Goal: Task Accomplishment & Management: Use online tool/utility

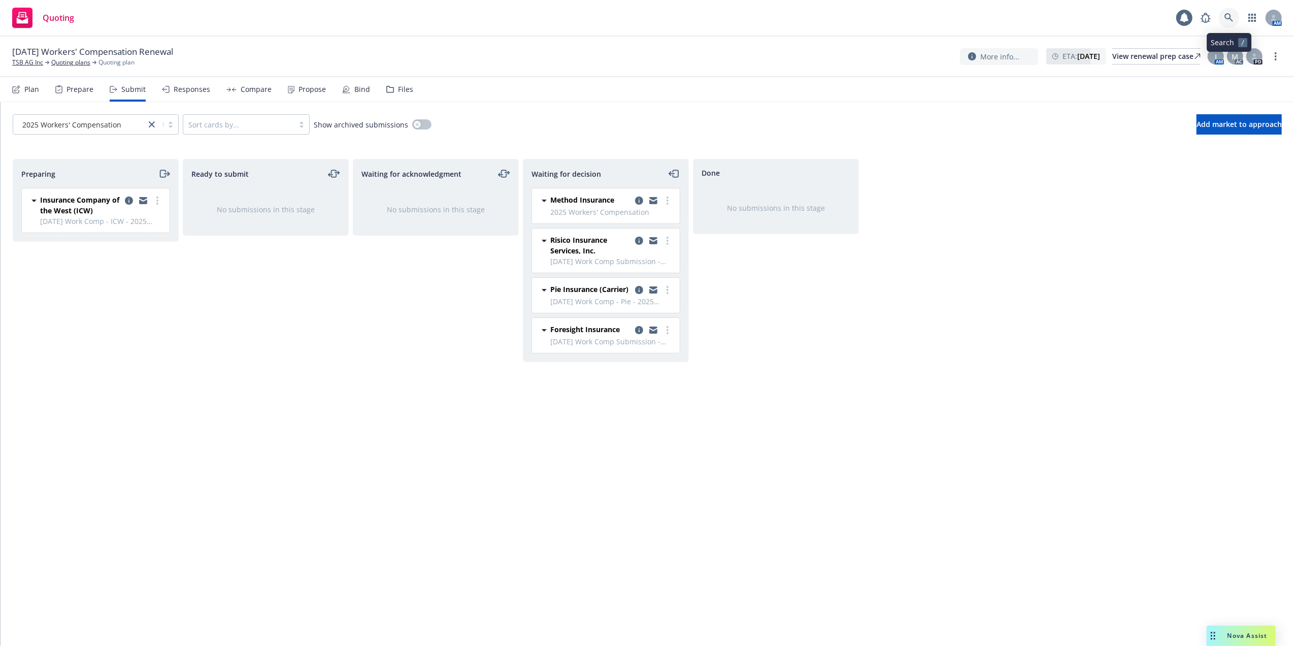
click at [1225, 18] on icon at bounding box center [1228, 17] width 9 height 9
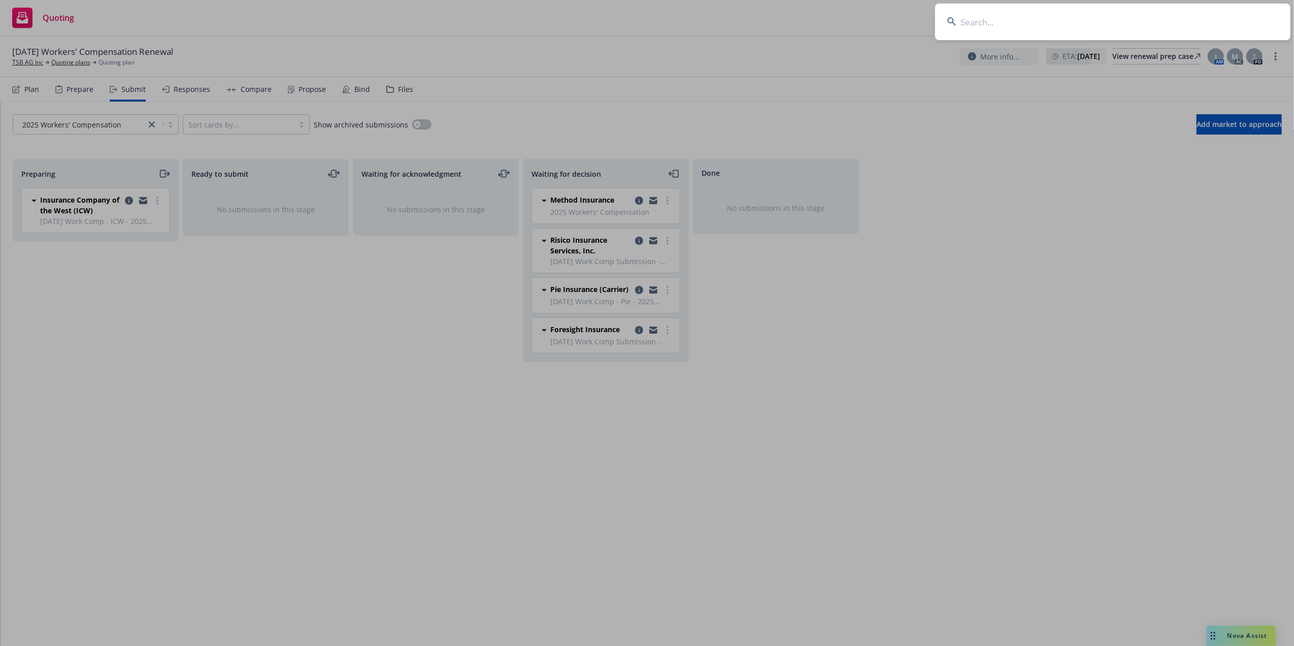
click at [1068, 12] on input at bounding box center [1112, 22] width 355 height 37
type input "talk aba"
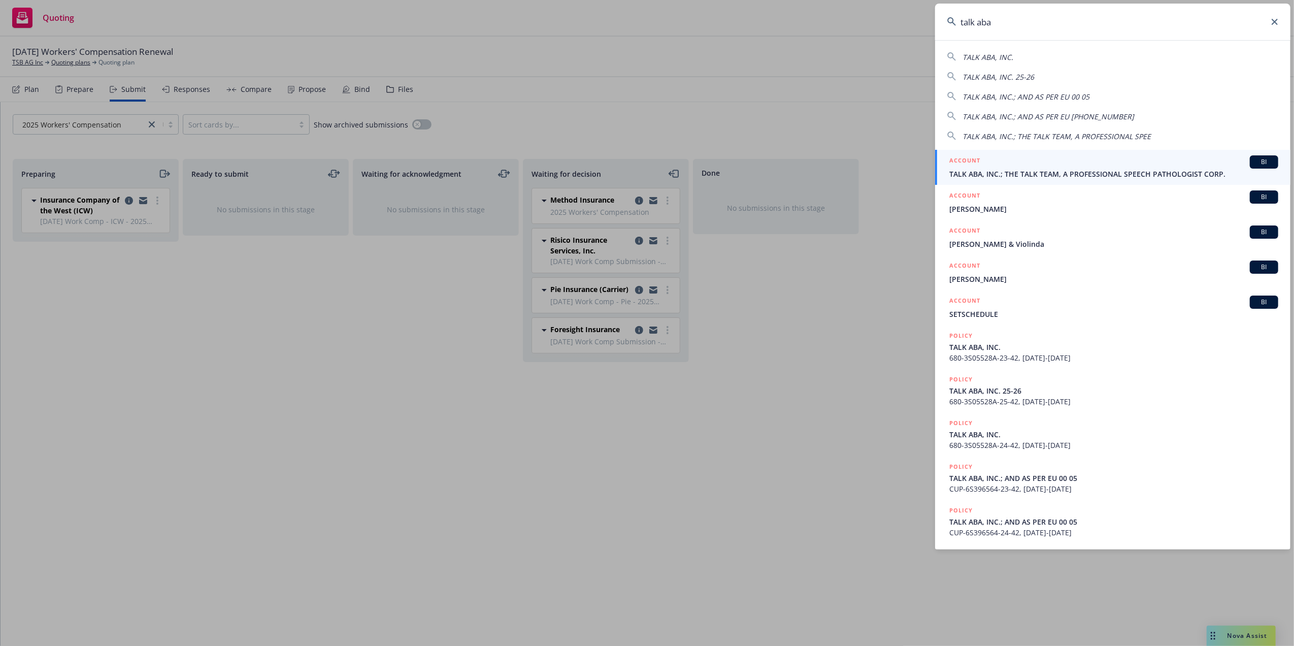
click at [1265, 134] on div "TALK ABA, INC.; THE TALK TEAM, A PROFESSIONAL SPEE" at bounding box center [1112, 136] width 331 height 12
click at [1265, 133] on button "Add market to approach" at bounding box center [1238, 124] width 85 height 20
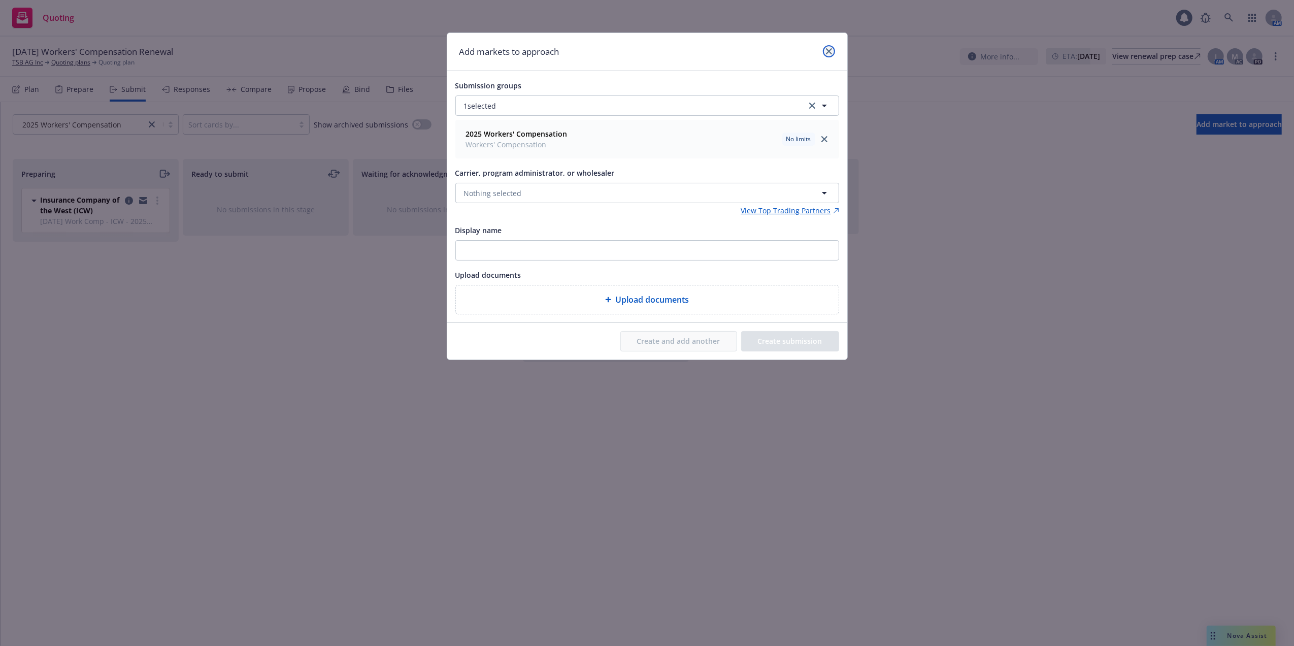
click at [827, 50] on icon "close" at bounding box center [829, 51] width 6 height 6
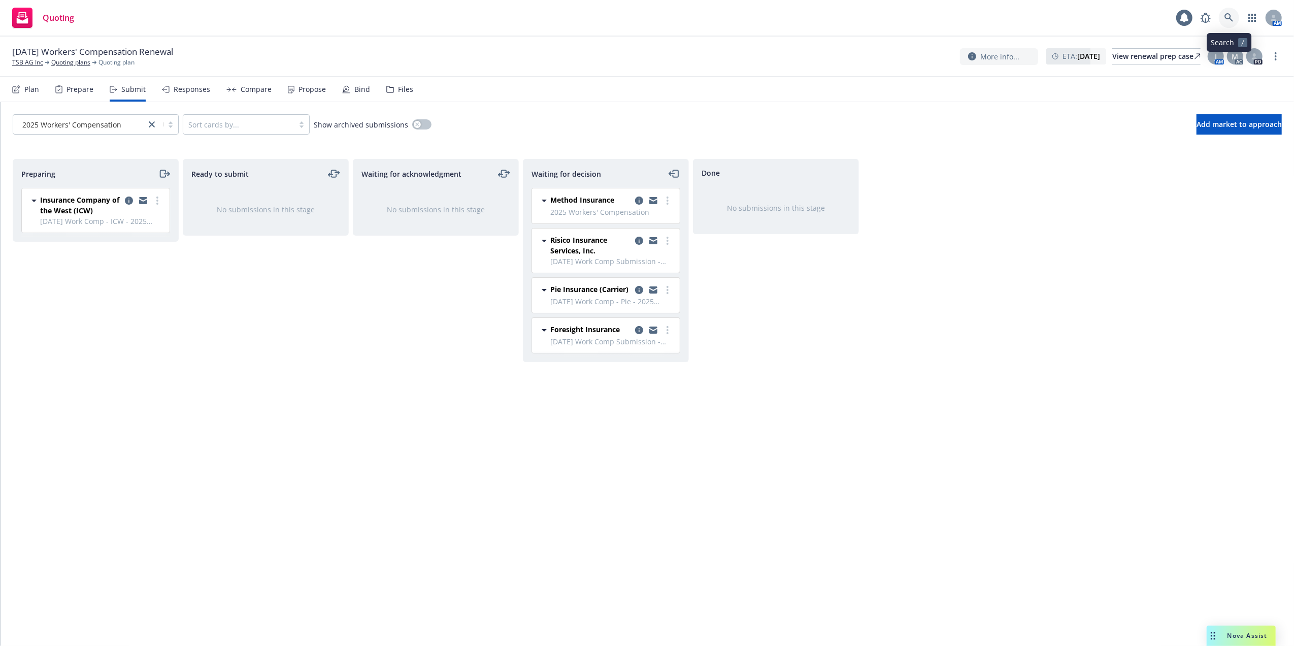
click at [1229, 17] on icon at bounding box center [1228, 17] width 9 height 9
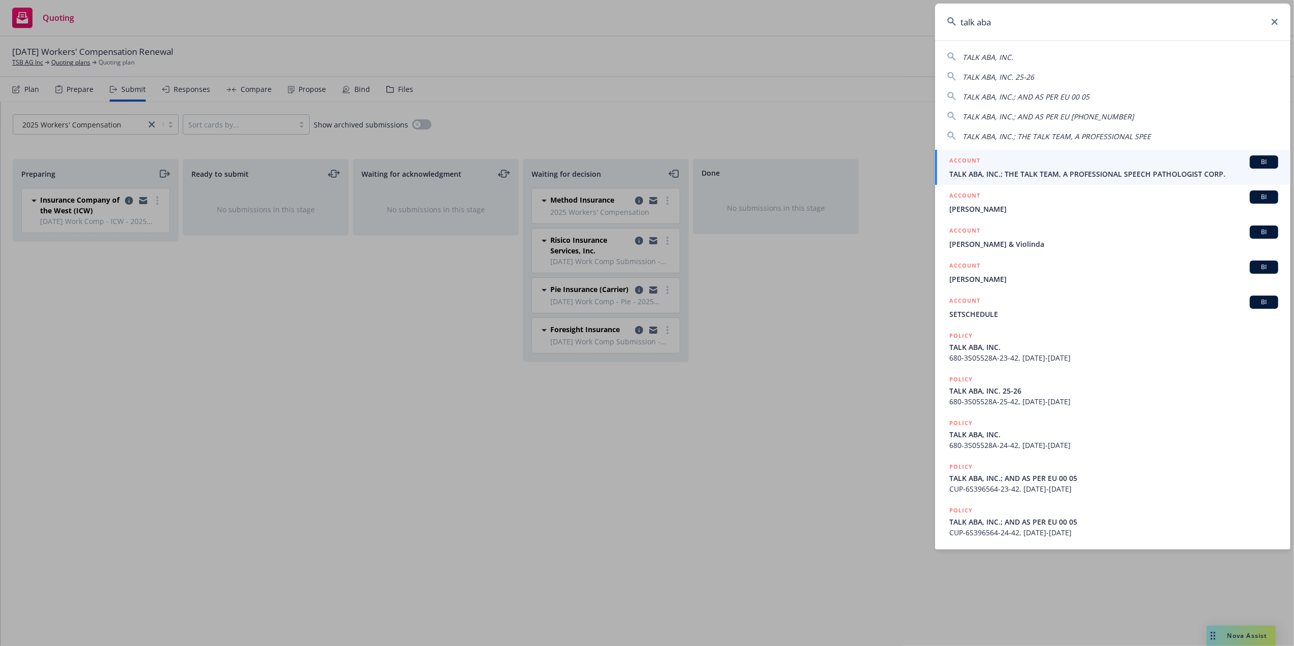
type input "talk aba"
click at [1014, 161] on div "ACCOUNT BI" at bounding box center [1113, 161] width 329 height 13
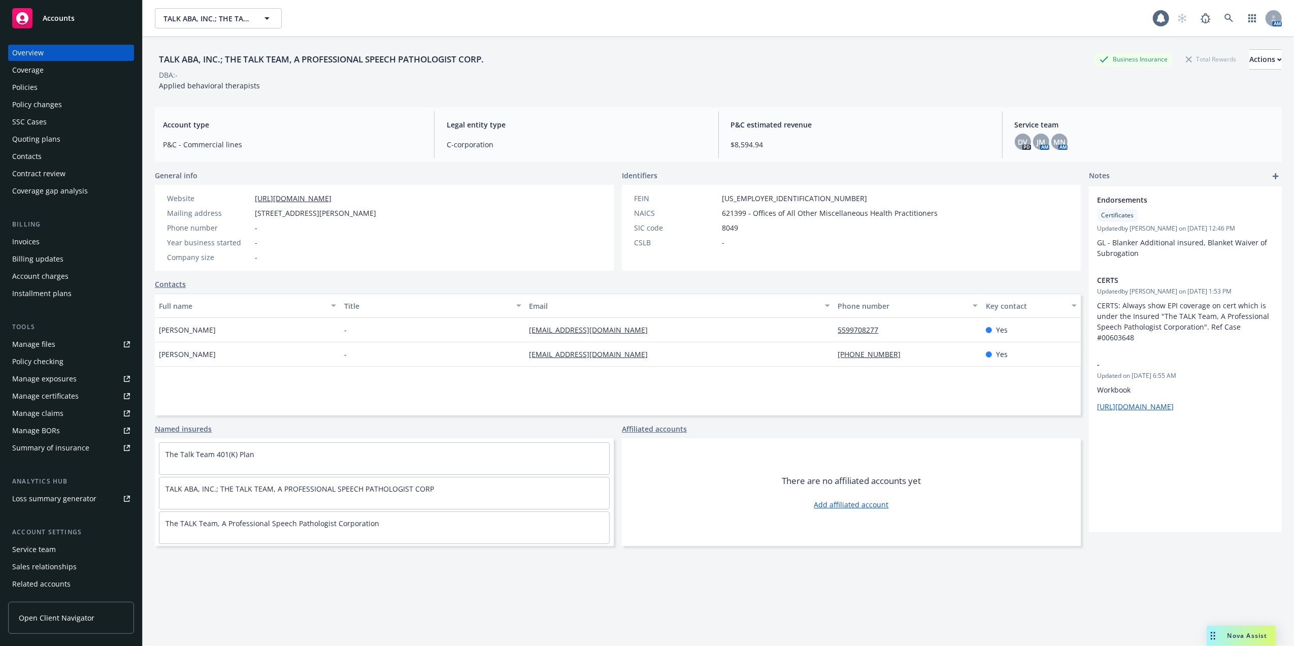
click at [43, 85] on div "Policies" at bounding box center [71, 87] width 118 height 16
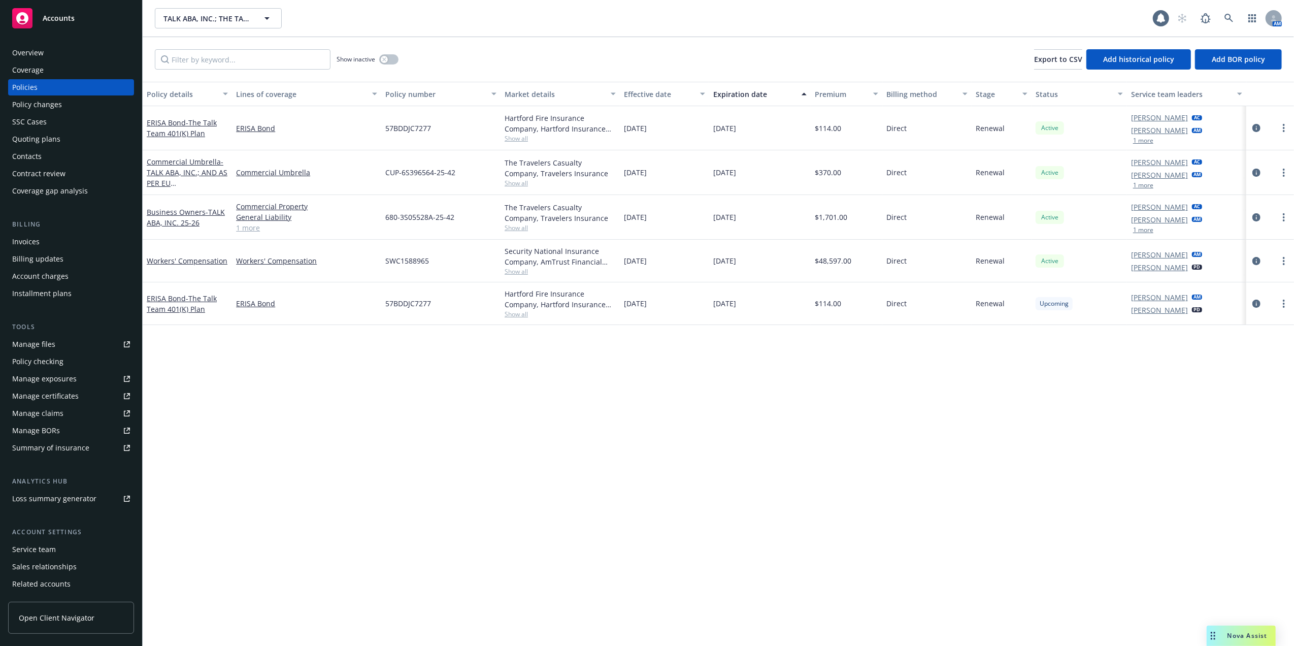
click at [31, 137] on div "Quoting plans" at bounding box center [36, 139] width 48 height 16
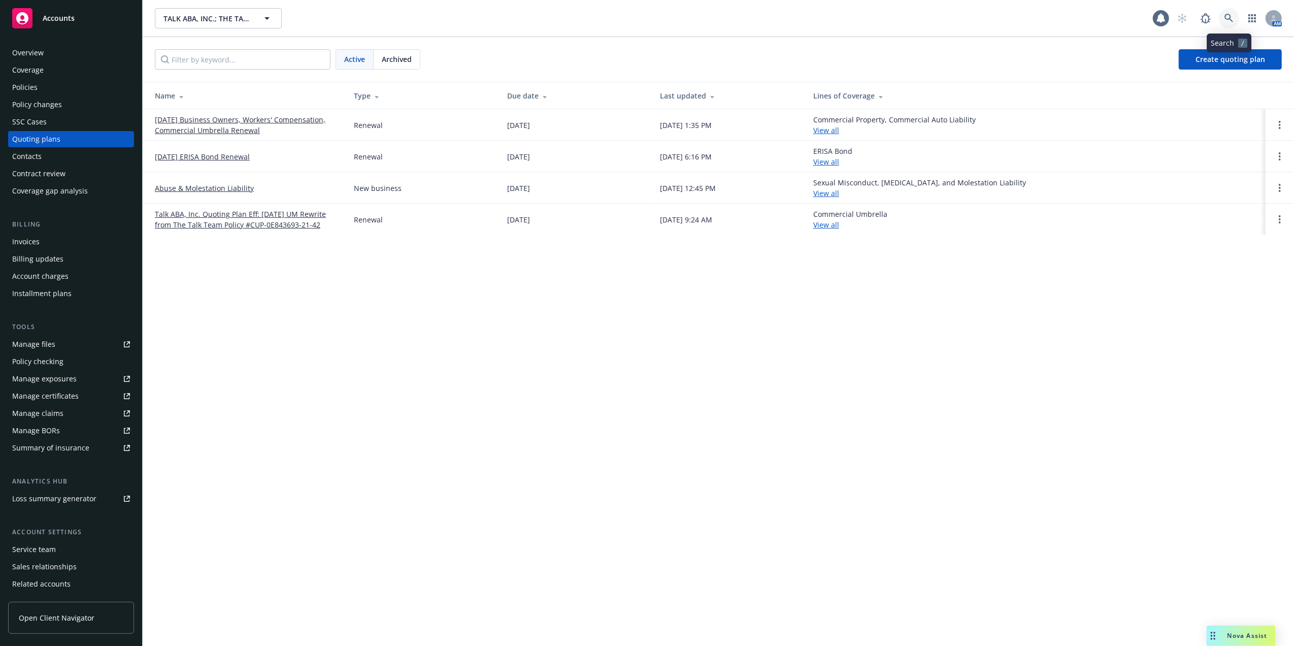
click at [1228, 20] on icon at bounding box center [1228, 18] width 9 height 9
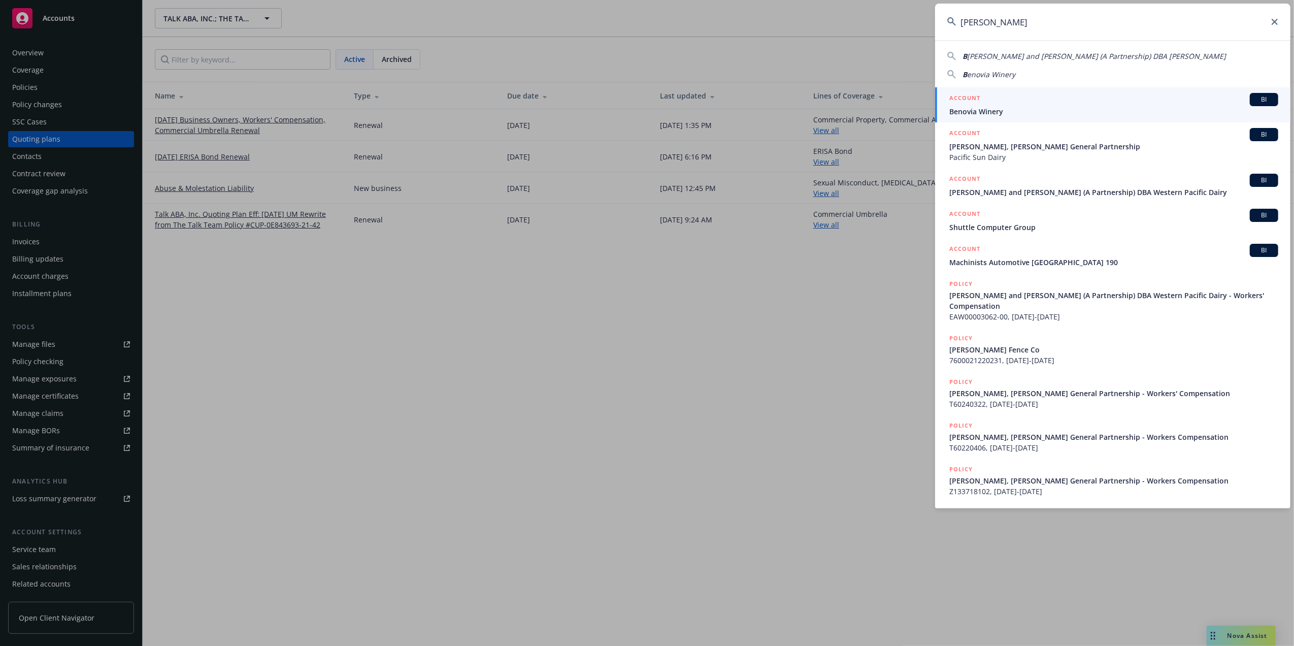
click at [985, 53] on span "eno, Paul and Beno, Nancy (A Partnership) DBA Wes" at bounding box center [1096, 56] width 259 height 10
type input "Beno, Paul and Beno, Nancy (A Partnership) DBA Wes"
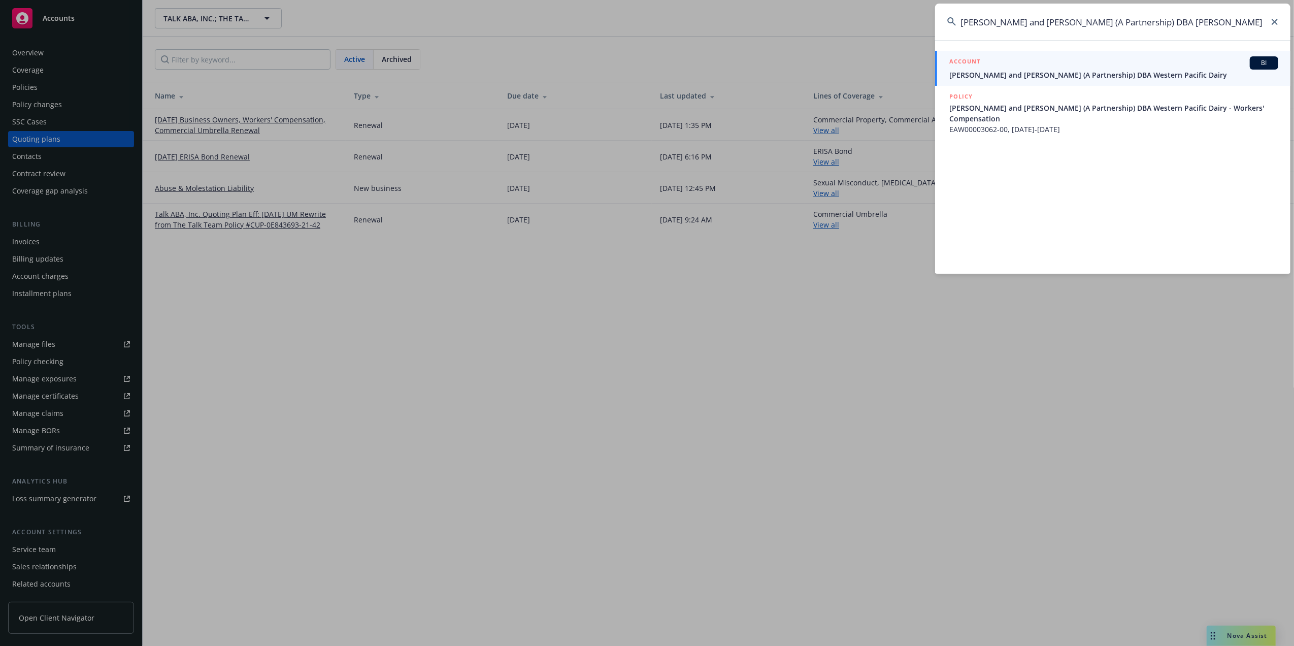
click at [1012, 67] on div "ACCOUNT BI" at bounding box center [1113, 62] width 329 height 13
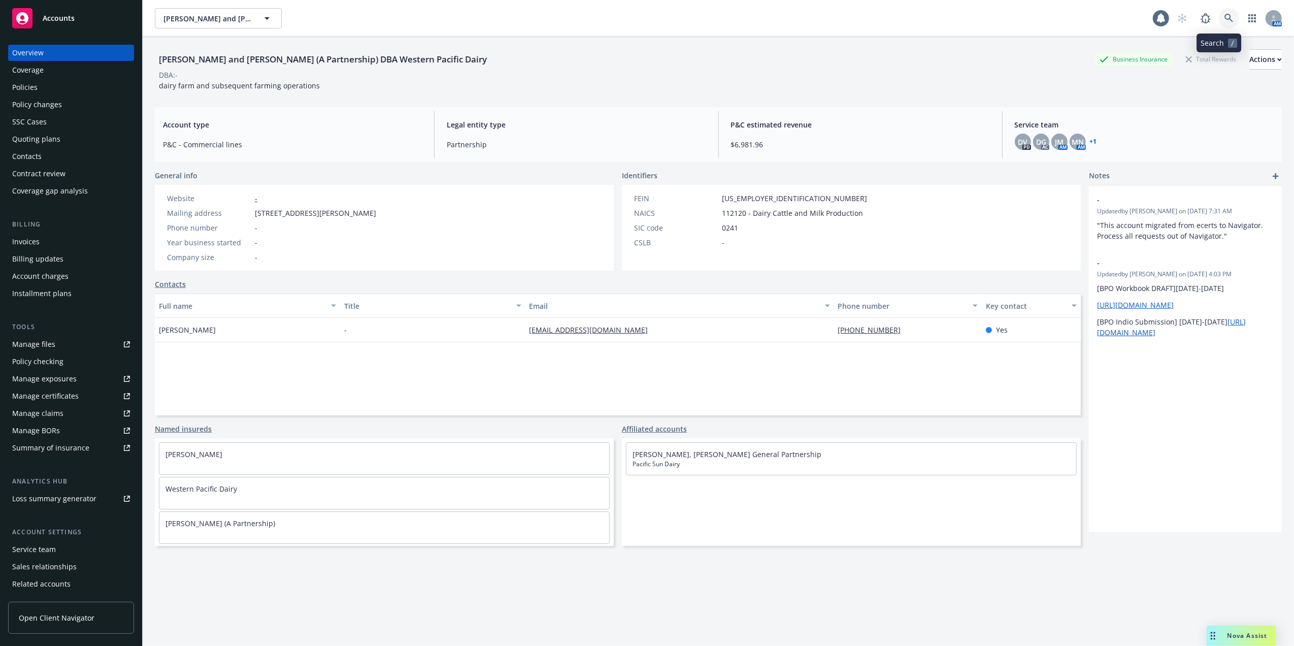
click at [1224, 16] on icon at bounding box center [1228, 18] width 9 height 9
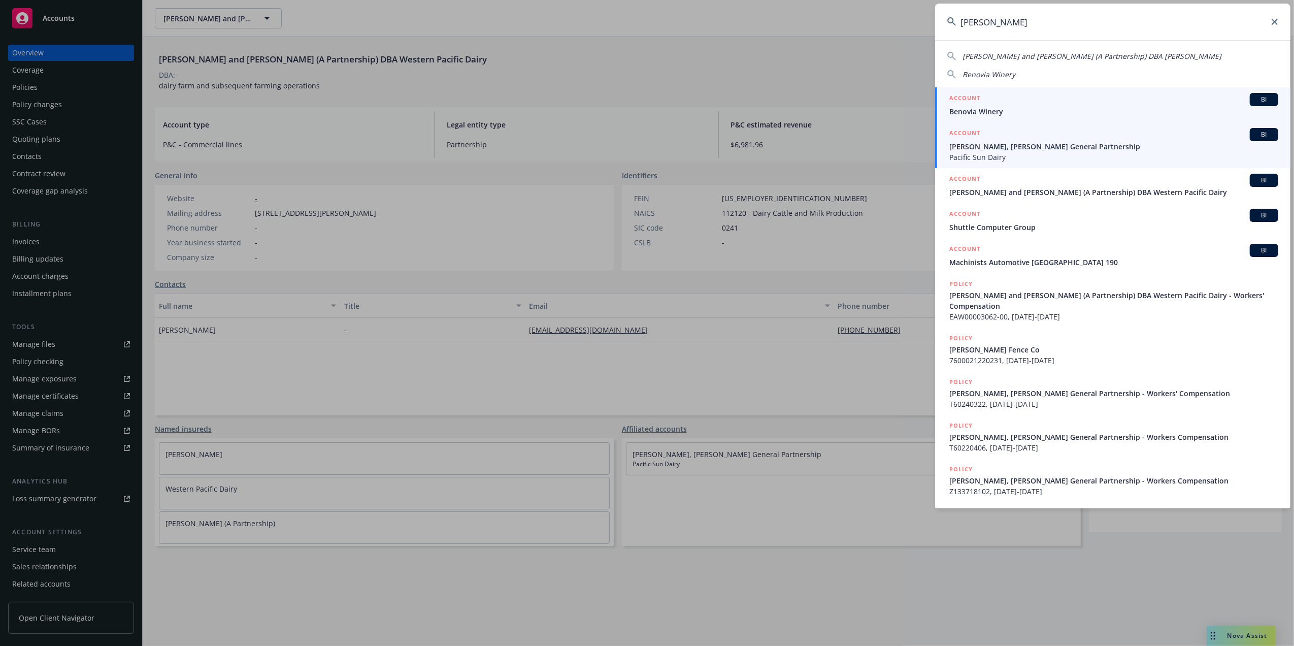
type input "beno"
click at [981, 151] on span "Paul Beno, Nancy Beno General Partnership" at bounding box center [1113, 146] width 329 height 11
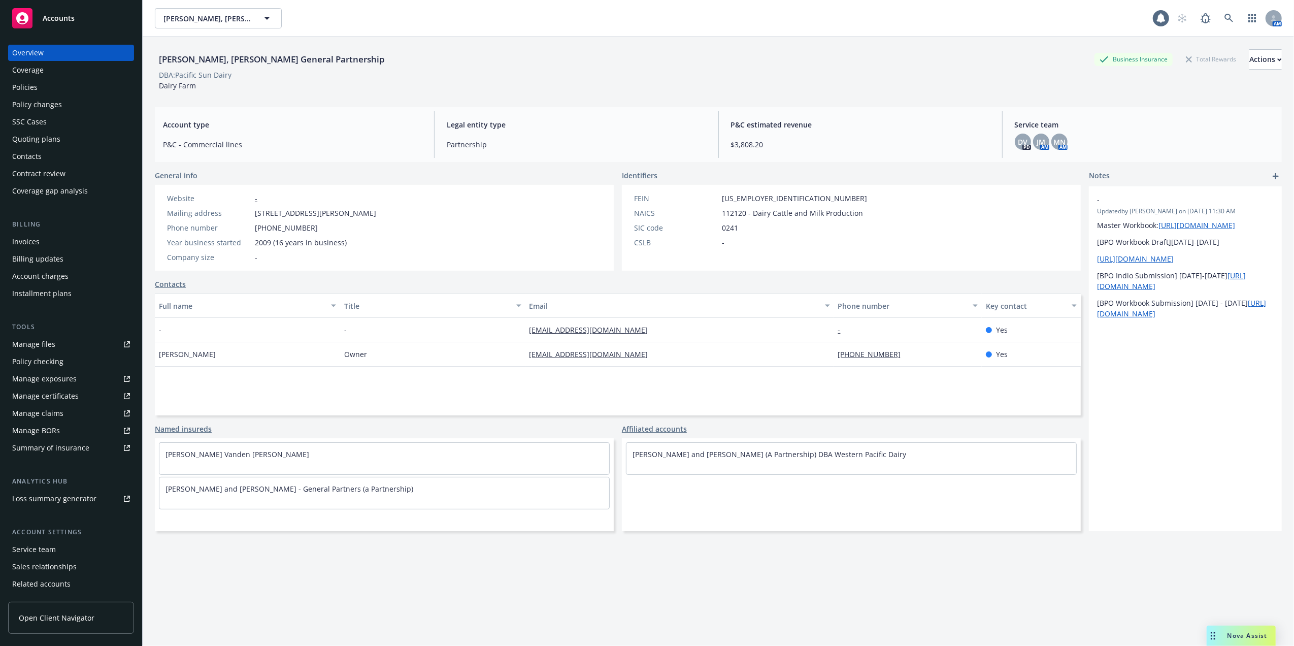
click at [33, 137] on div "Quoting plans" at bounding box center [36, 139] width 48 height 16
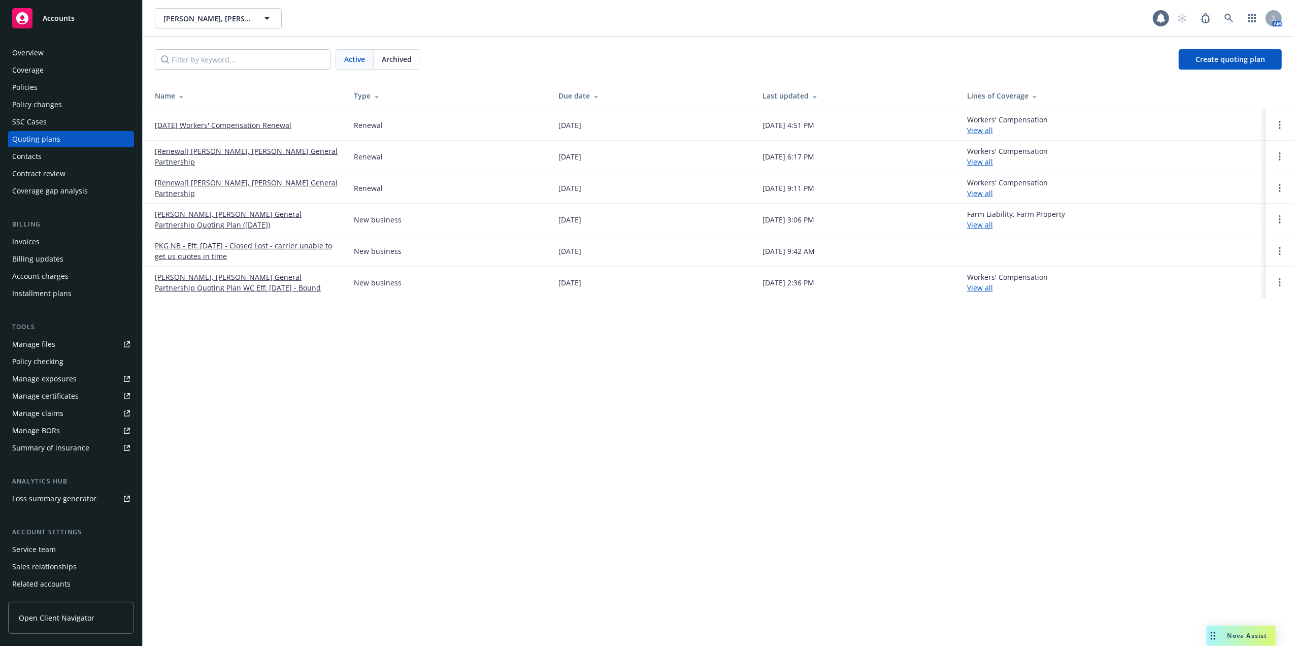
click at [220, 126] on link "10/01/25 Workers' Compensation Renewal" at bounding box center [223, 125] width 137 height 11
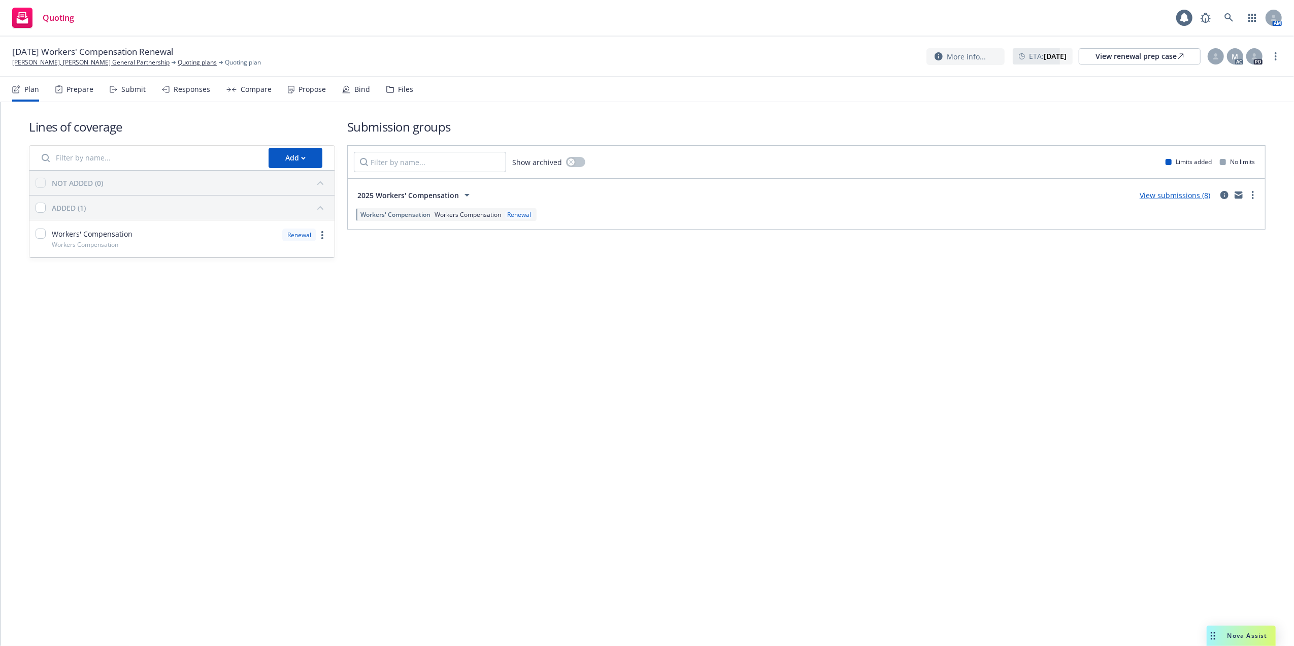
click at [1170, 189] on div "View submissions (8)" at bounding box center [1174, 195] width 83 height 12
click at [1170, 195] on link "View submissions (8)" at bounding box center [1174, 195] width 71 height 10
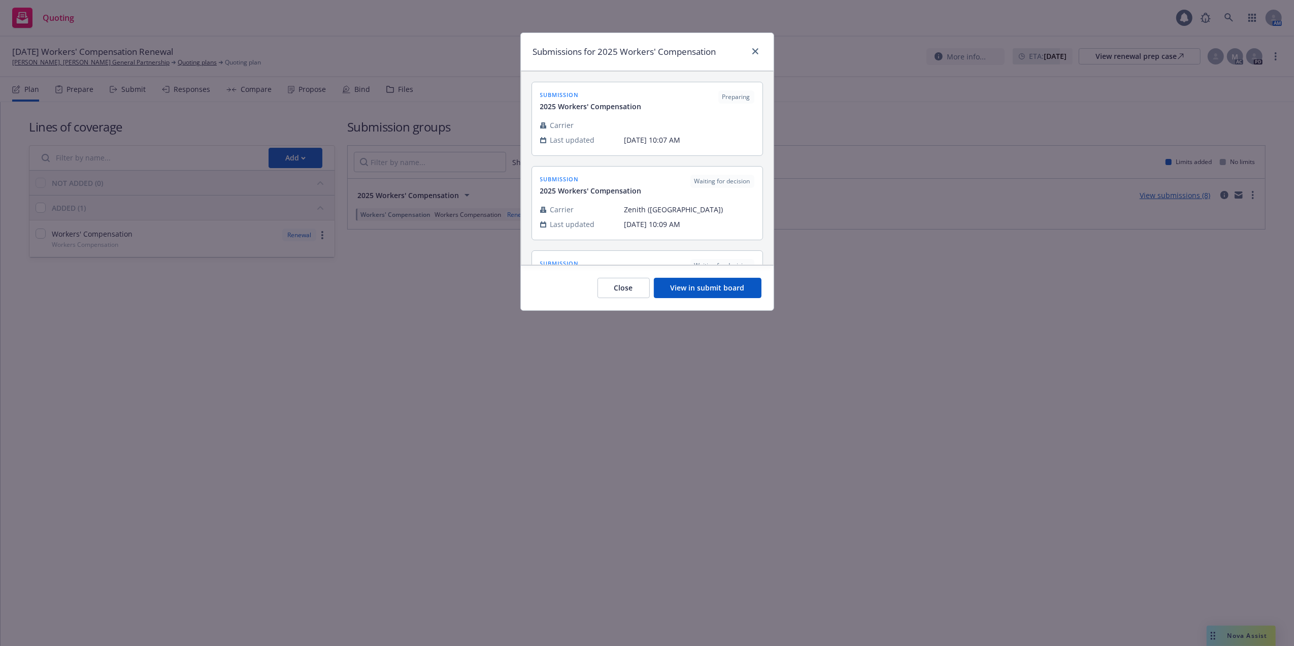
click at [703, 292] on button "View in submit board" at bounding box center [708, 288] width 108 height 20
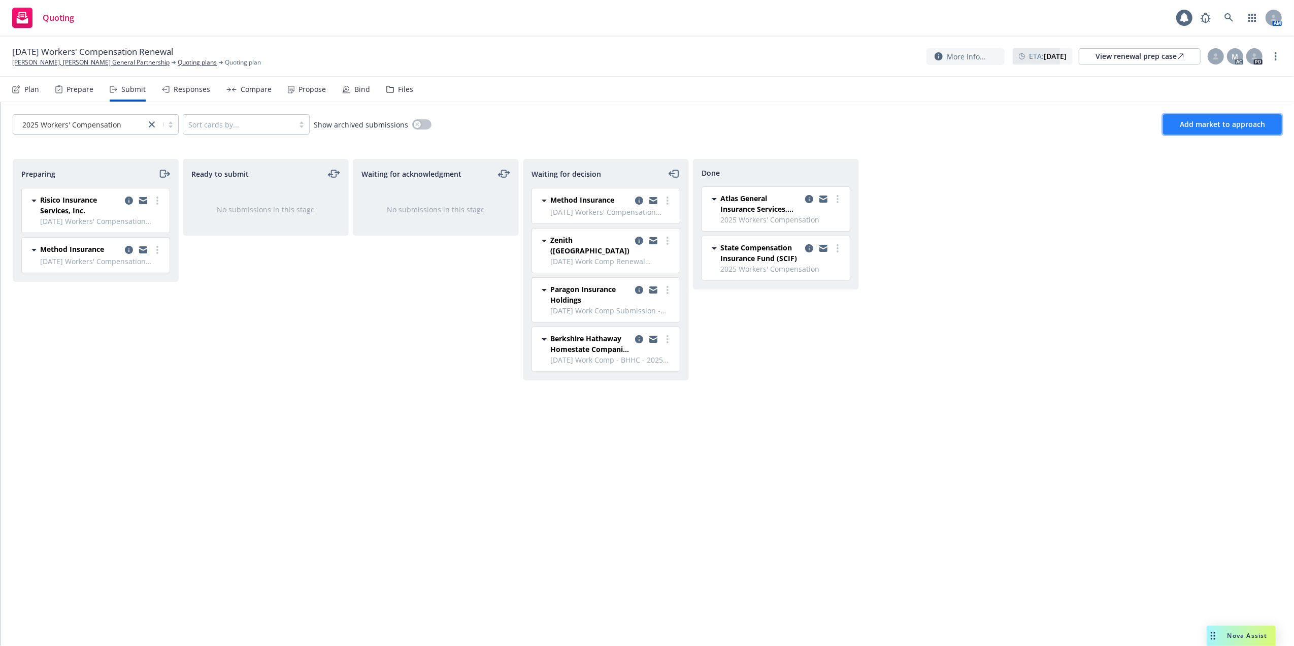
click at [1209, 124] on span "Add market to approach" at bounding box center [1222, 124] width 85 height 10
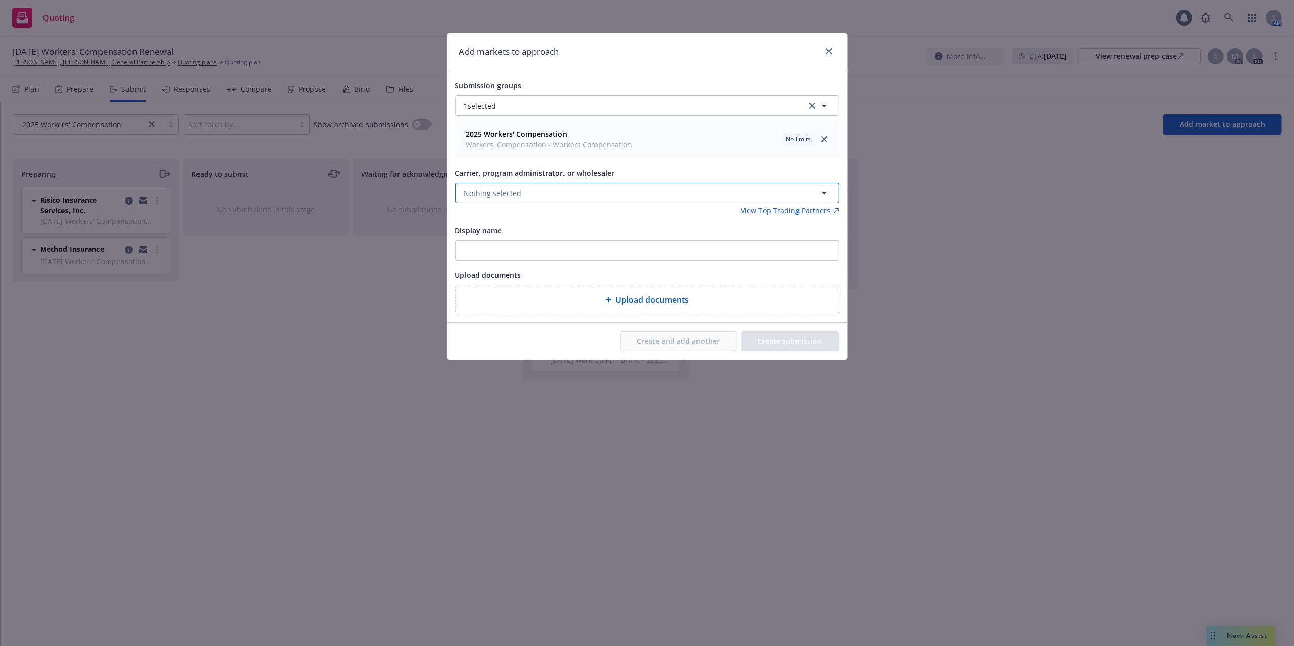
click at [546, 187] on button "Nothing selected" at bounding box center [647, 193] width 384 height 20
type input "Breck"
click at [480, 252] on span "Breckpoint" at bounding box center [505, 246] width 78 height 11
click at [496, 248] on input "Display name" at bounding box center [647, 250] width 383 height 19
type input "10/01/25 Work Comp - Breckpoint"
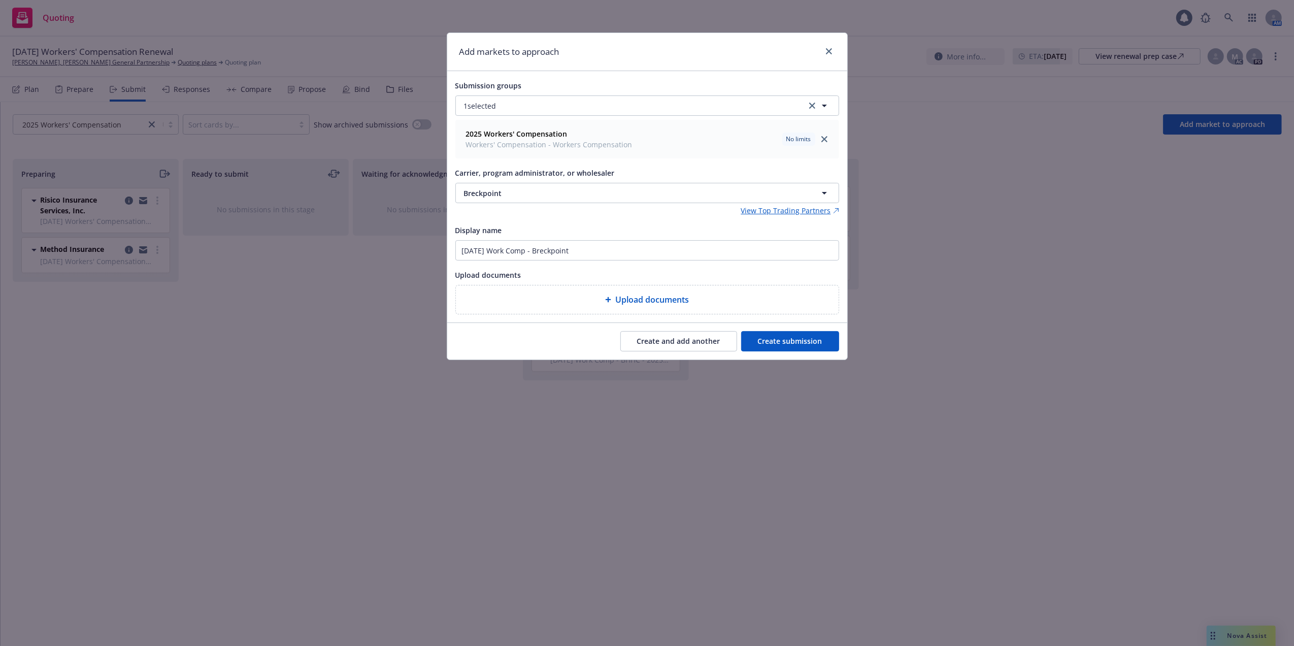
click at [784, 340] on button "Create submission" at bounding box center [790, 341] width 98 height 20
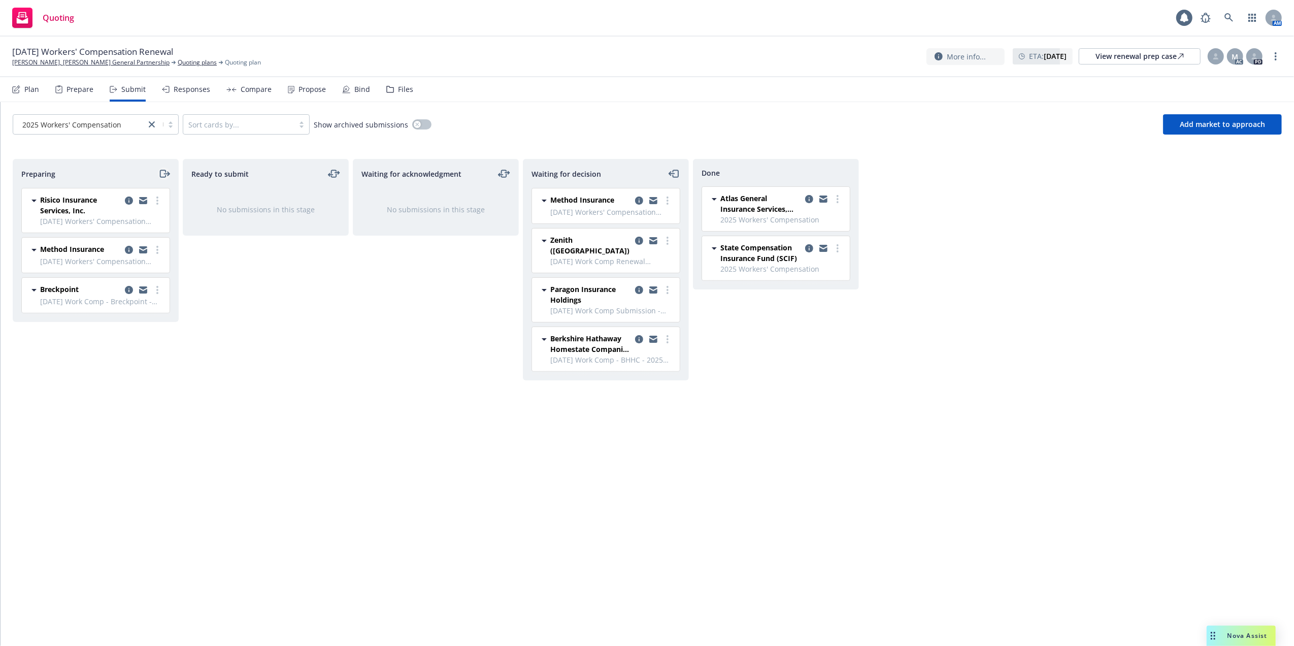
click at [164, 170] on icon "moveRight" at bounding box center [164, 173] width 12 height 12
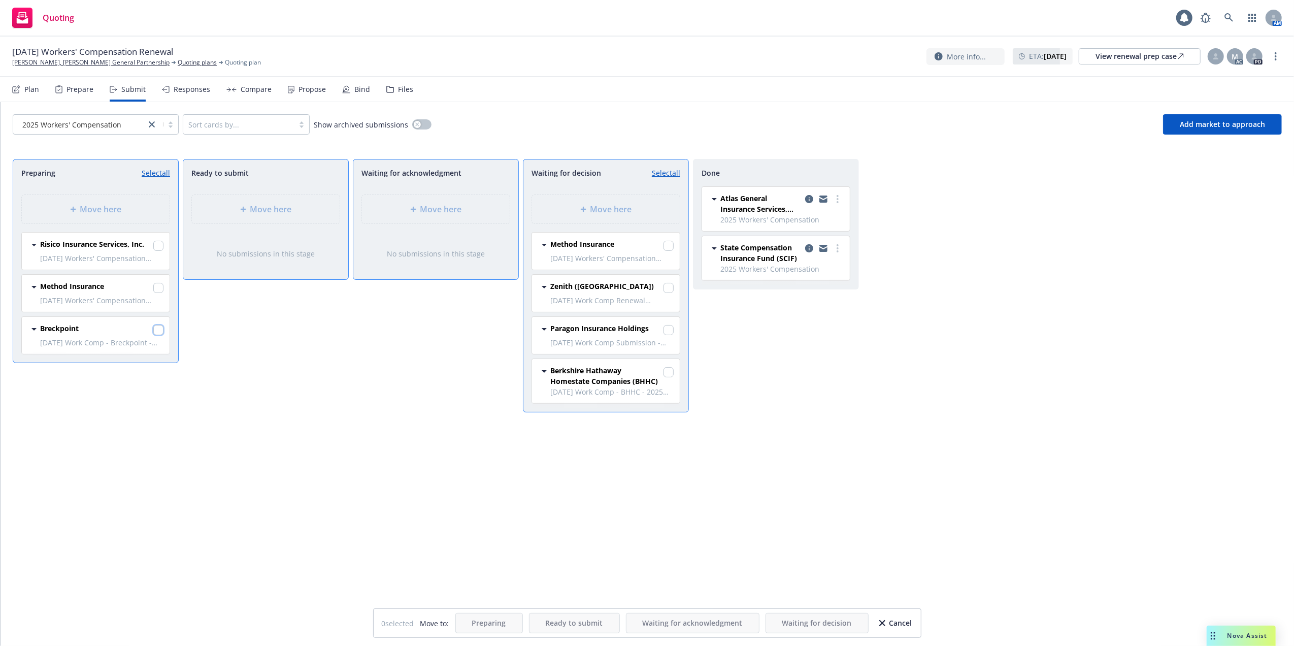
drag, startPoint x: 159, startPoint y: 329, endPoint x: 189, endPoint y: 328, distance: 30.5
click at [158, 329] on input "checkbox" at bounding box center [158, 330] width 10 height 10
checkbox input "true"
click at [641, 204] on div "Move here" at bounding box center [605, 209] width 131 height 12
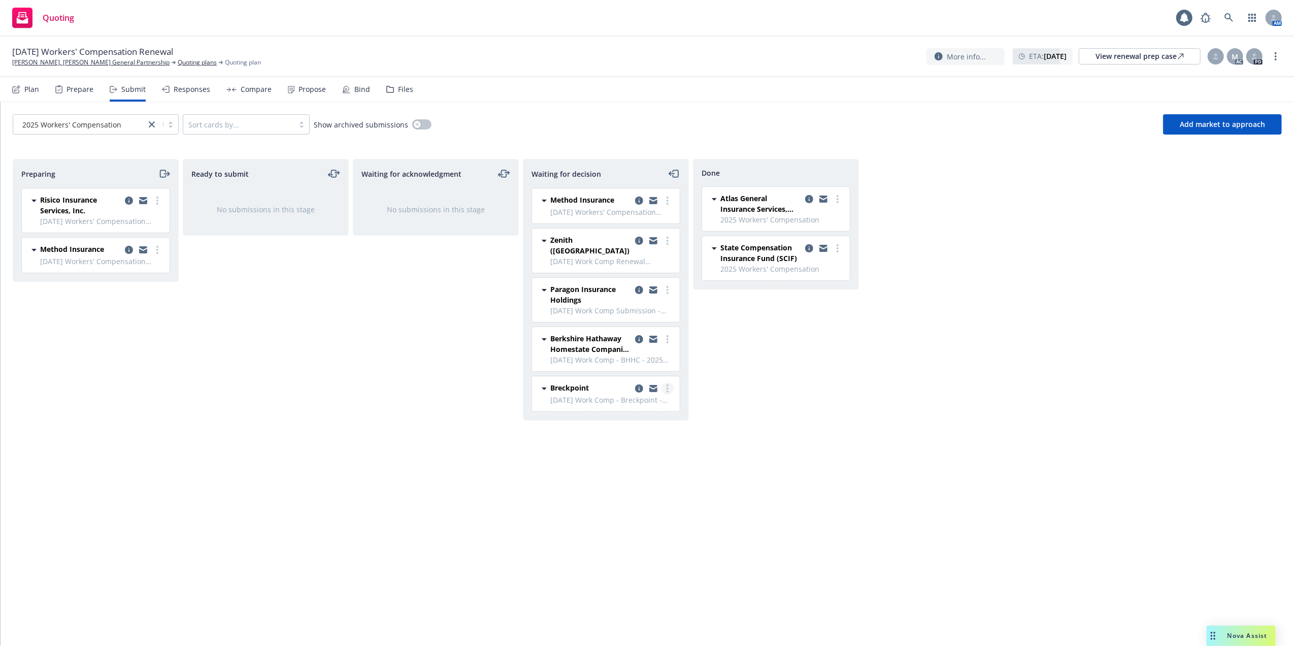
click at [665, 382] on link "more" at bounding box center [667, 388] width 12 height 12
click at [610, 502] on span "Copy logging email" at bounding box center [615, 503] width 89 height 10
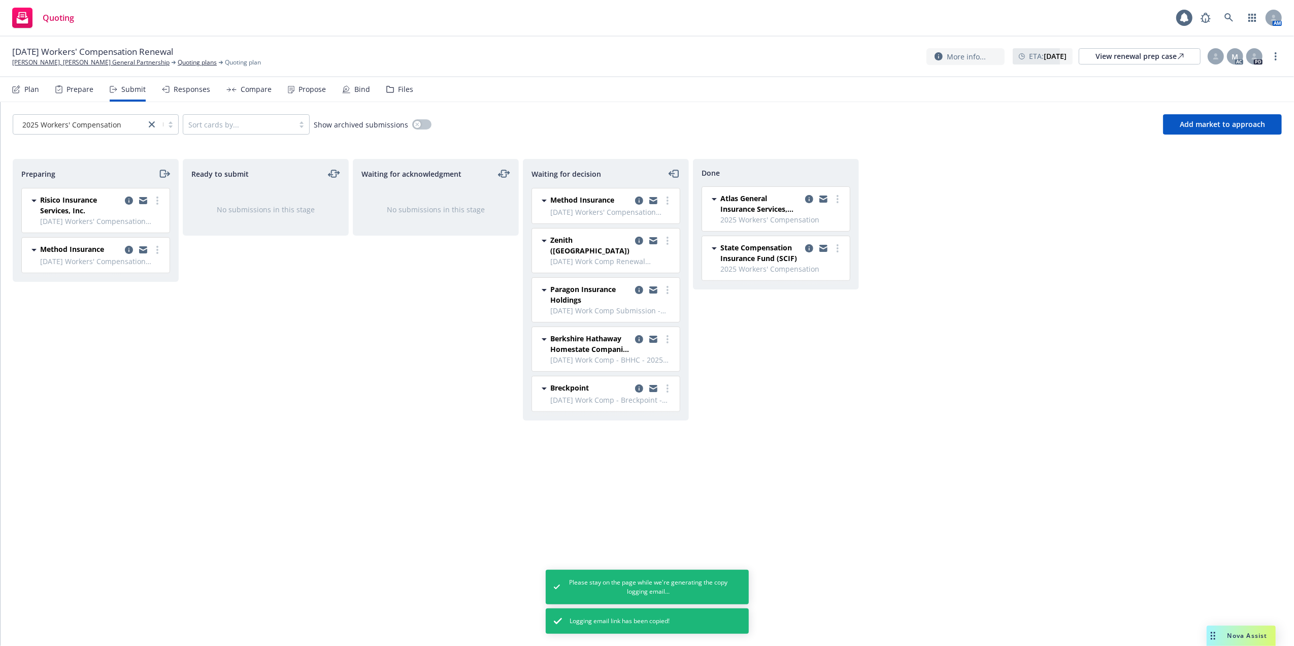
drag, startPoint x: 993, startPoint y: 350, endPoint x: 1051, endPoint y: 269, distance: 99.4
click at [1007, 338] on div "Preparing Risico Insurance Services, Inc. 10/01/25 Workers' Compensation Renewa…" at bounding box center [647, 391] width 1269 height 465
click at [1099, 55] on div "View renewal prep case" at bounding box center [1139, 56] width 88 height 15
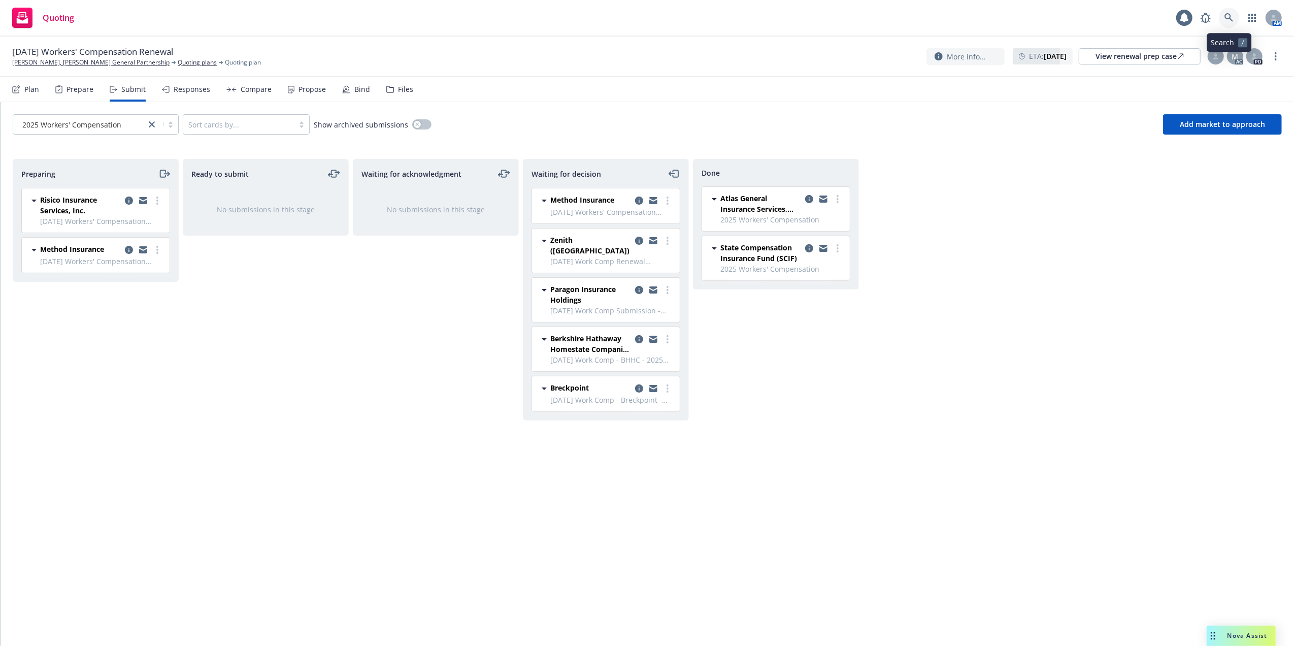
click at [1226, 12] on link at bounding box center [1229, 18] width 20 height 20
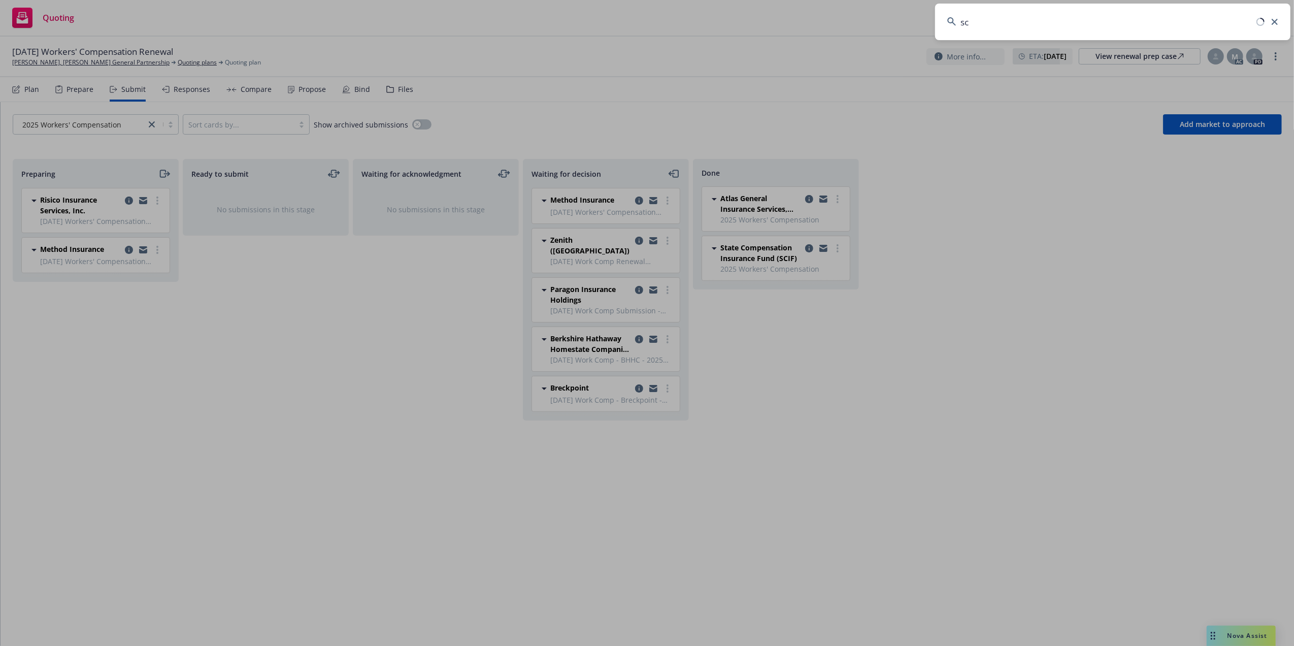
type input "c"
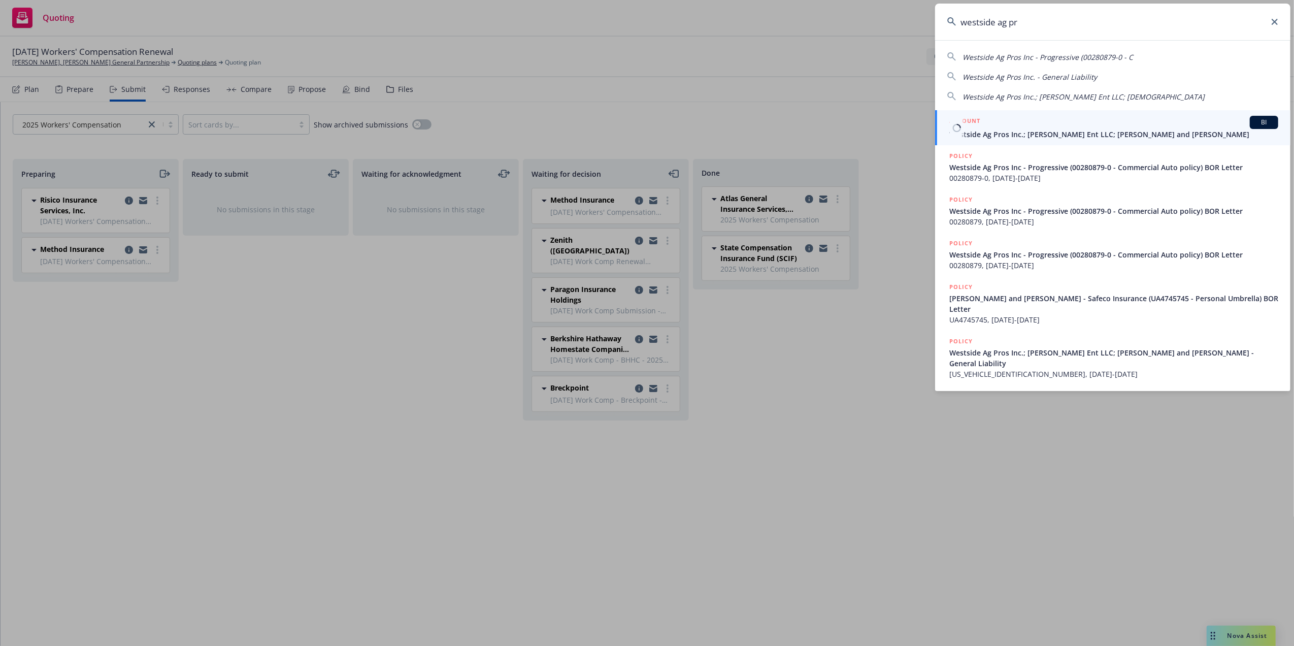
type input "westside ag pr"
click at [985, 127] on div "ACCOUNT BI" at bounding box center [1113, 122] width 329 height 13
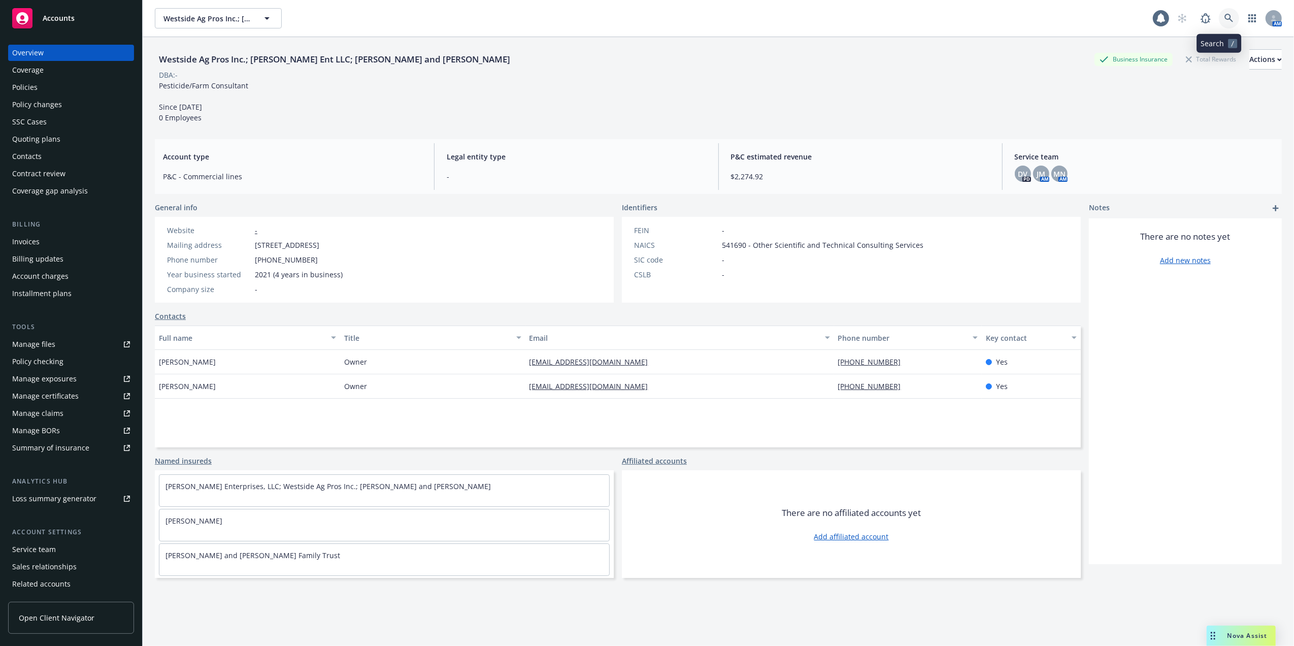
click at [1224, 17] on icon at bounding box center [1228, 18] width 9 height 9
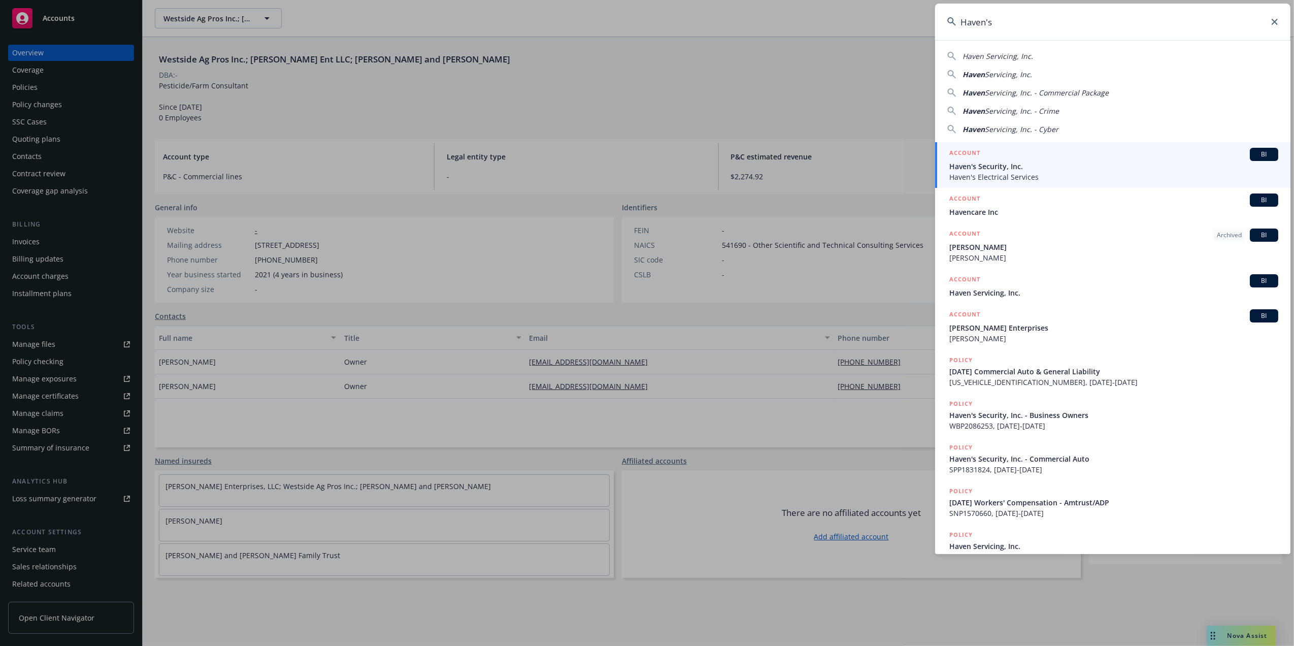
type input "Haven's"
click at [964, 164] on span "Haven's Security, Inc." at bounding box center [1113, 166] width 329 height 11
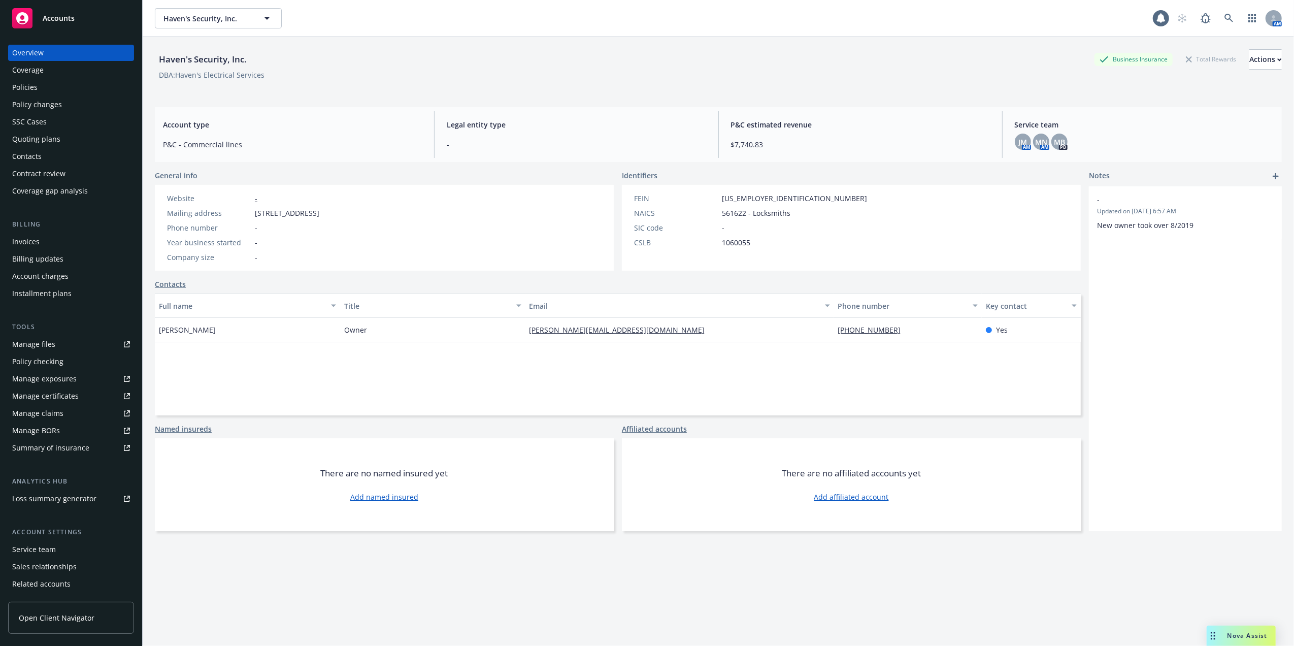
click at [24, 154] on div "Contacts" at bounding box center [26, 156] width 29 height 16
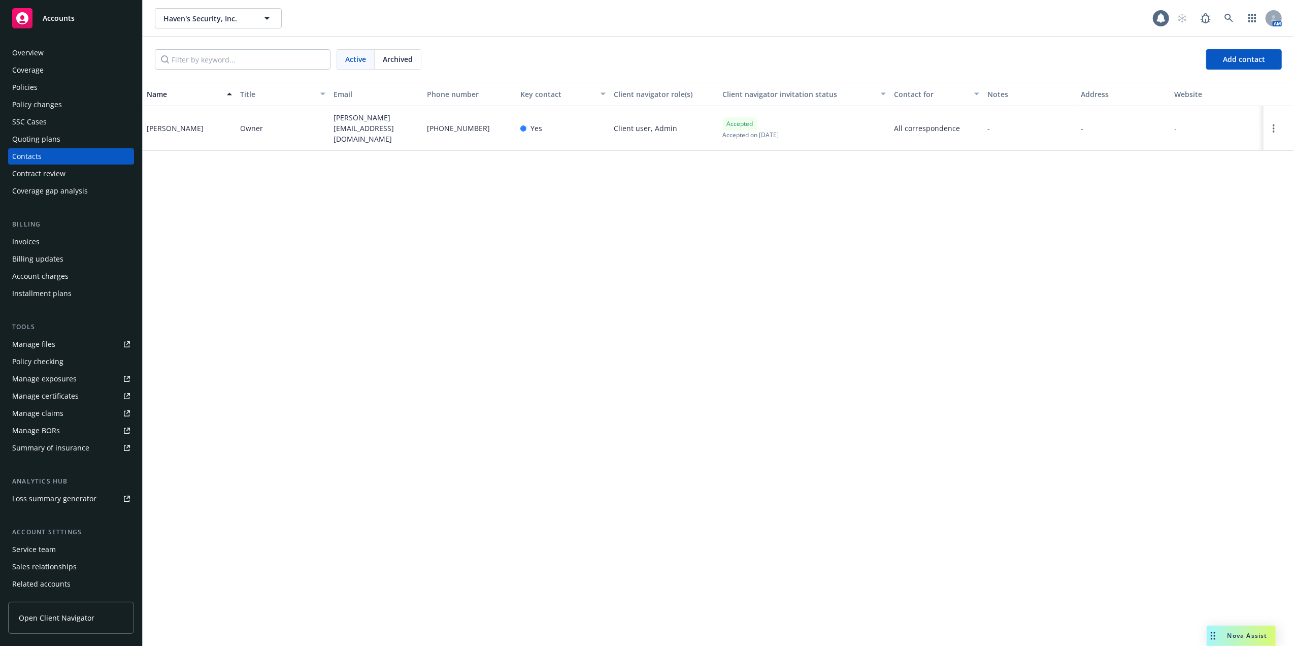
click at [452, 125] on span "(559) 432-7600" at bounding box center [458, 128] width 63 height 11
click at [489, 133] on div "(559) 432-7600" at bounding box center [469, 128] width 93 height 45
click at [1226, 14] on icon at bounding box center [1228, 18] width 9 height 9
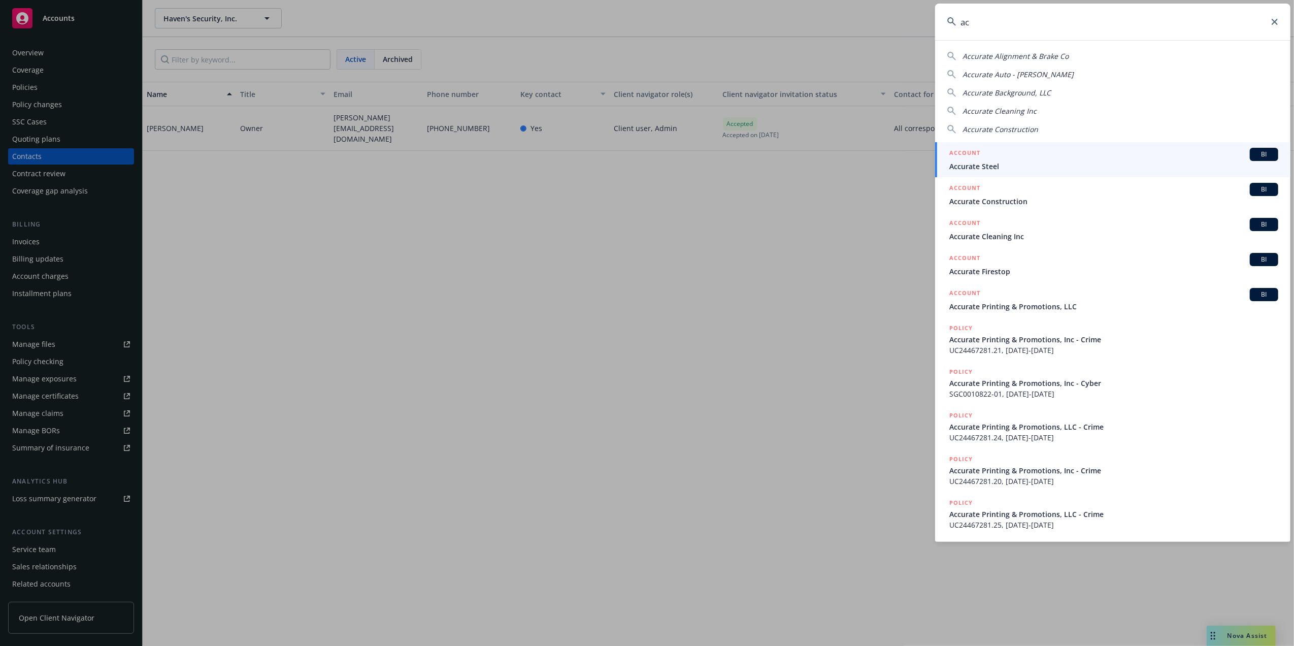
type input "a"
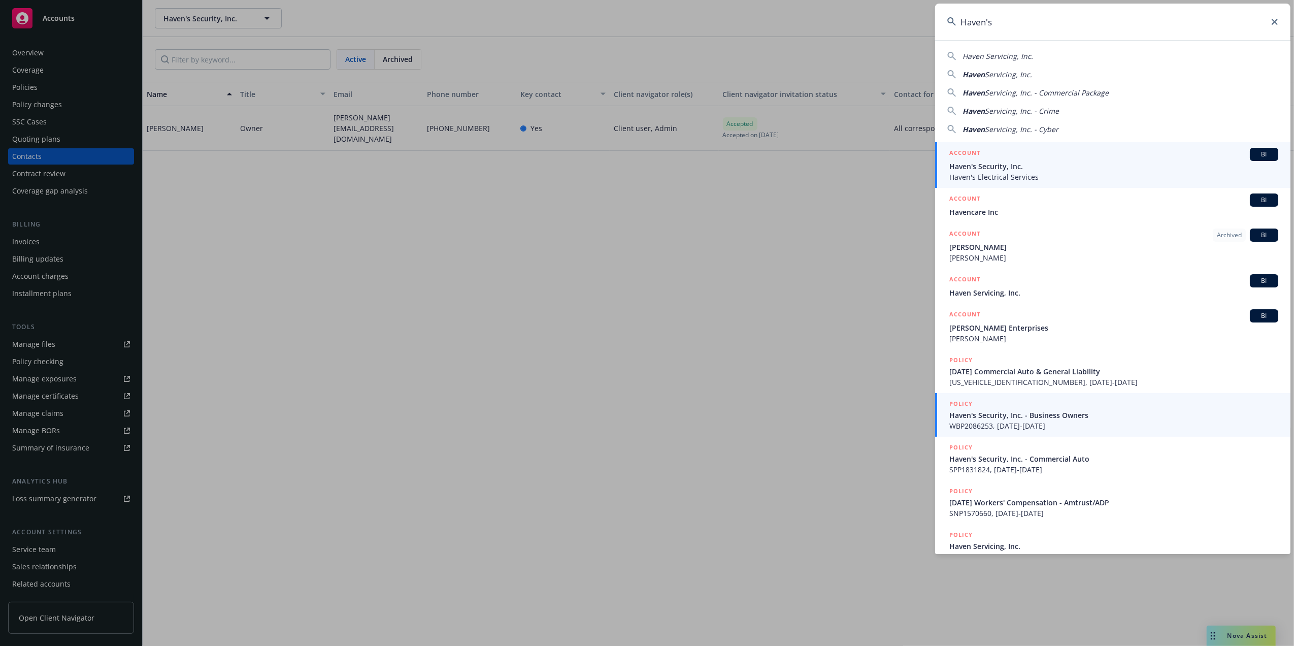
type input "Haven's"
click at [971, 163] on span "Haven's Security, Inc." at bounding box center [1113, 166] width 329 height 11
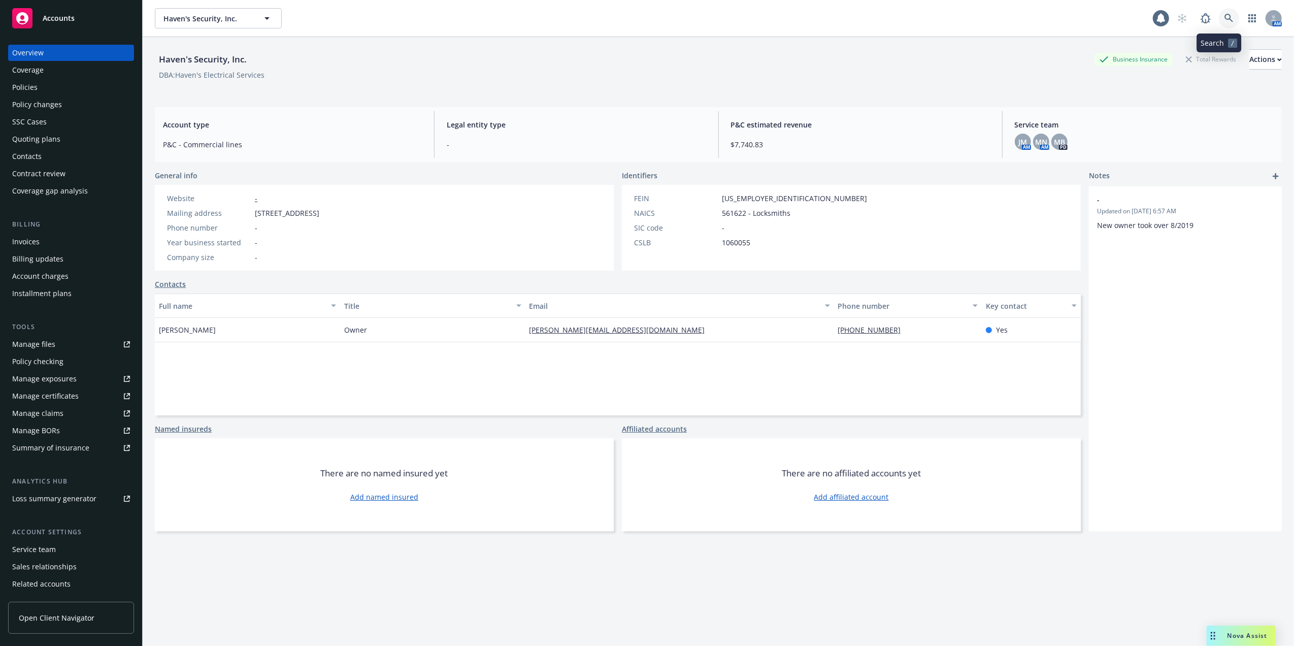
click at [1219, 11] on link at bounding box center [1229, 18] width 20 height 20
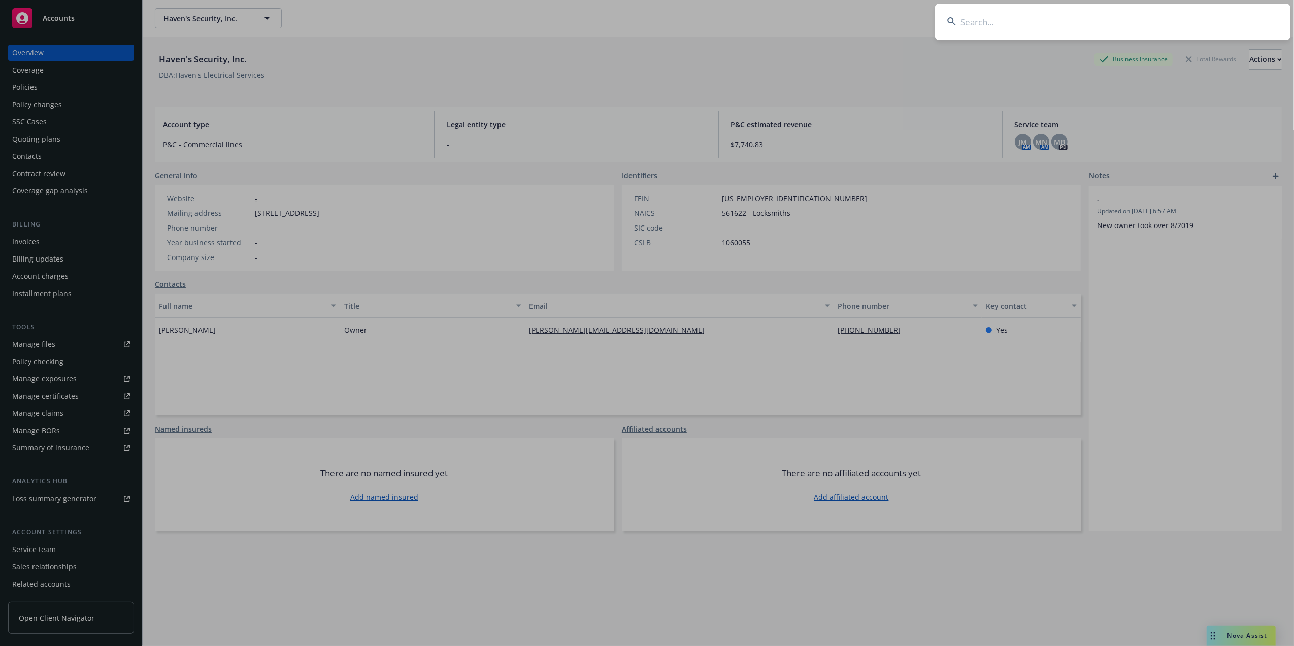
click at [971, 22] on input at bounding box center [1112, 22] width 355 height 37
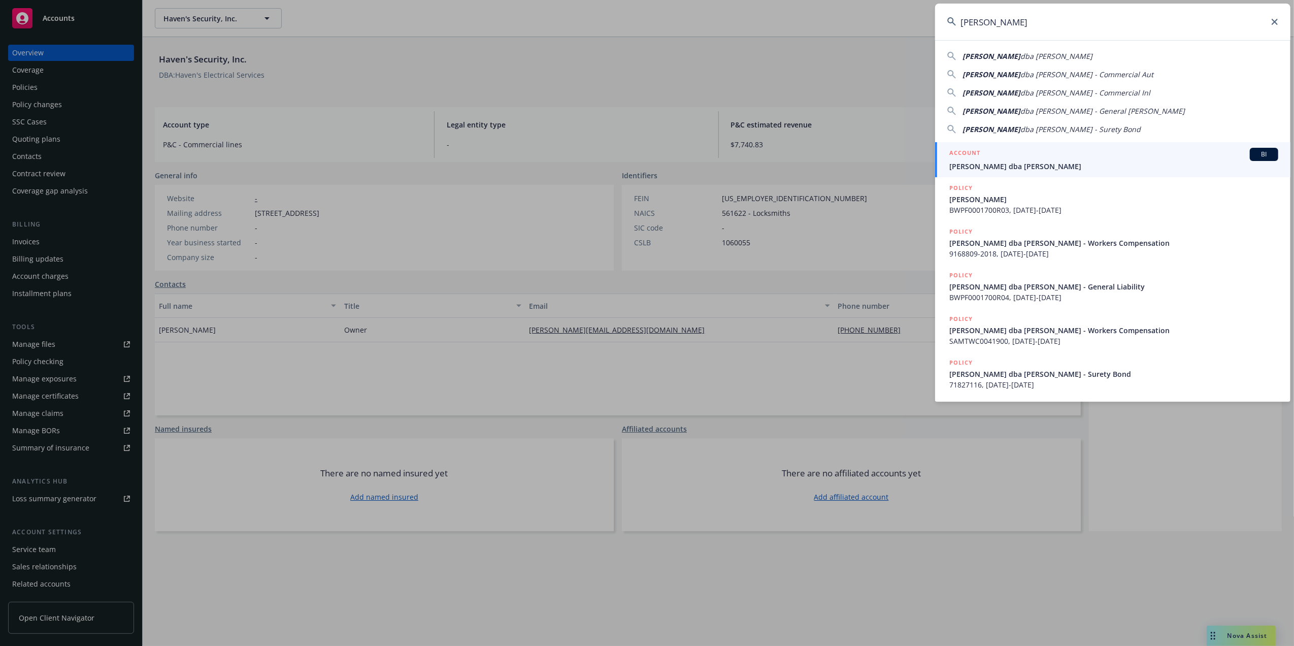
type input "Cisneros, Aniceto"
click at [1000, 162] on span "[PERSON_NAME] dba [PERSON_NAME]" at bounding box center [1113, 166] width 329 height 11
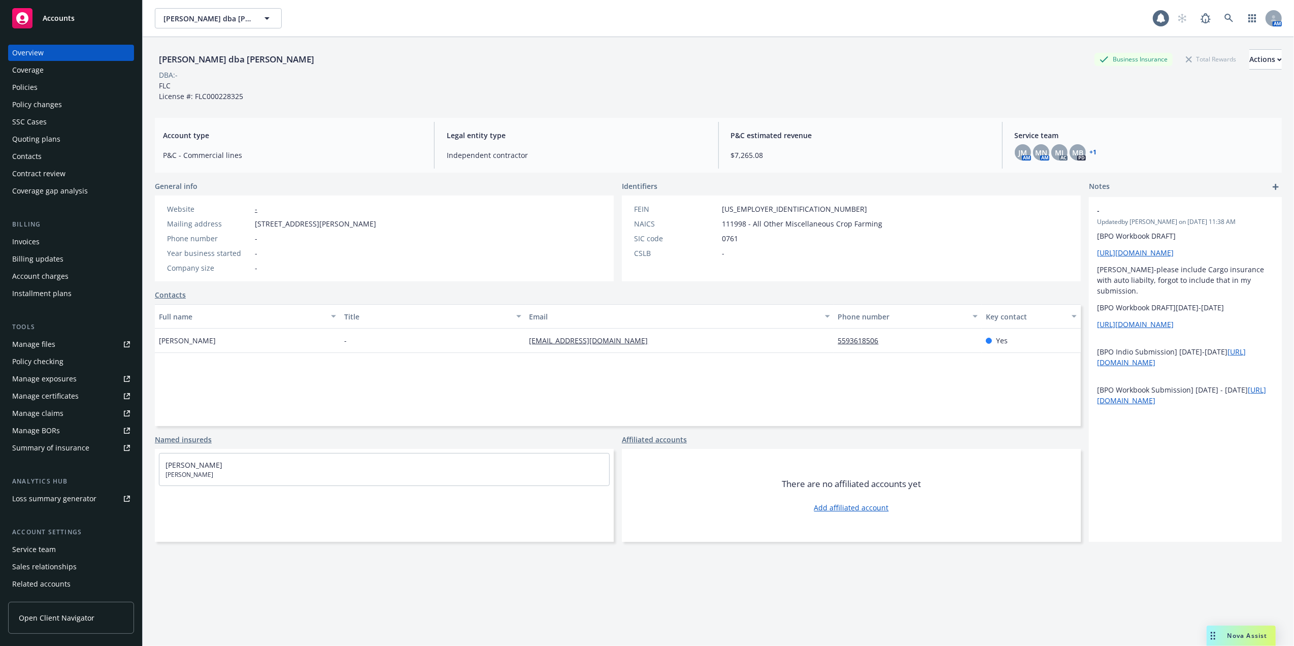
click at [53, 80] on div "Policies" at bounding box center [71, 87] width 118 height 16
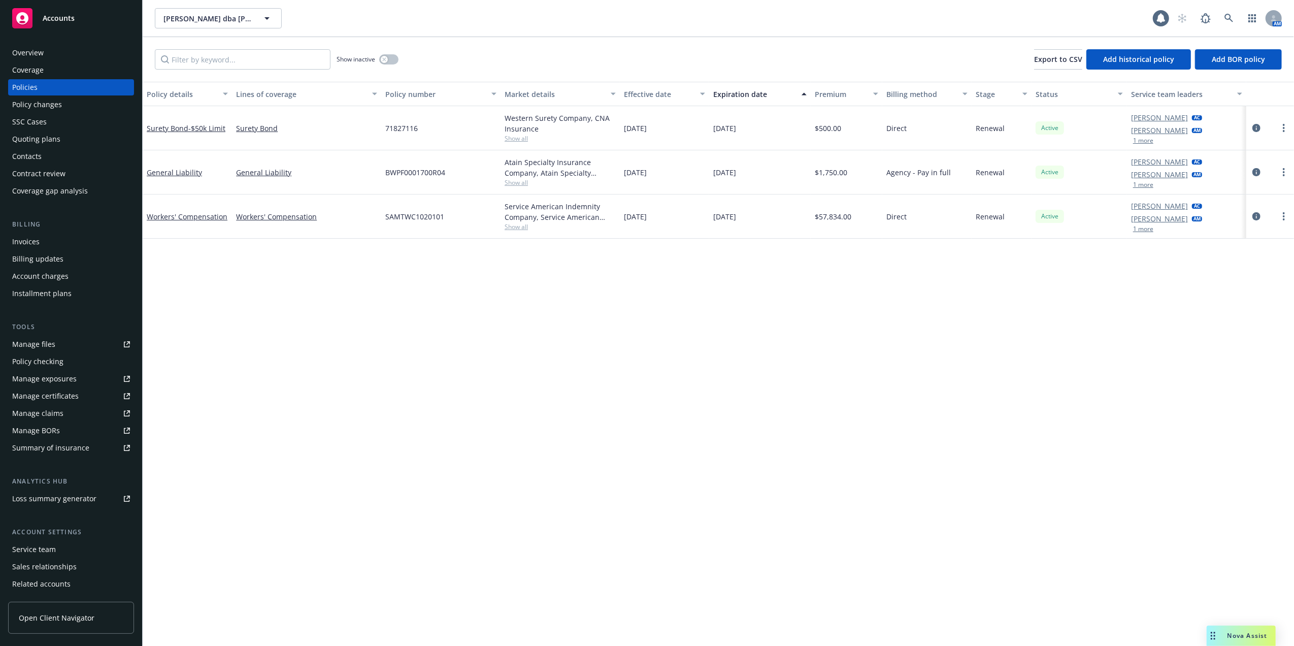
click at [29, 136] on div "Quoting plans" at bounding box center [36, 139] width 48 height 16
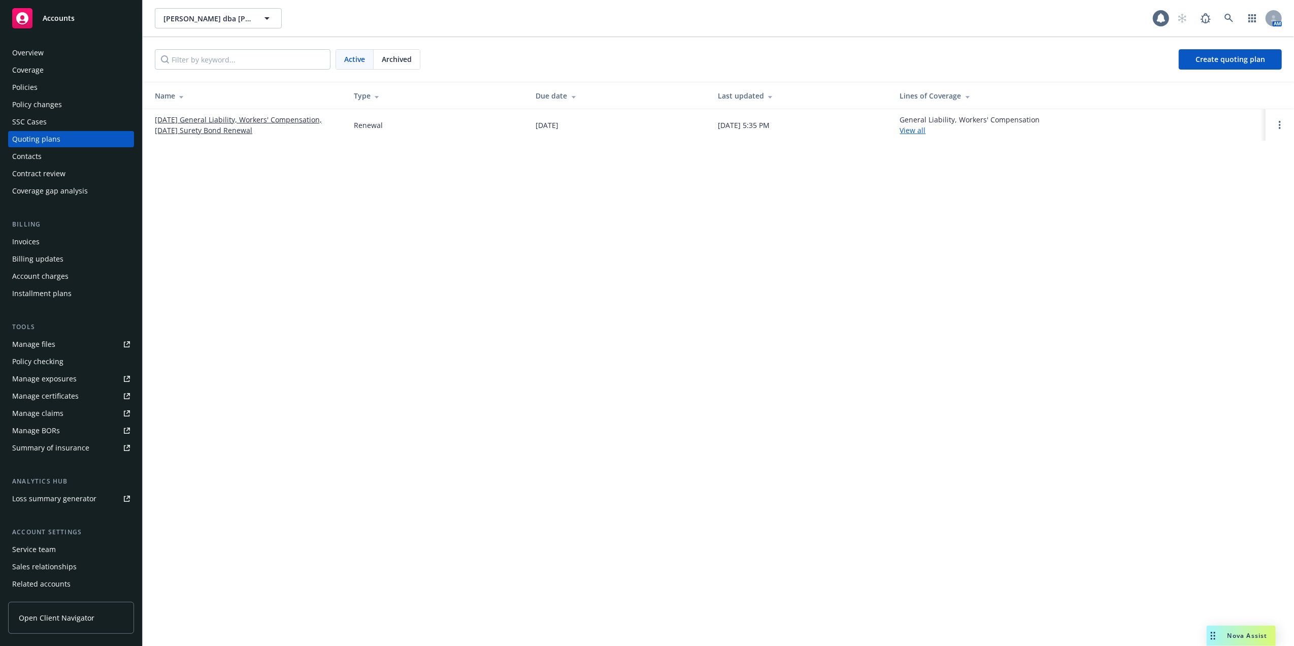
click at [218, 122] on link "[DATE] General Liability, Workers' Compensation, [DATE] Surety Bond Renewal" at bounding box center [246, 124] width 183 height 21
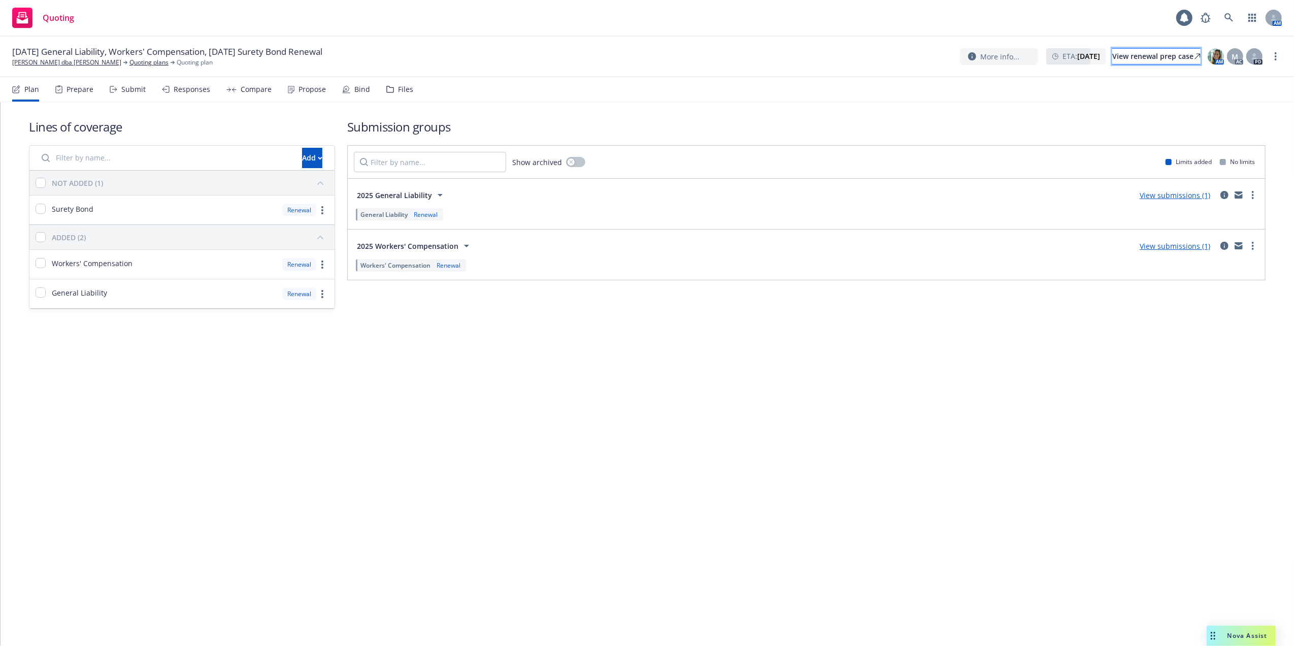
click at [1112, 54] on div "View renewal prep case" at bounding box center [1156, 56] width 88 height 15
click at [50, 63] on link "Cisneros, Aniceto dba Cisneros Ag" at bounding box center [66, 62] width 109 height 9
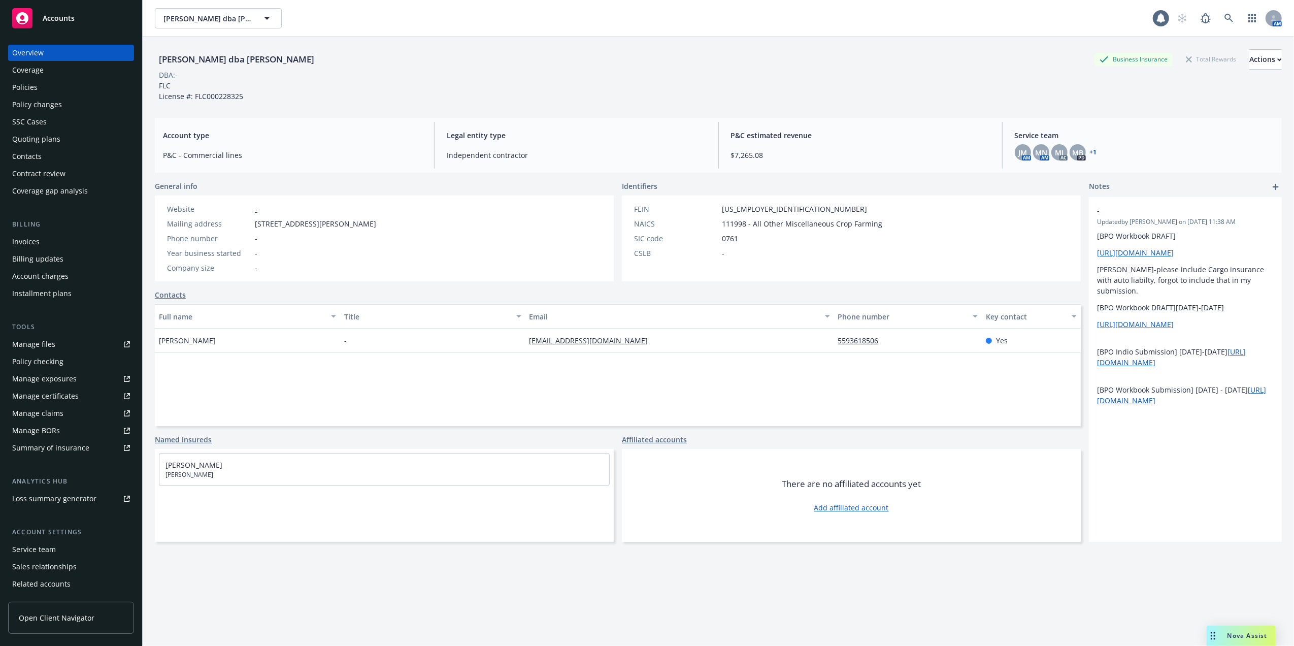
click at [26, 86] on div "Policies" at bounding box center [24, 87] width 25 height 16
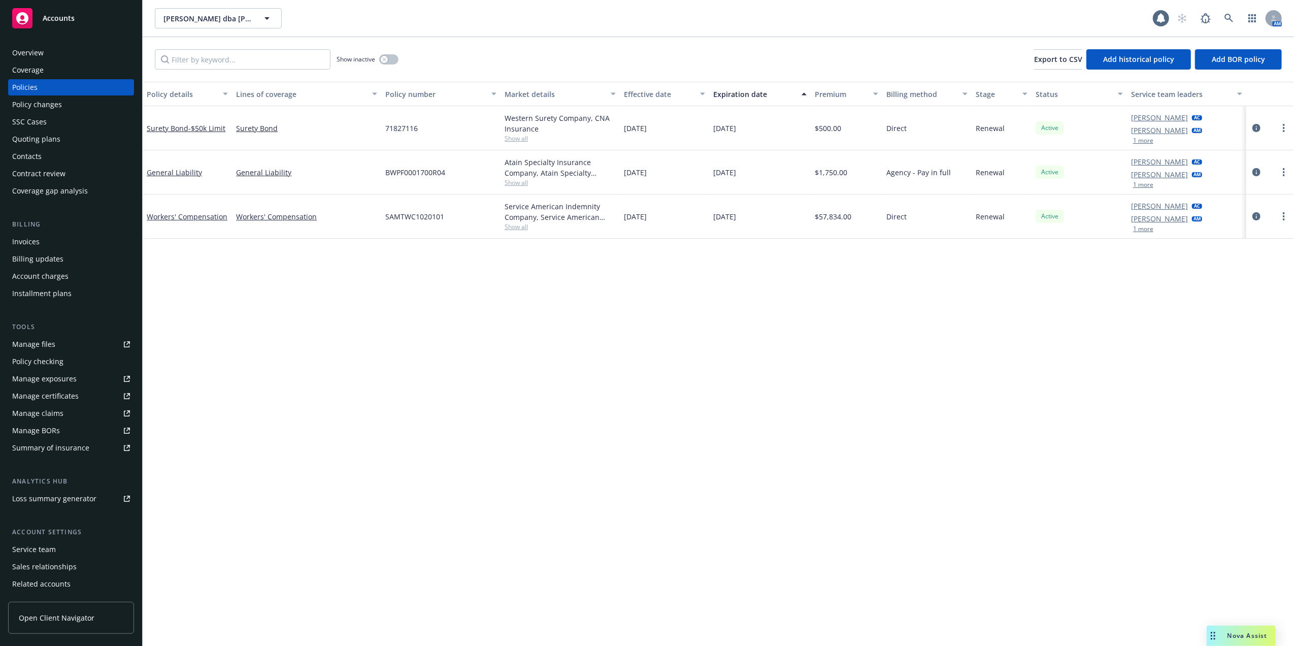
click at [39, 139] on div "Quoting plans" at bounding box center [36, 139] width 48 height 16
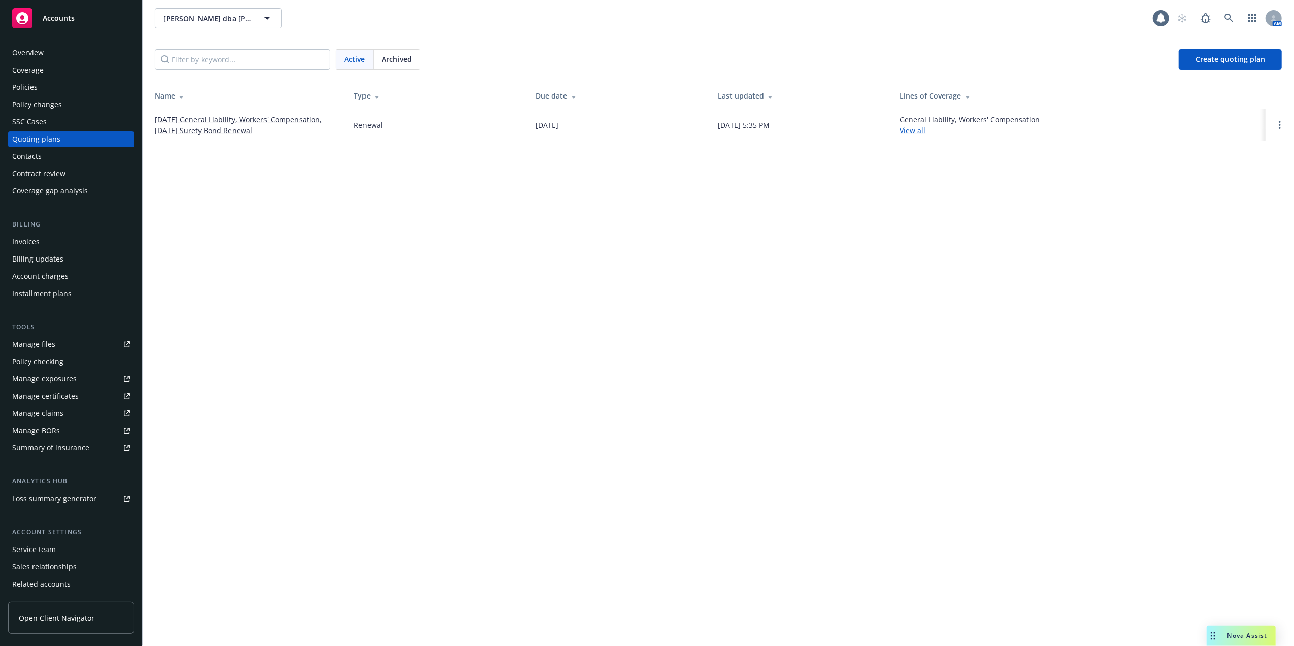
click at [293, 118] on link "[DATE] General Liability, Workers' Compensation, [DATE] Surety Bond Renewal" at bounding box center [246, 124] width 183 height 21
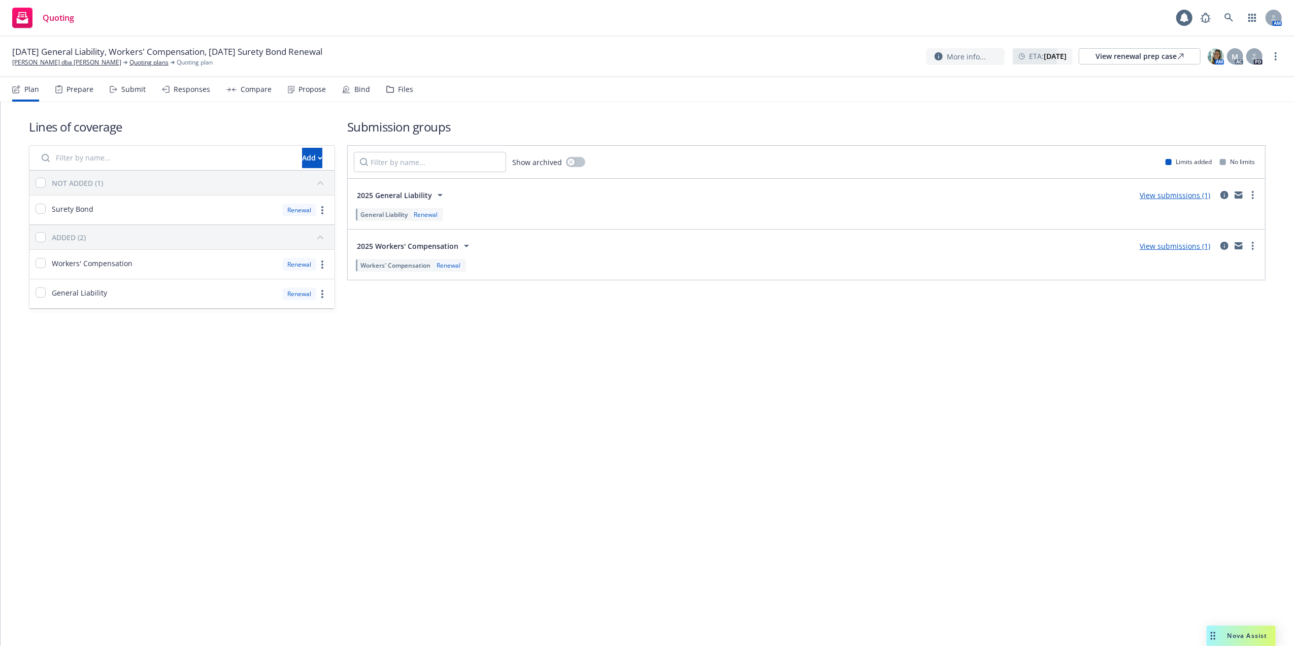
click at [1164, 197] on link "View submissions (1)" at bounding box center [1174, 195] width 71 height 10
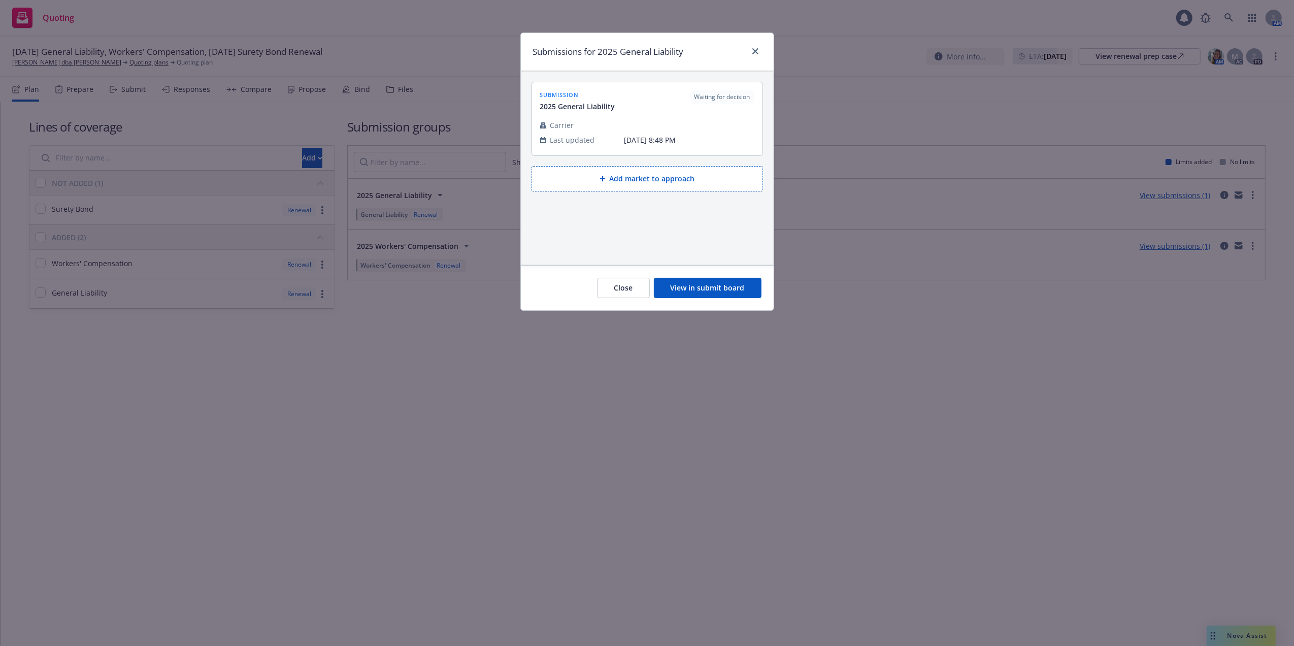
click at [715, 288] on button "View in submit board" at bounding box center [708, 288] width 108 height 20
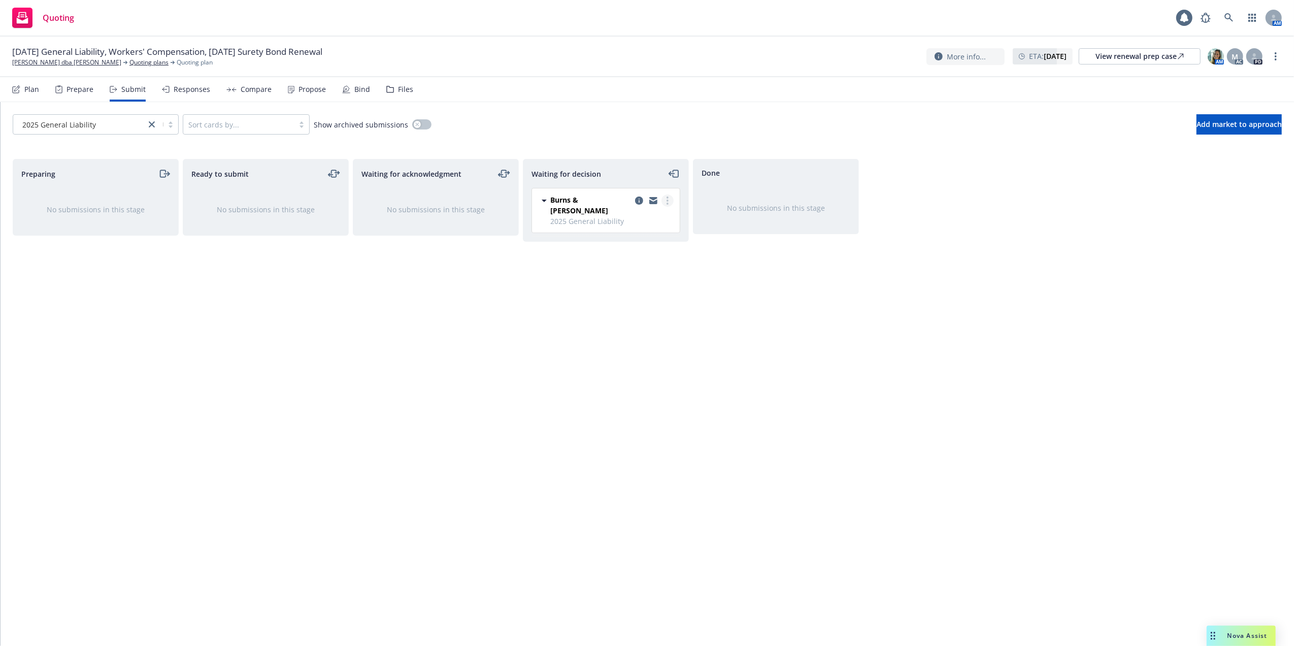
click at [667, 197] on circle "more" at bounding box center [667, 197] width 2 height 2
click at [645, 323] on span "Copy logging email" at bounding box center [615, 323] width 89 height 10
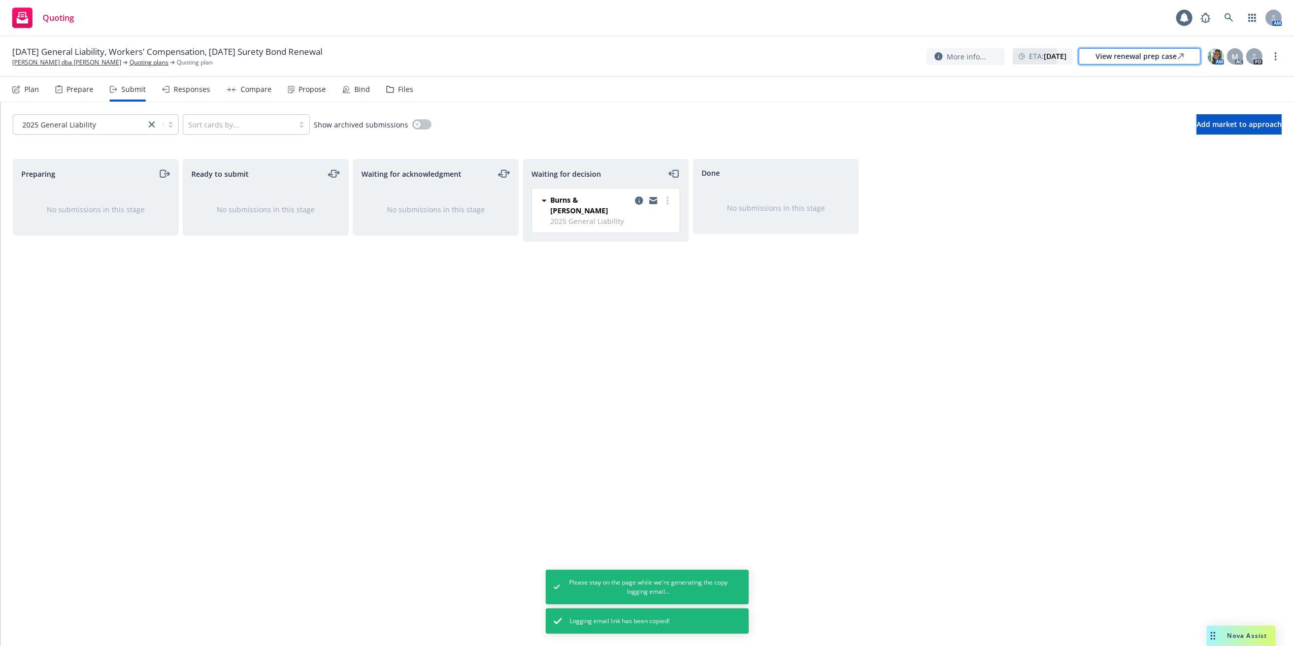
click at [1113, 55] on div "View renewal prep case" at bounding box center [1139, 56] width 88 height 15
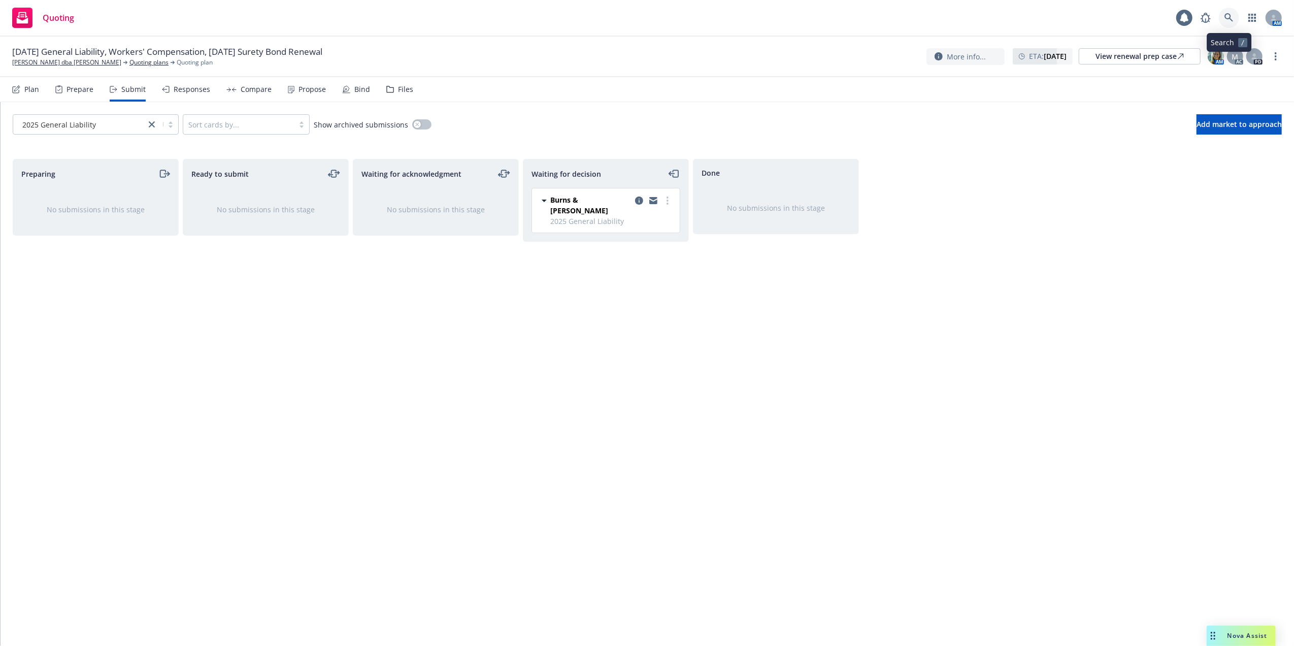
click at [1226, 17] on icon at bounding box center [1228, 17] width 9 height 9
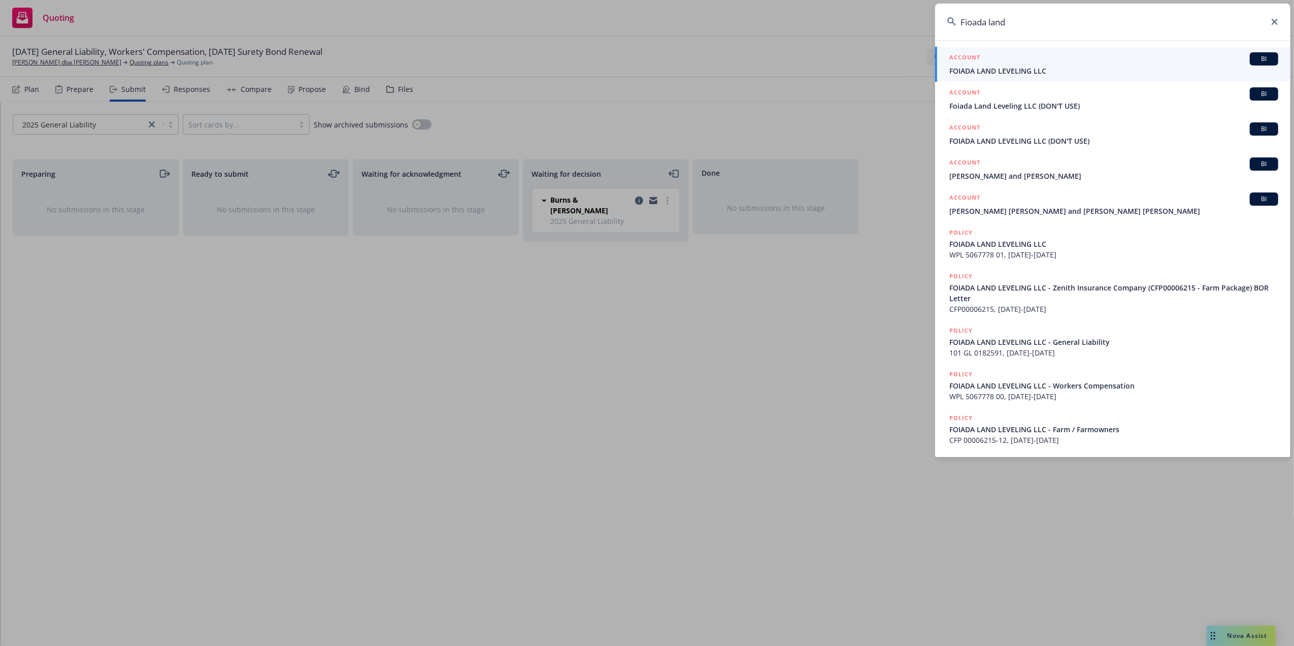
type input "Fioada land"
click at [981, 63] on div "ACCOUNT BI" at bounding box center [1113, 58] width 329 height 13
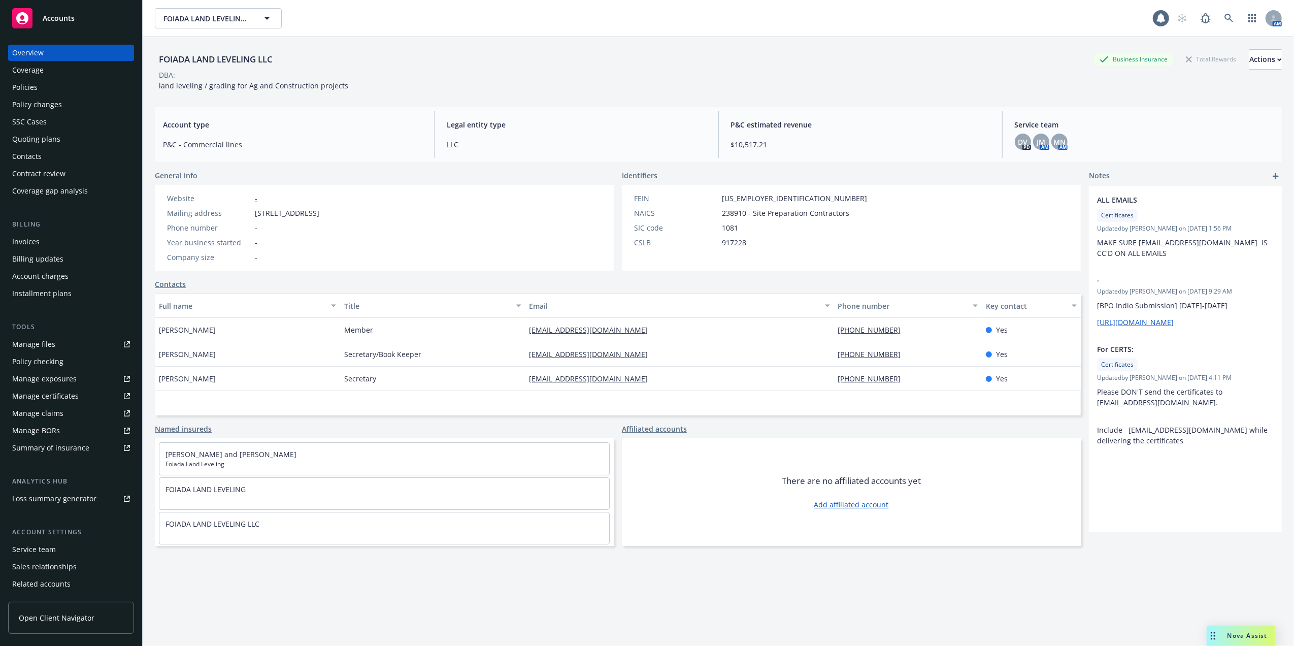
click at [21, 103] on div "Policy changes" at bounding box center [37, 104] width 50 height 16
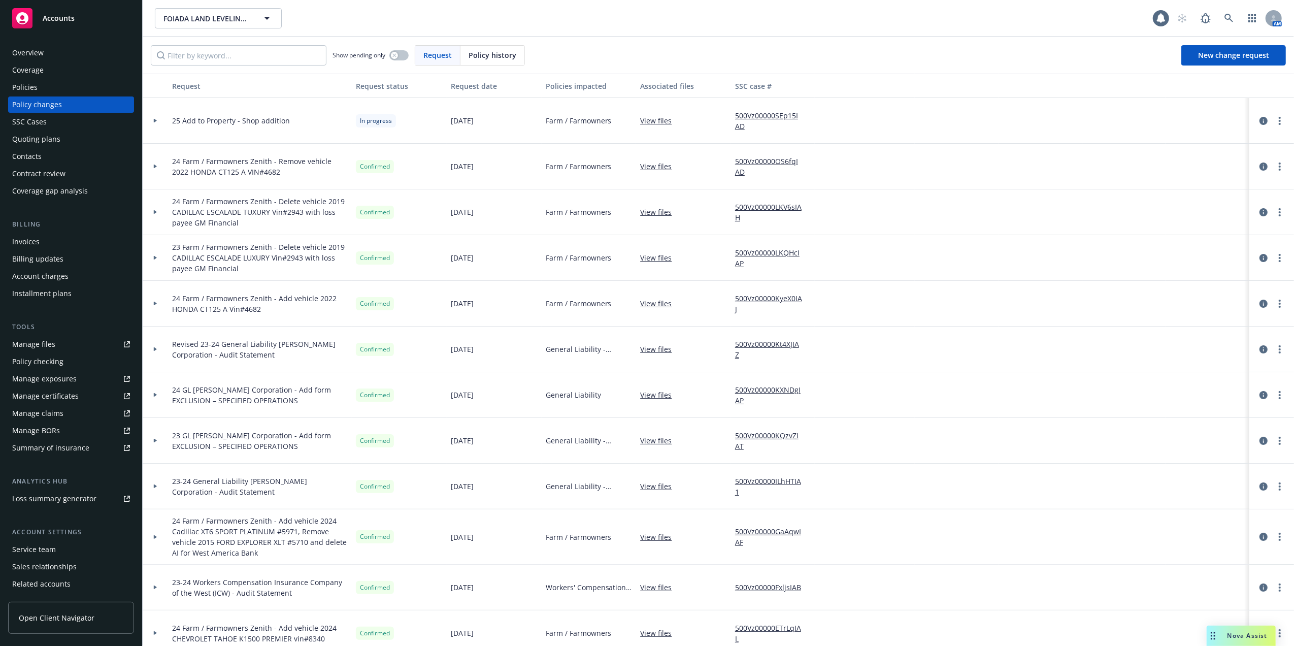
click at [21, 120] on div "SSC Cases" at bounding box center [29, 122] width 35 height 16
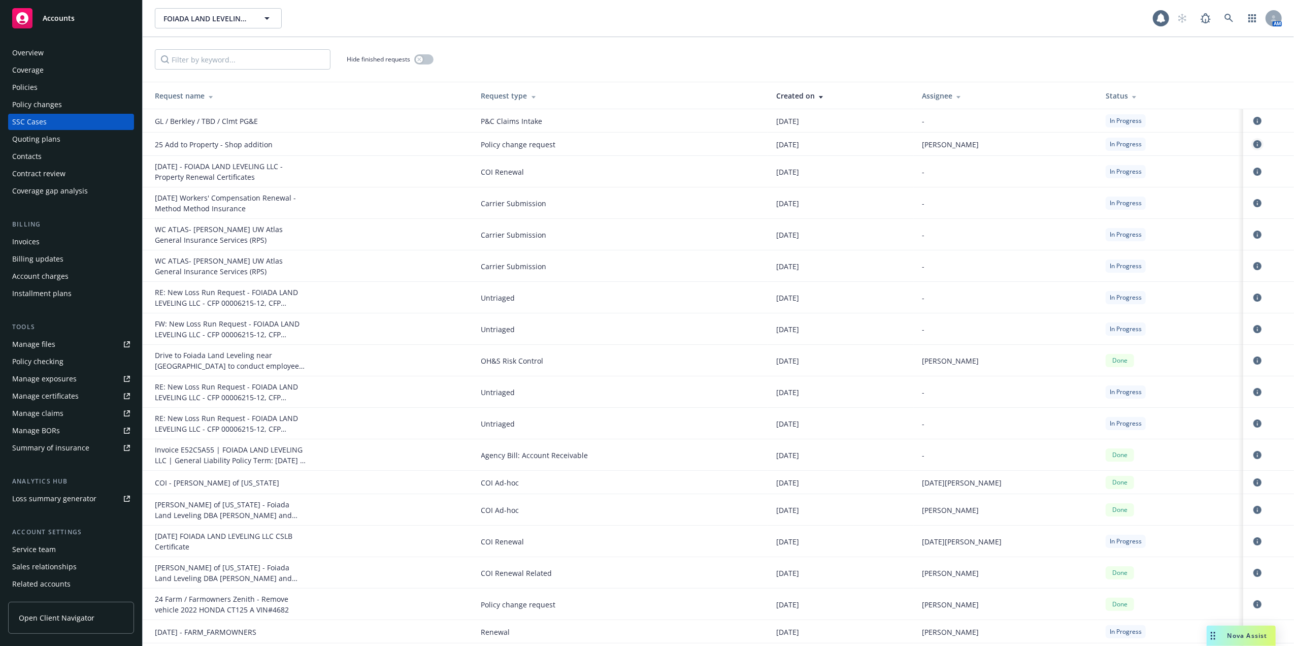
click at [1253, 144] on icon "circleInformation" at bounding box center [1257, 144] width 8 height 8
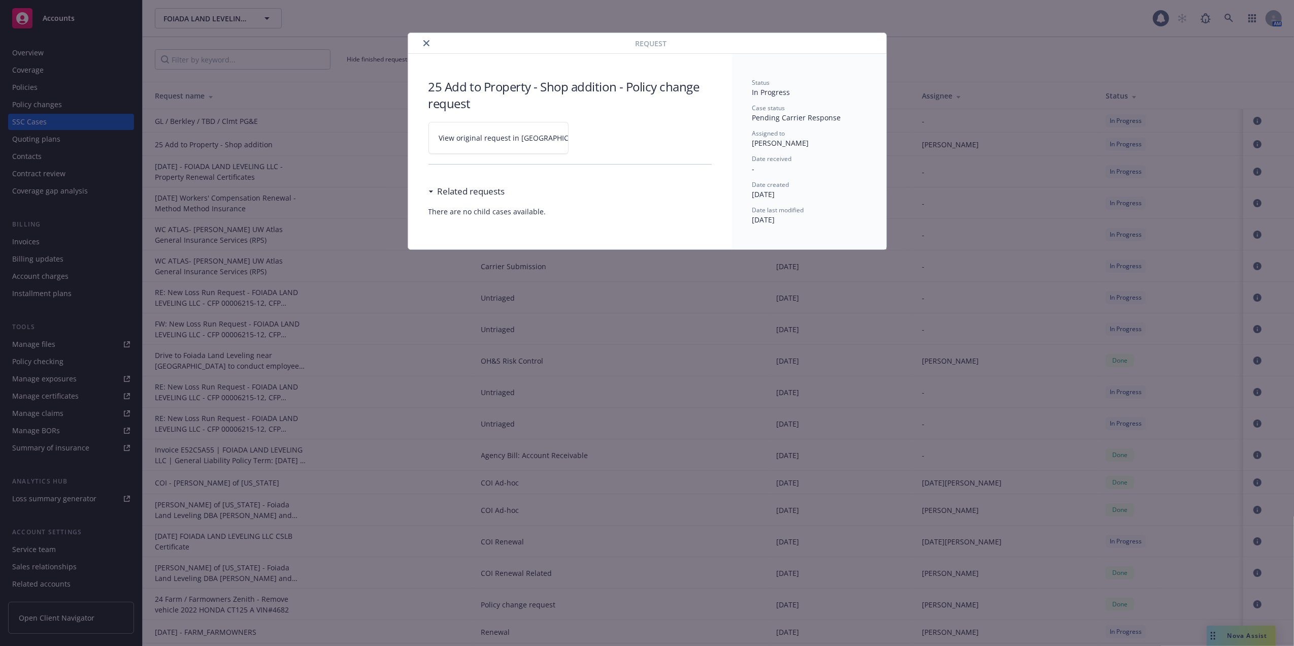
click at [424, 39] on button "close" at bounding box center [426, 43] width 12 height 12
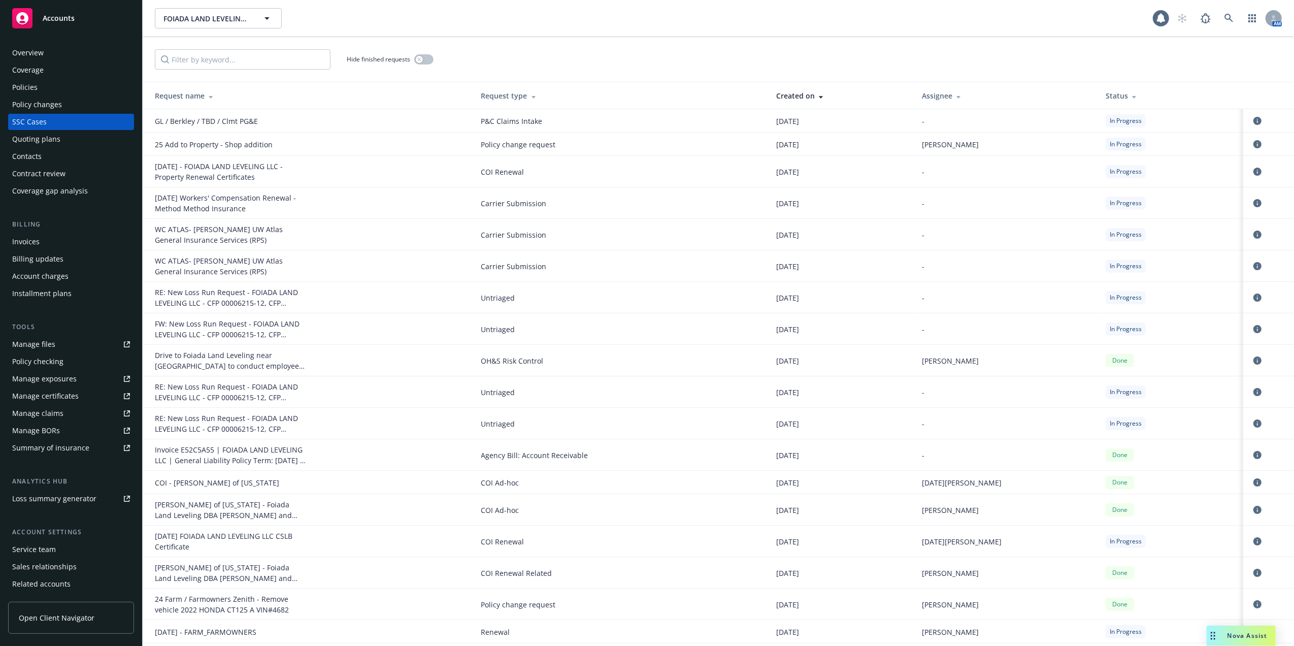
click at [199, 143] on div "25 Add to Property - Shop addition" at bounding box center [231, 144] width 152 height 11
click at [1225, 18] on icon at bounding box center [1228, 18] width 9 height 9
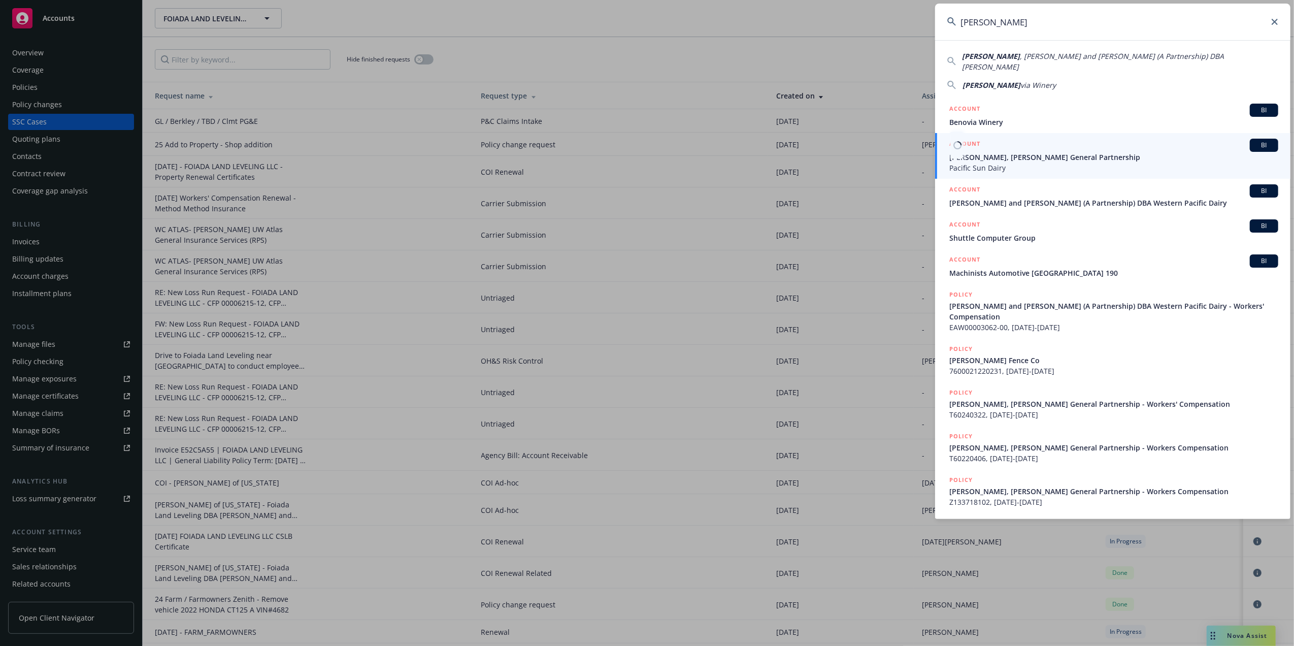
type input "Beno"
click at [1054, 152] on span "[PERSON_NAME], [PERSON_NAME] General Partnership" at bounding box center [1113, 157] width 329 height 11
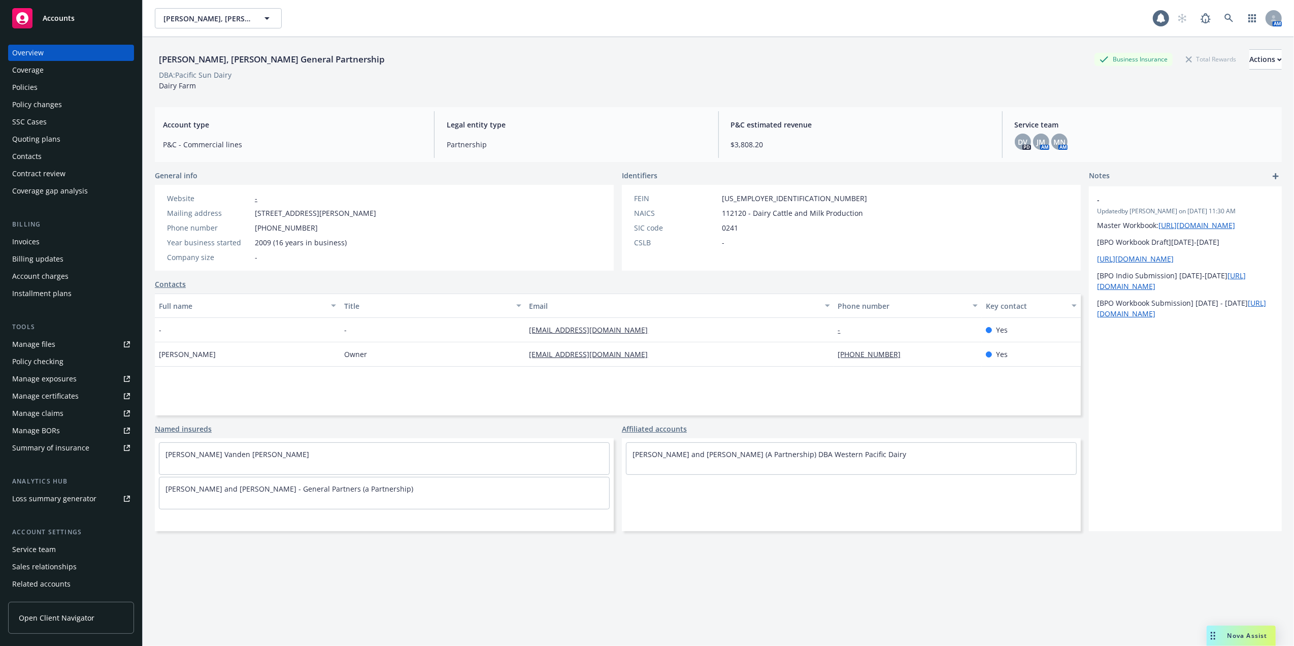
click at [602, 72] on div "DBA: Pacific Sun Dairy" at bounding box center [718, 75] width 1127 height 11
click at [608, 74] on div "DBA: Pacific Sun Dairy" at bounding box center [718, 75] width 1127 height 11
click at [610, 61] on div "Paul Beno, Nancy Beno General Partnership Business Insurance Total Rewards Acti…" at bounding box center [718, 59] width 1127 height 20
click at [33, 135] on div "Quoting plans" at bounding box center [36, 139] width 48 height 16
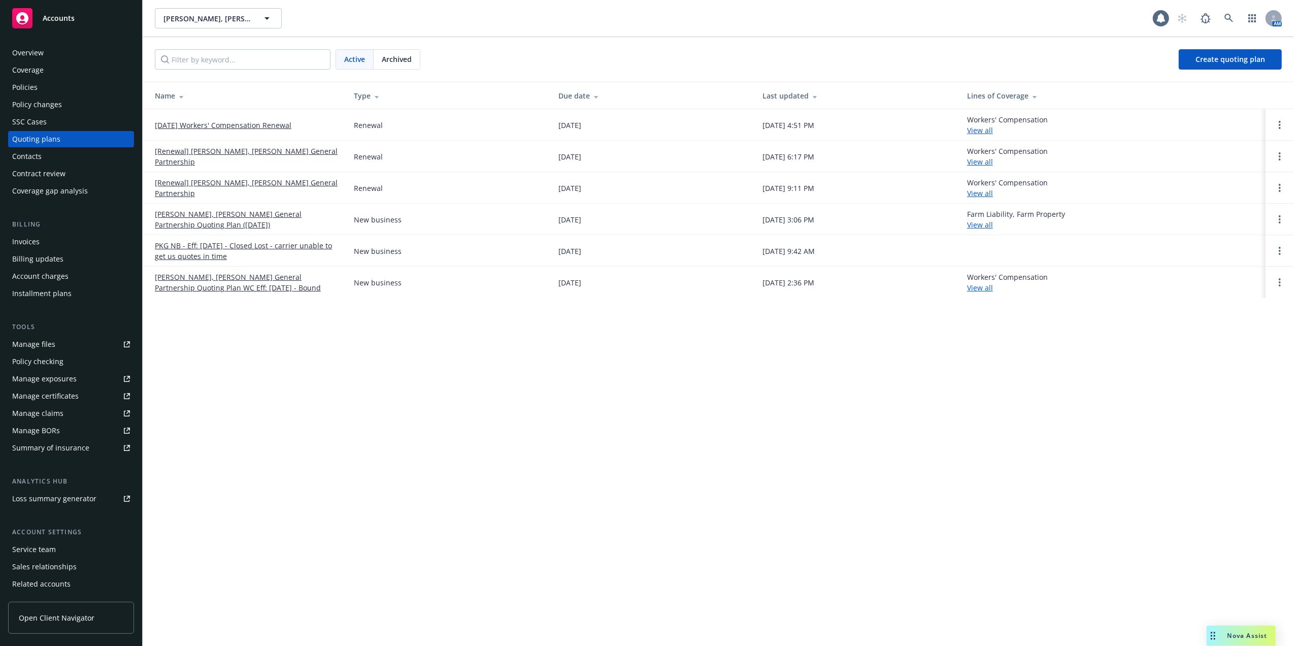
click at [240, 124] on link "[DATE] Workers' Compensation Renewal" at bounding box center [223, 125] width 137 height 11
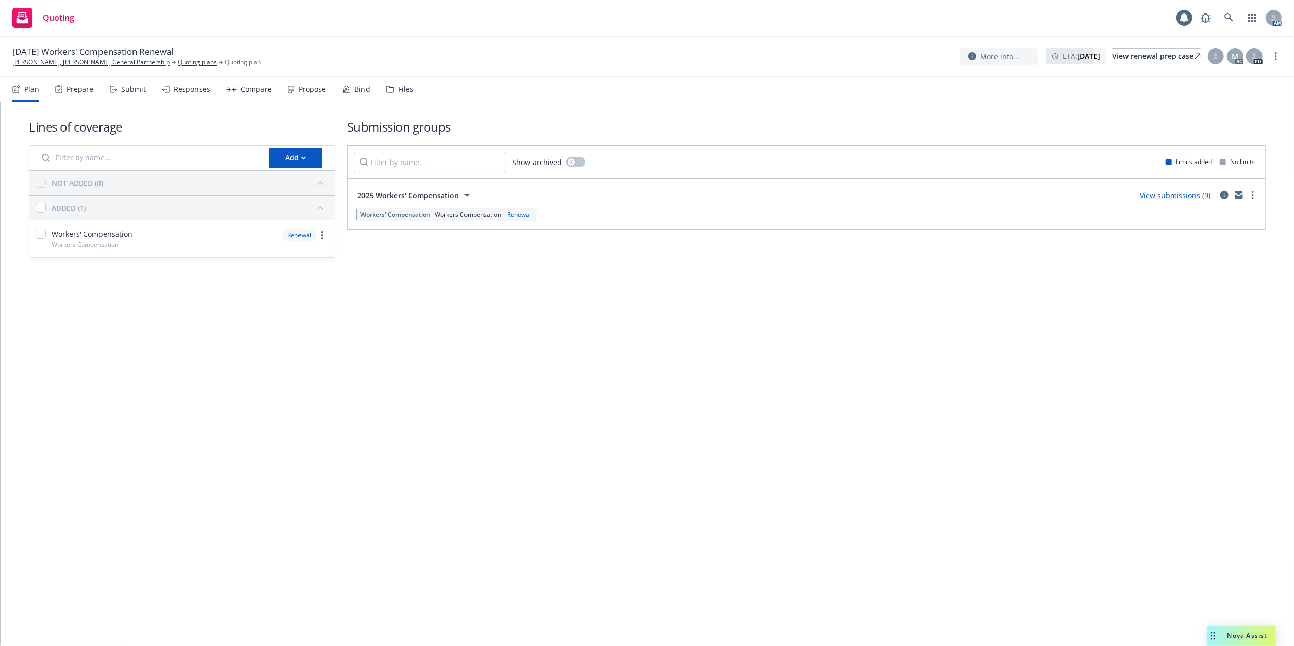
click at [1184, 195] on link "View submissions (9)" at bounding box center [1174, 195] width 71 height 10
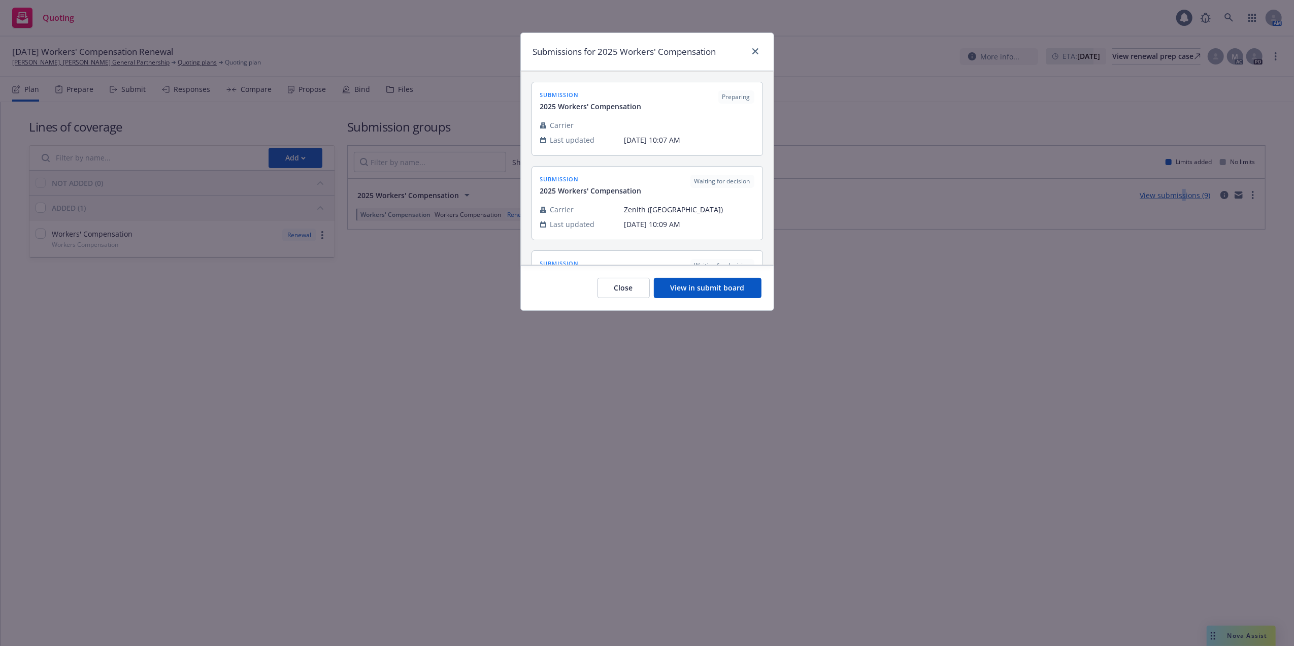
click at [714, 285] on button "View in submit board" at bounding box center [708, 288] width 108 height 20
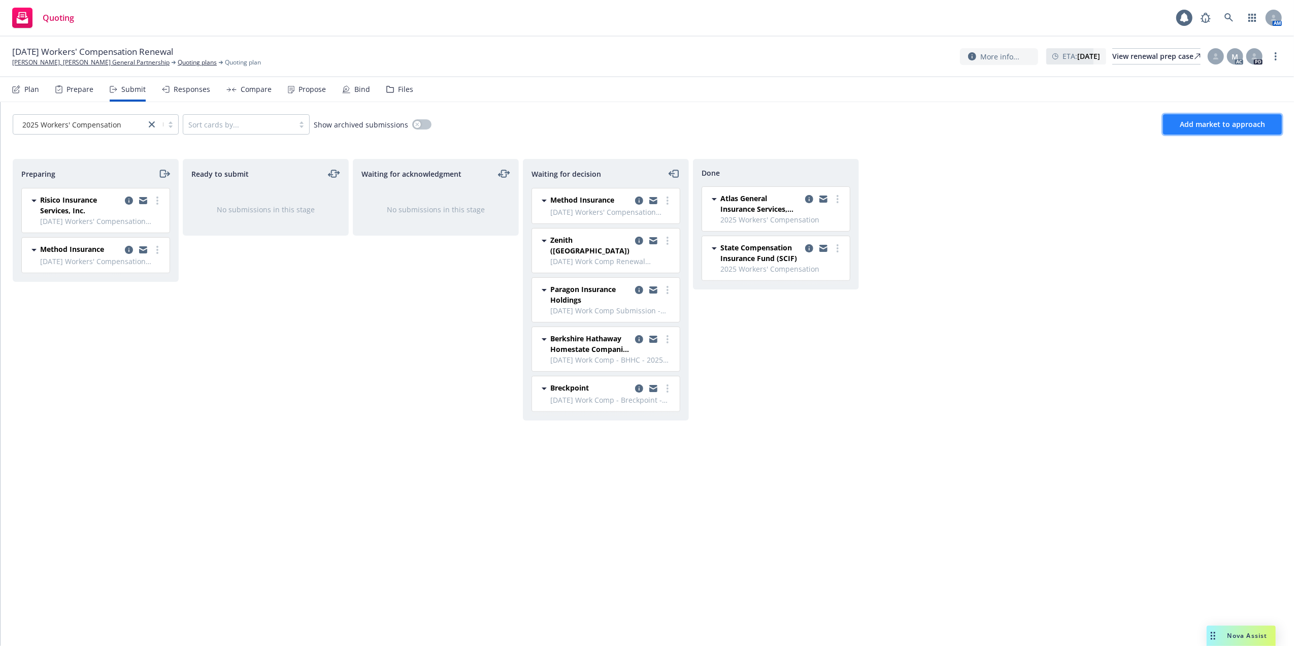
click at [1208, 123] on span "Add market to approach" at bounding box center [1222, 124] width 85 height 10
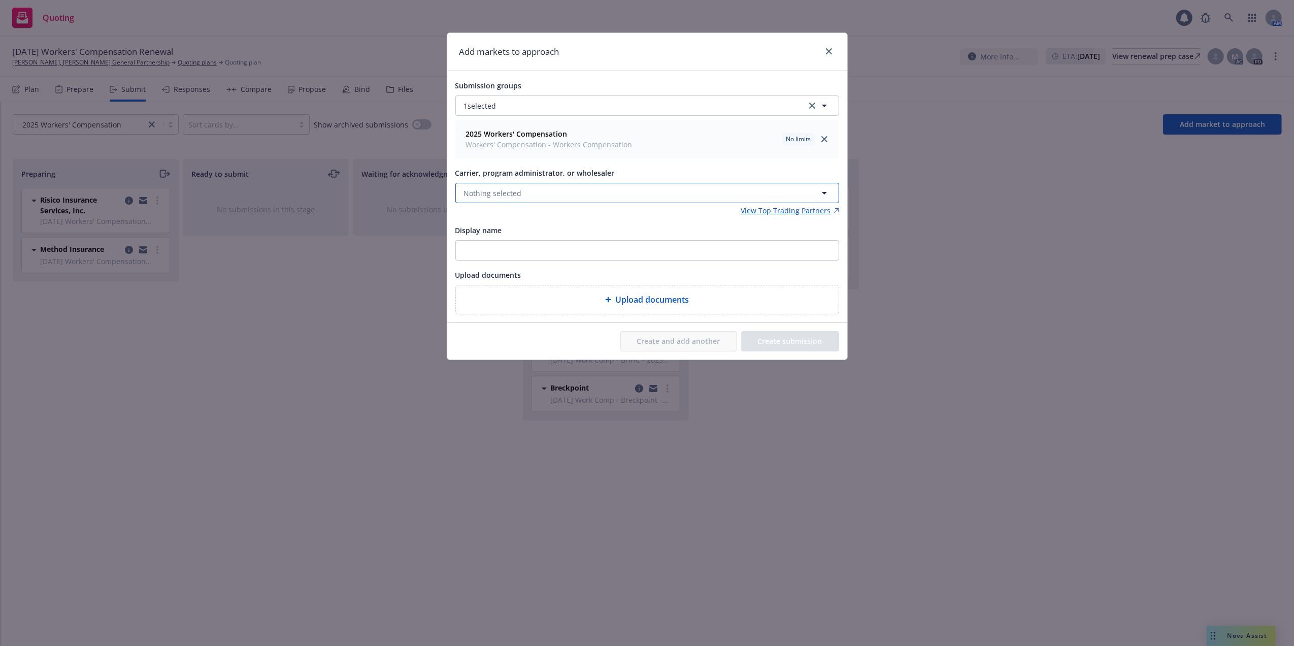
click at [477, 193] on span "Nothing selected" at bounding box center [493, 193] width 58 height 11
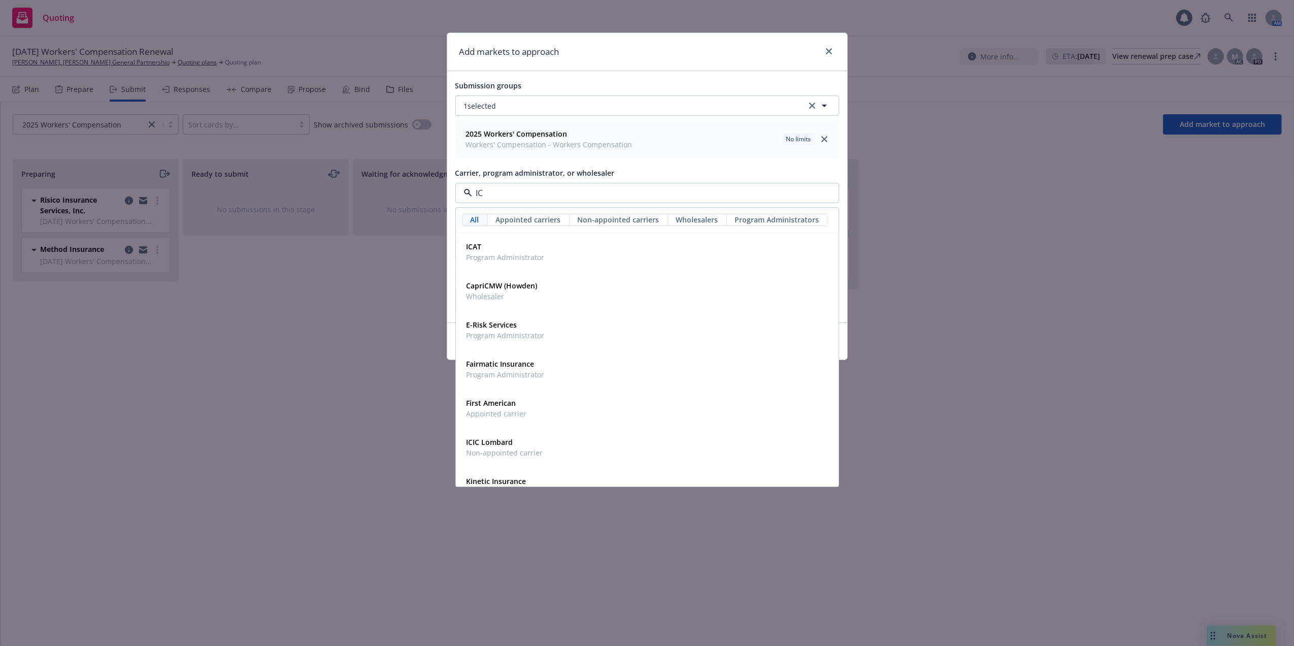
type input "ICW"
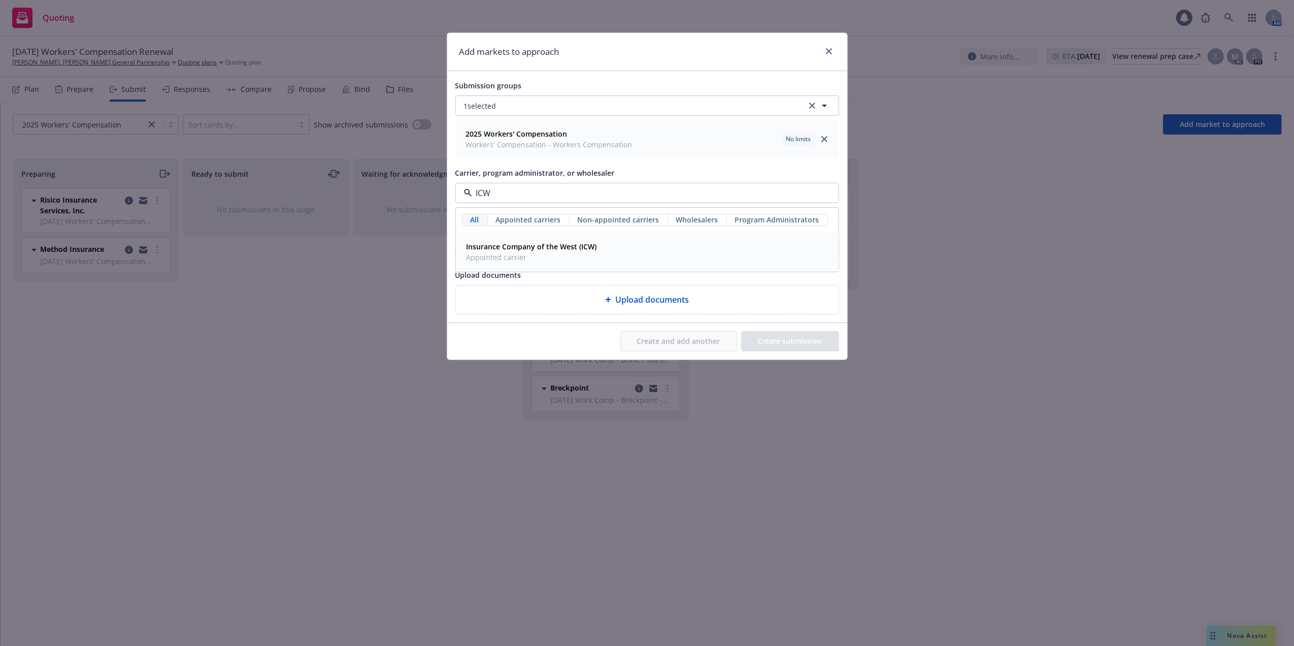
click at [509, 249] on strong "Insurance Company of the West (ICW)" at bounding box center [531, 247] width 130 height 10
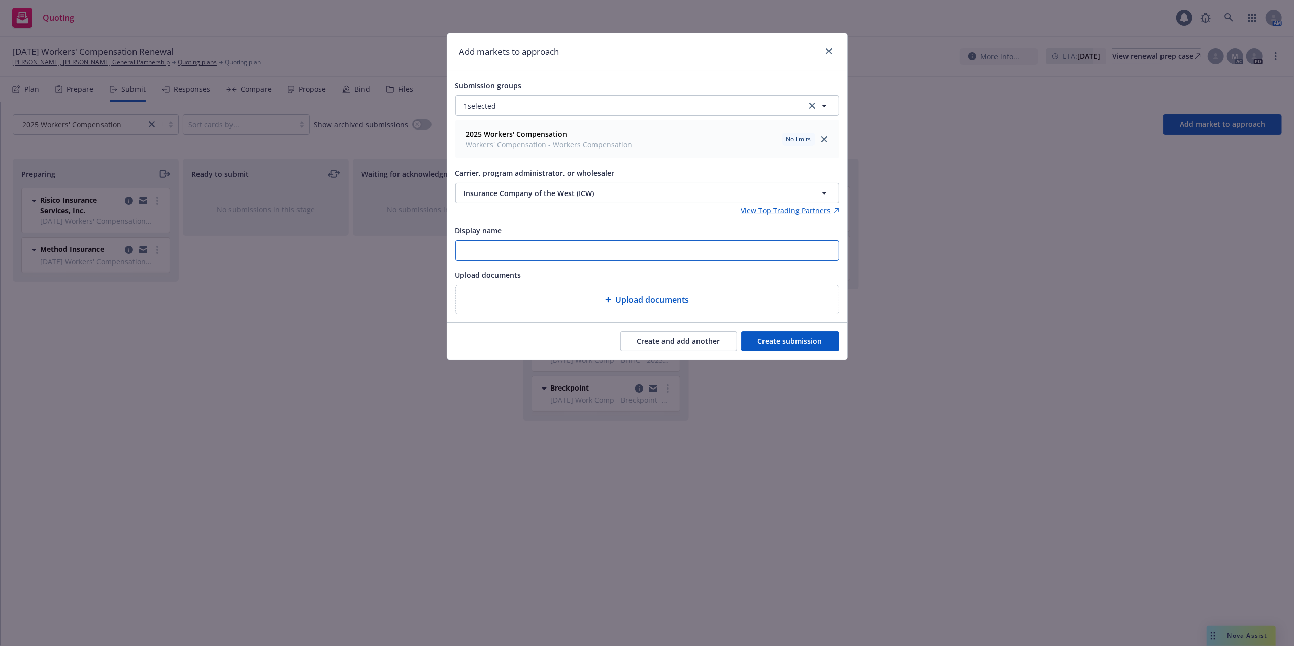
click at [521, 250] on input "Display name" at bounding box center [647, 250] width 383 height 19
type input "[DATE] Work Comp Renewal - ICW Decline"
click at [786, 343] on button "Create submission" at bounding box center [790, 341] width 98 height 20
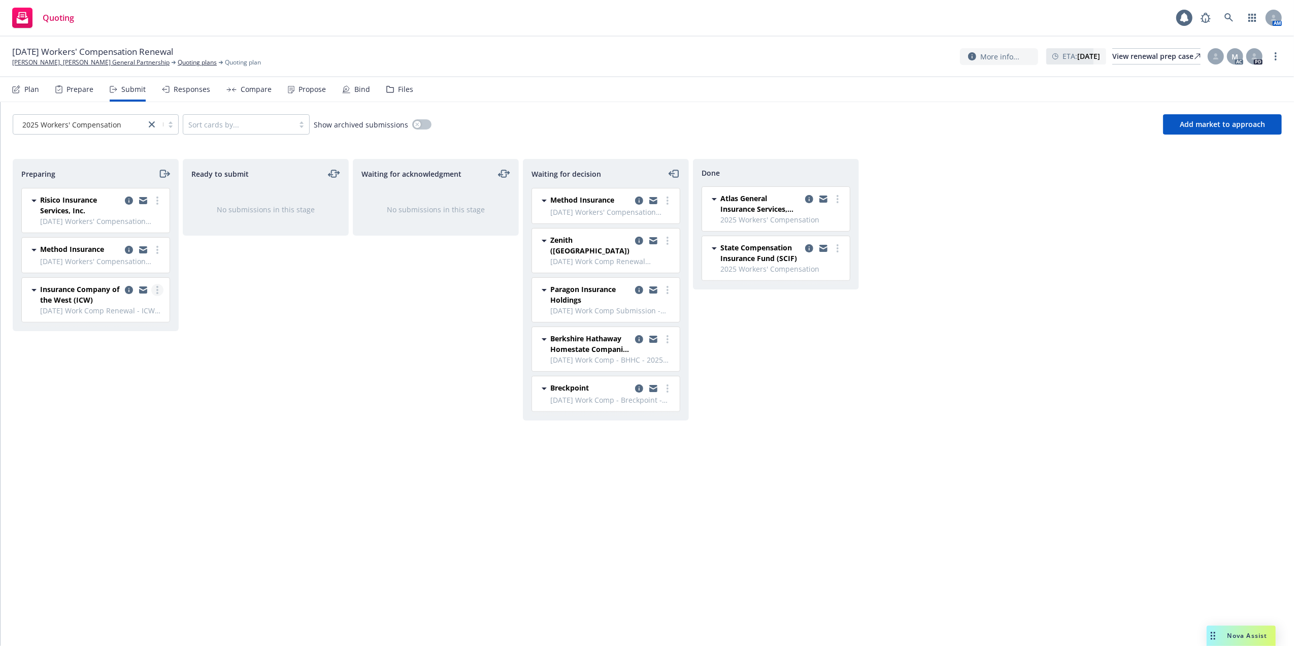
click at [157, 291] on icon "more" at bounding box center [157, 290] width 2 height 8
click at [97, 389] on span "Add declined decision" at bounding box center [111, 393] width 100 height 10
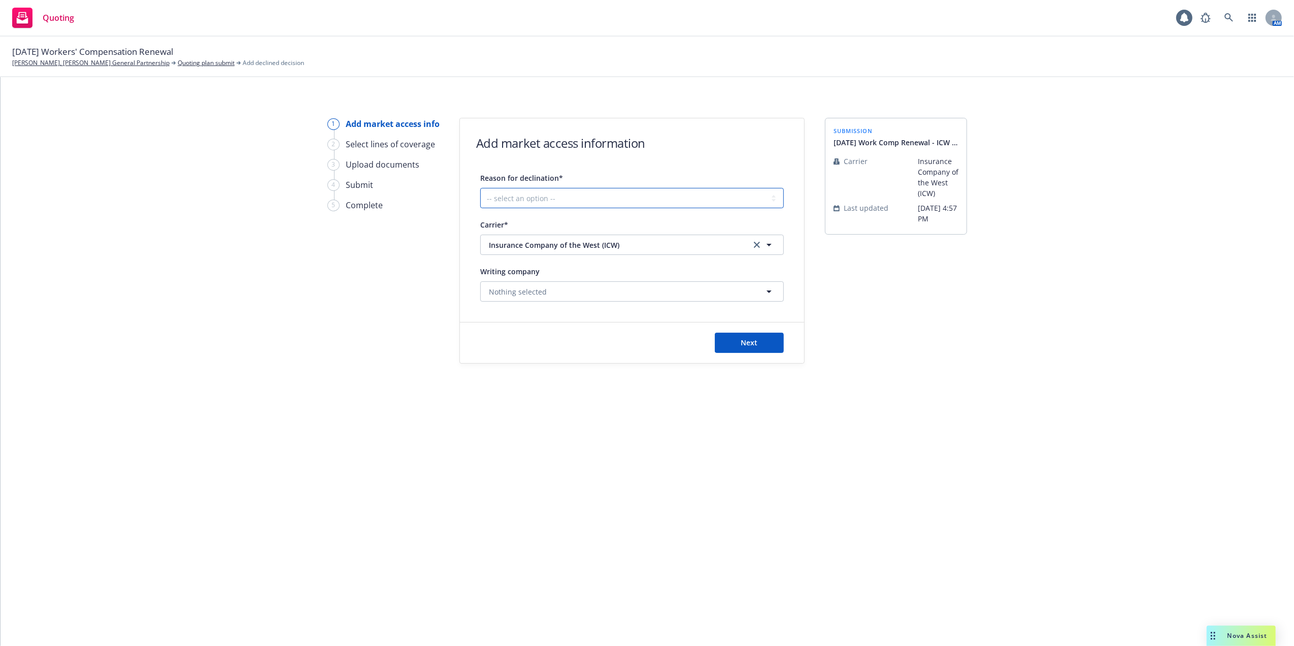
click at [772, 197] on select "-- select an option -- Cannot compete with other markets Carrier non-renewed Ca…" at bounding box center [632, 198] width 304 height 20
select select "DOES_NOT_FIT_UNDERWRITER_APPETITE"
click at [480, 188] on select "-- select an option -- Cannot compete with other markets Carrier non-renewed Ca…" at bounding box center [632, 198] width 304 height 20
drag, startPoint x: 748, startPoint y: 342, endPoint x: 689, endPoint y: 341, distance: 59.4
click at [748, 341] on span "Next" at bounding box center [749, 343] width 17 height 10
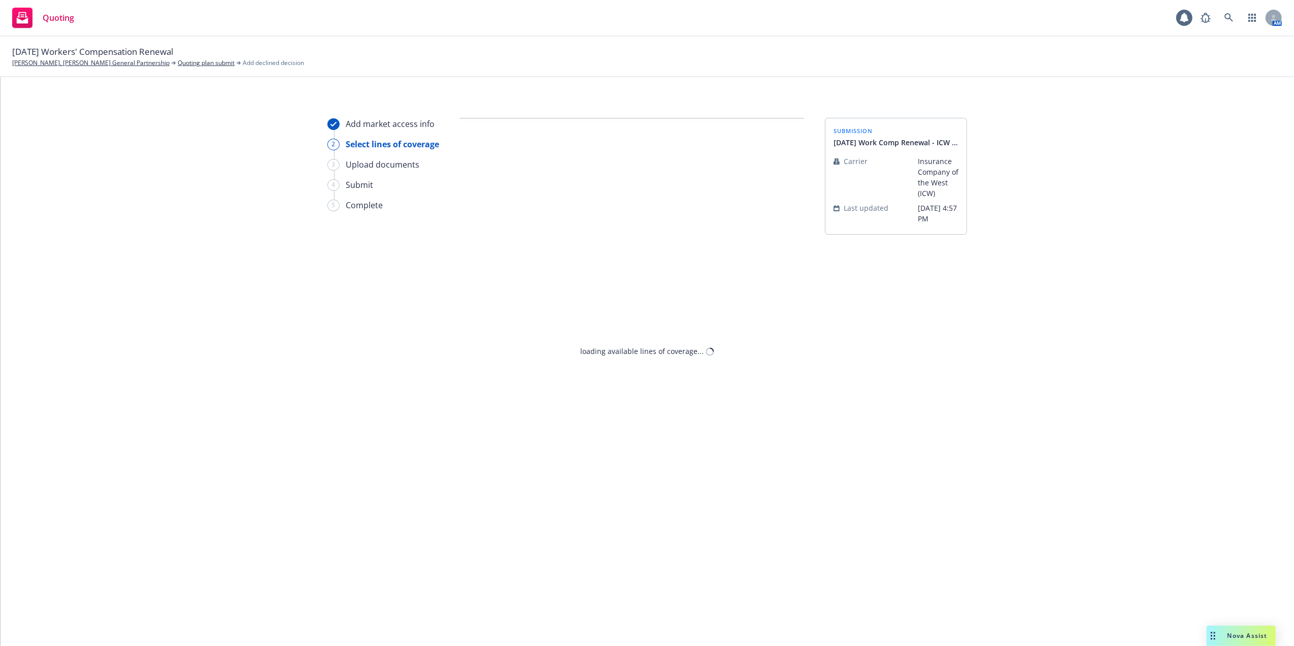
select select "DOES_NOT_FIT_UNDERWRITER_APPETITE"
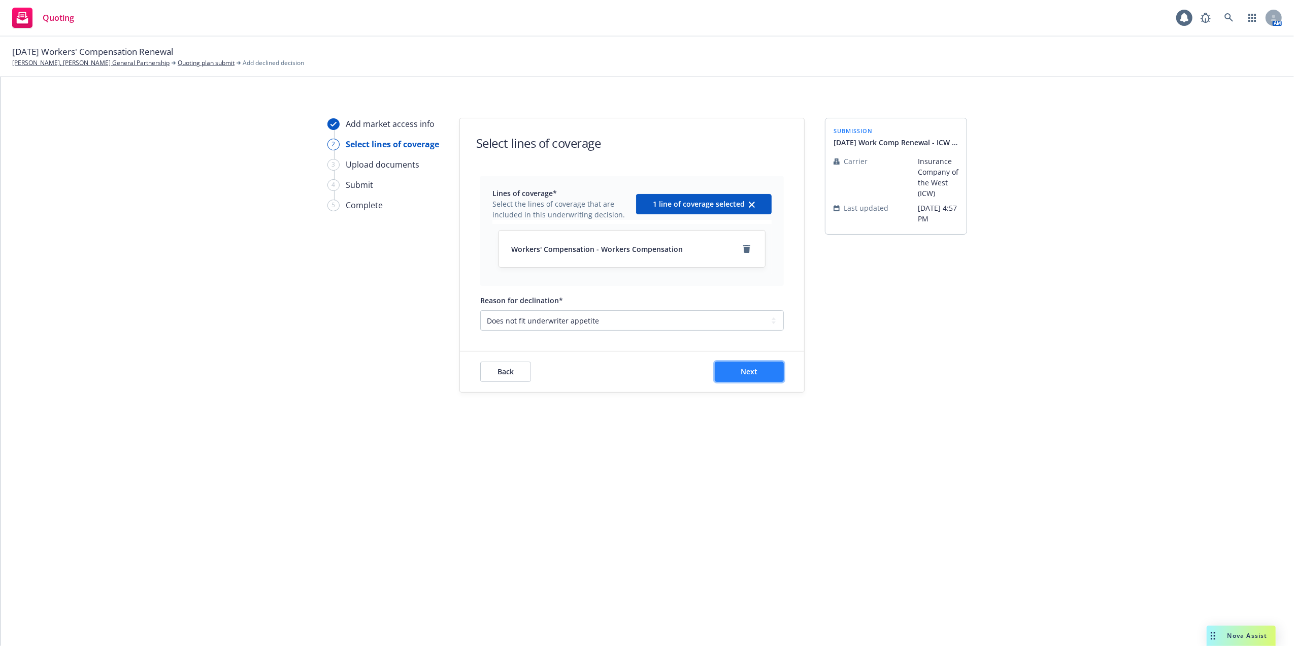
click at [750, 372] on span "Next" at bounding box center [749, 371] width 17 height 10
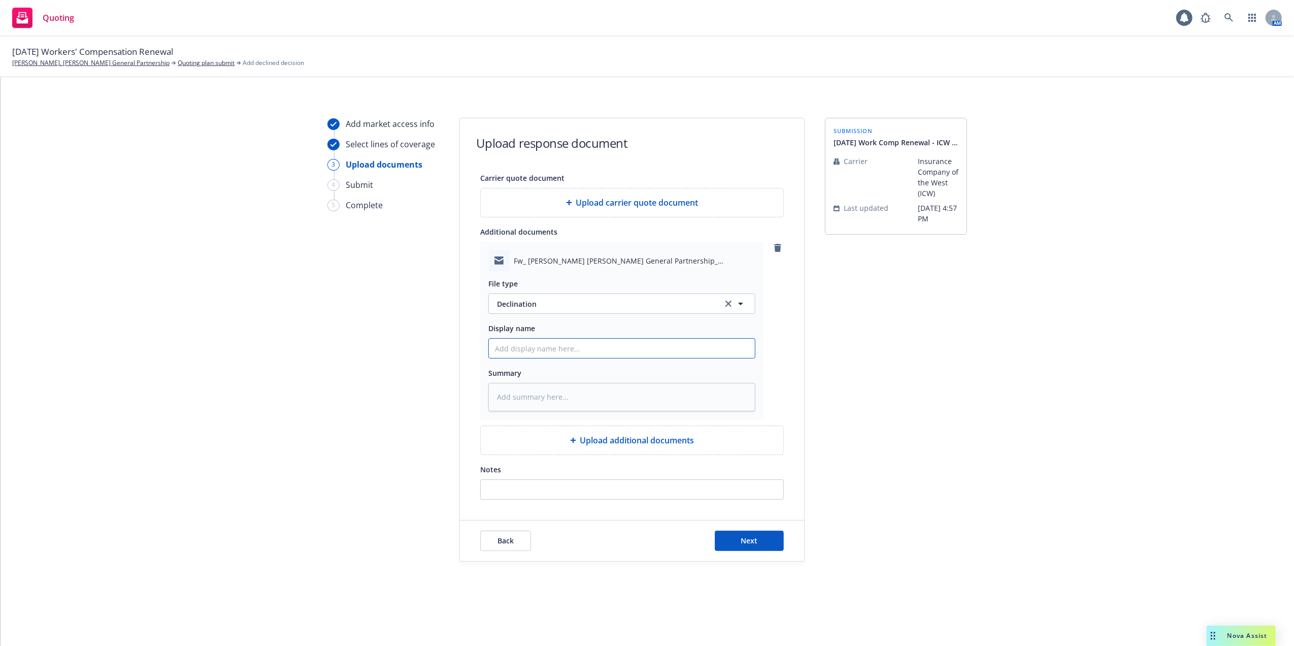
click at [543, 348] on input "Display name" at bounding box center [622, 348] width 266 height 19
paste input "support+93ad6b7b-f845-4caf-8139-5b80e1e49cad@newfront.com"
type textarea "x"
type input "support+93ad6b7b-f845-4caf-8139-5b80e1e49cad@newfront.com"
drag, startPoint x: 741, startPoint y: 344, endPoint x: 386, endPoint y: 343, distance: 354.8
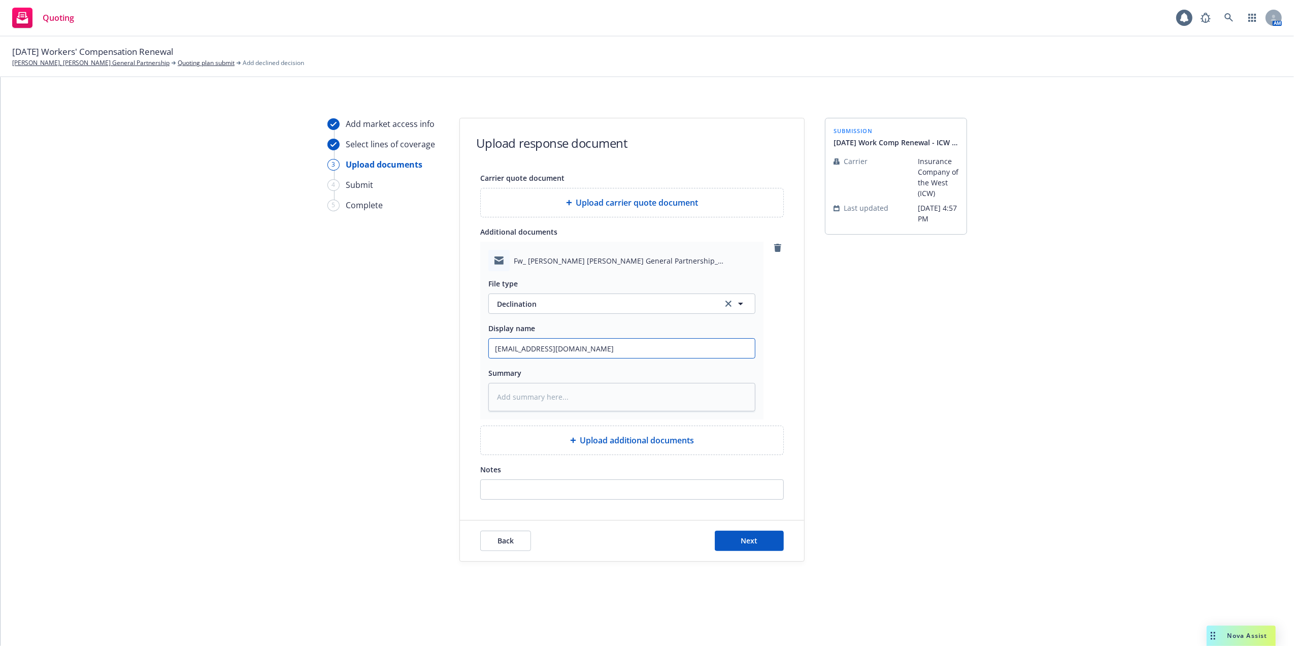
click at [413, 340] on div "Add market access info Select lines of coverage 3 Upload documents 4 Submit 5 C…" at bounding box center [647, 340] width 1269 height 444
type textarea "x"
type input "1"
type textarea "x"
type input "10"
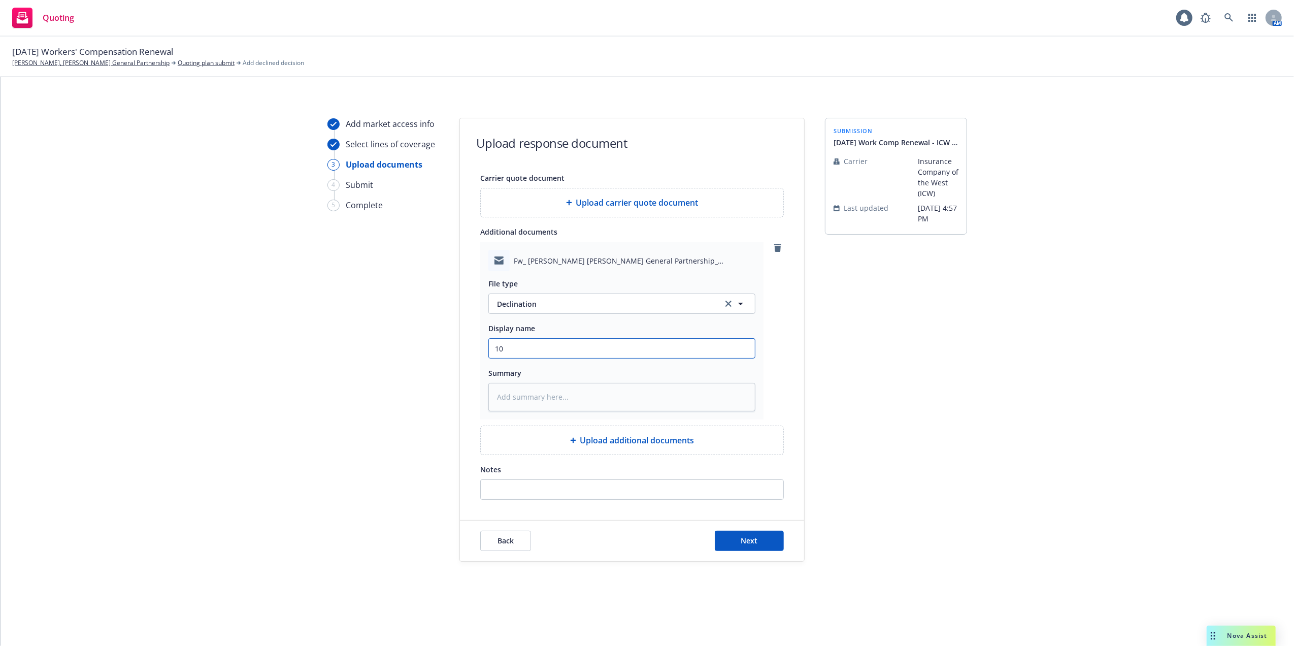
type textarea "x"
type input "10/"
type textarea "x"
type input "10/0"
type textarea "x"
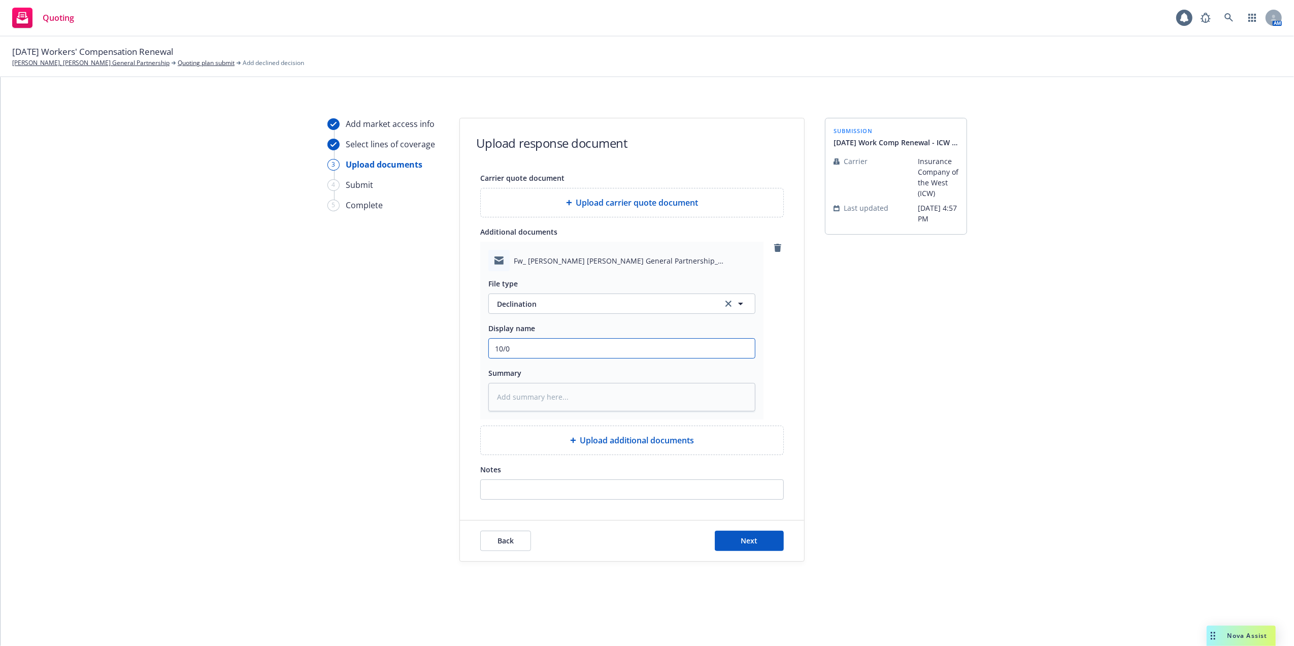
type input "10/01"
type textarea "x"
type input "10/01/"
type textarea "x"
type input "10/01/2"
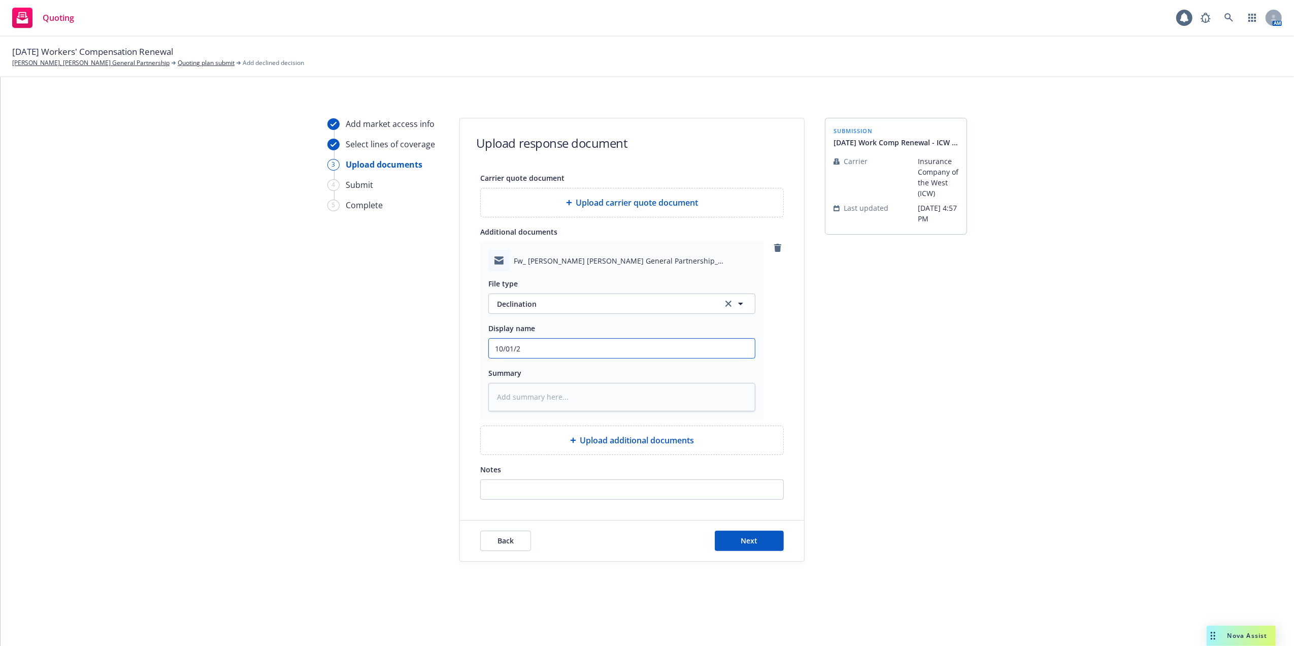
type textarea "x"
type input "10/01/25"
type textarea "x"
type input "10/01/25"
type textarea "x"
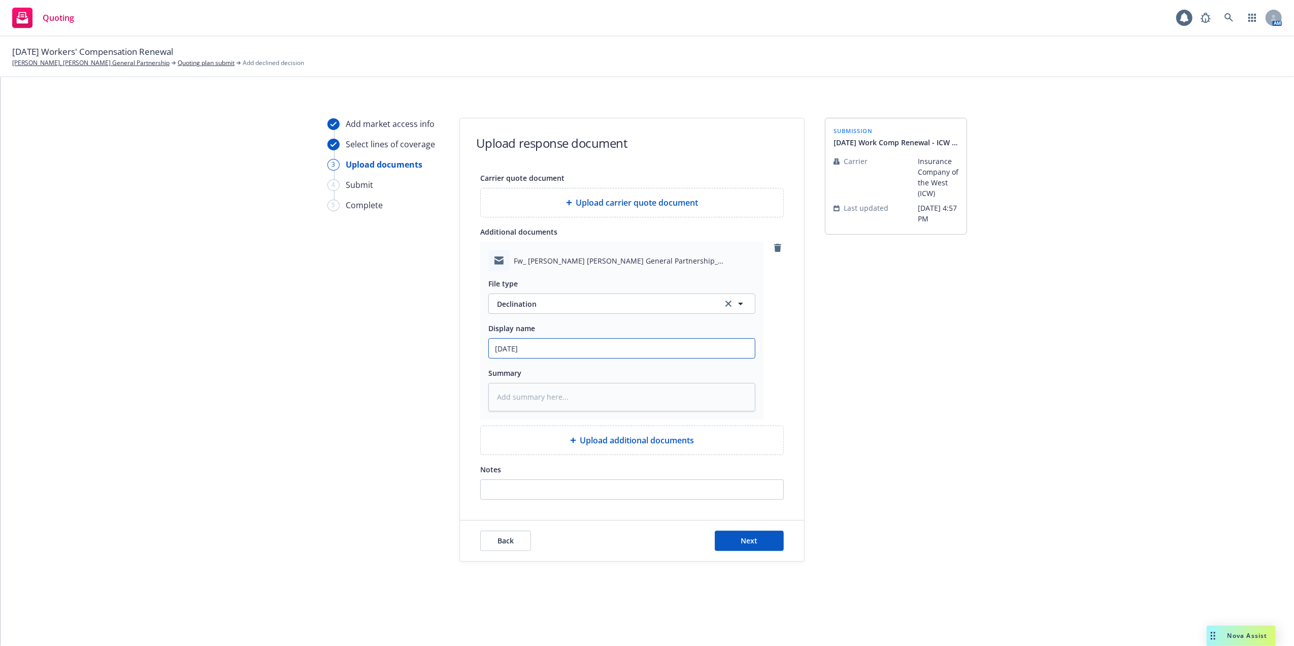
type input "10/01/25 W"
type textarea "x"
type input "10/01/25 Wi"
type textarea "x"
type input "10/01/25 Wir"
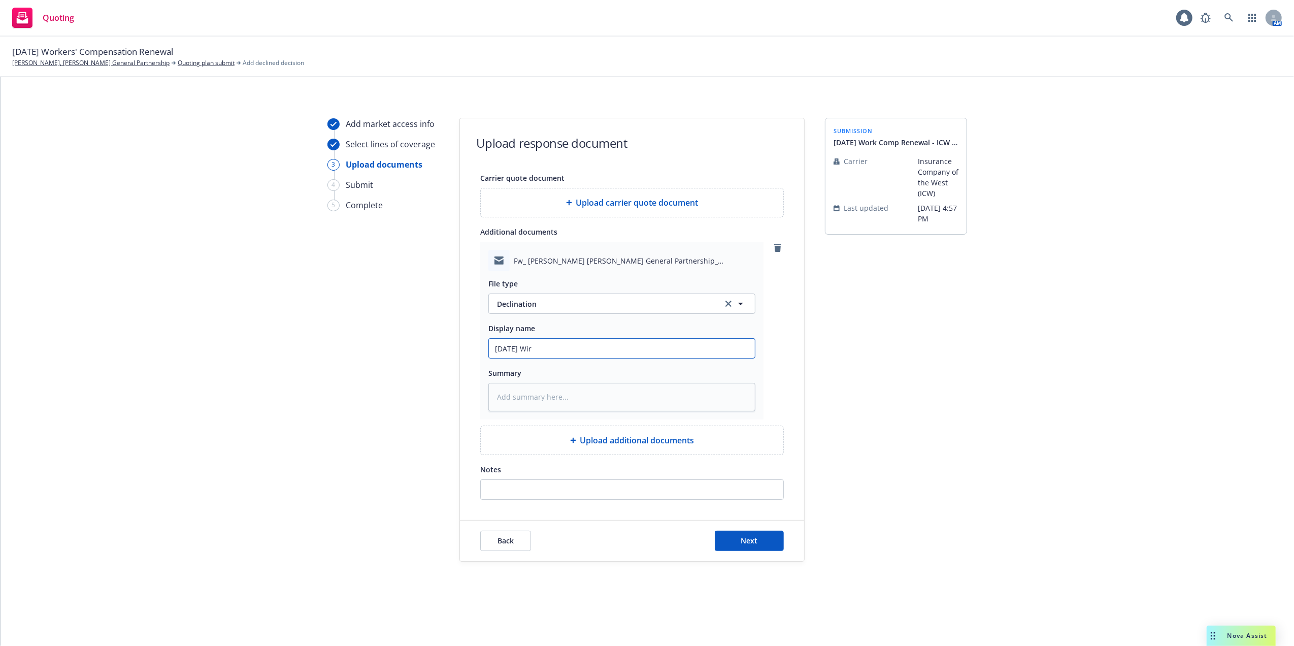
type textarea "x"
type input "10/01/25 Wirj"
type textarea "x"
type input "10/01/25 Wirj"
type textarea "x"
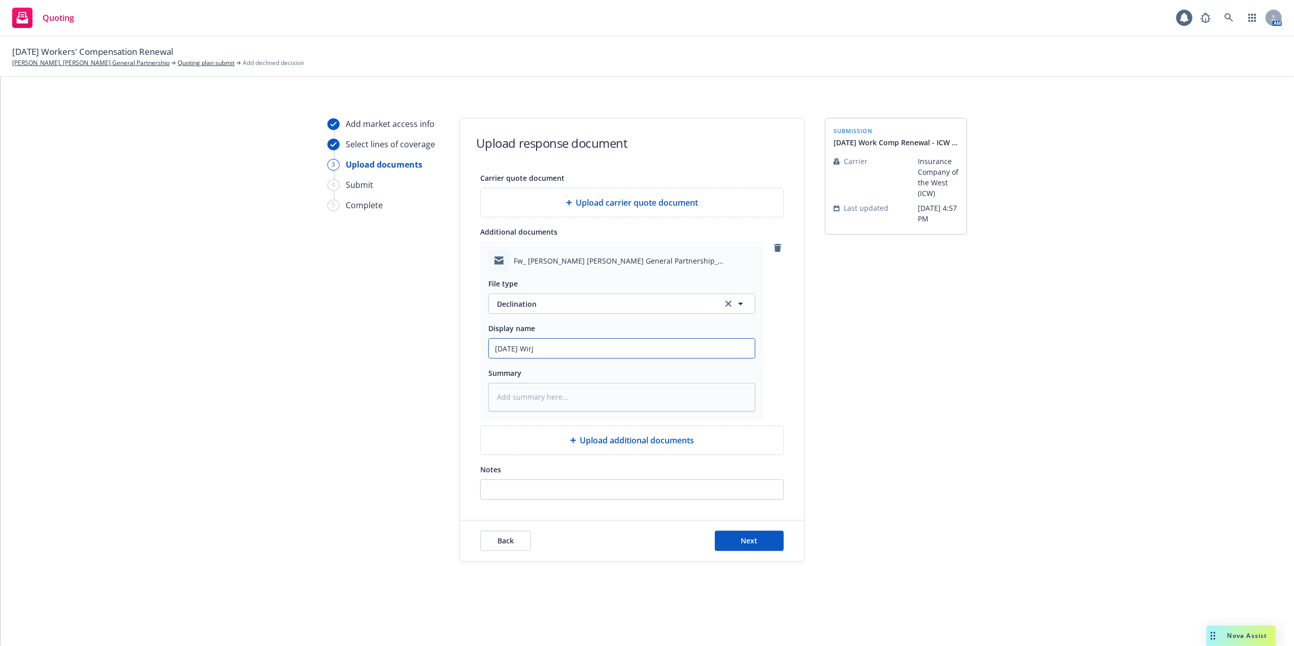
type input "10/01/25 Wirj ="
type textarea "x"
type input "10/01/25 Wirj"
type textarea "x"
type input "10/01/25 Wirj"
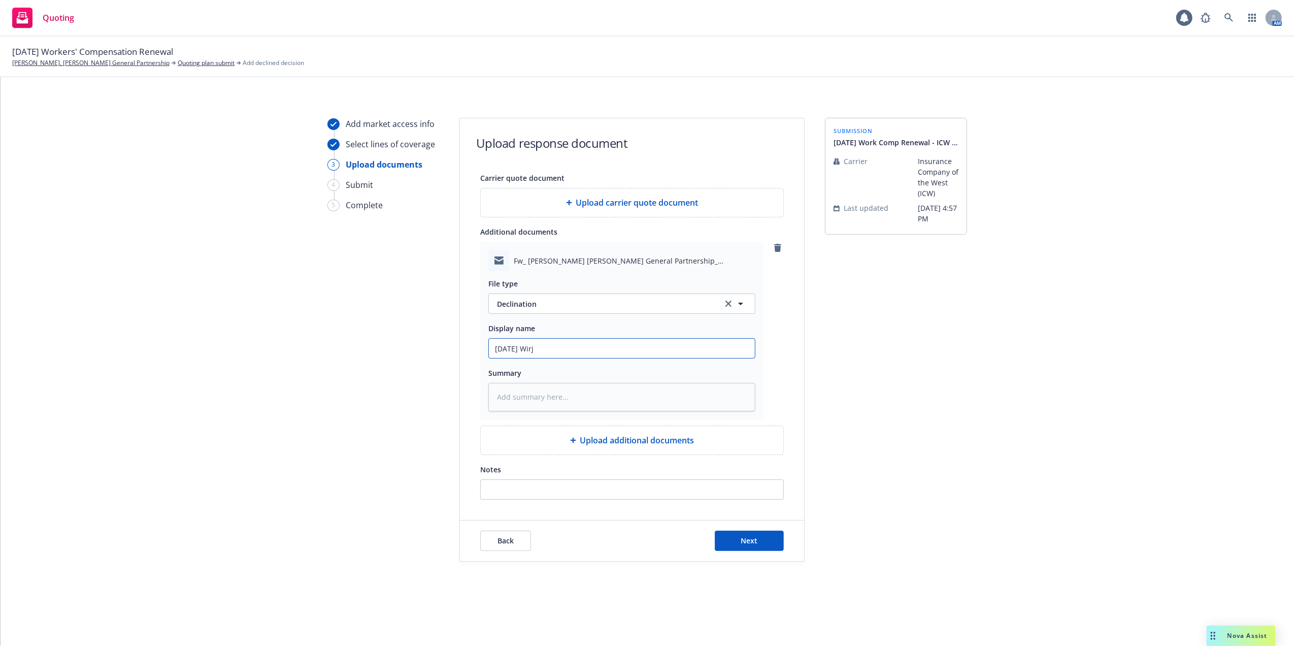
type textarea "x"
type input "10/01/25 Wir"
type textarea "x"
type input "10/01/25 Wi"
type textarea "x"
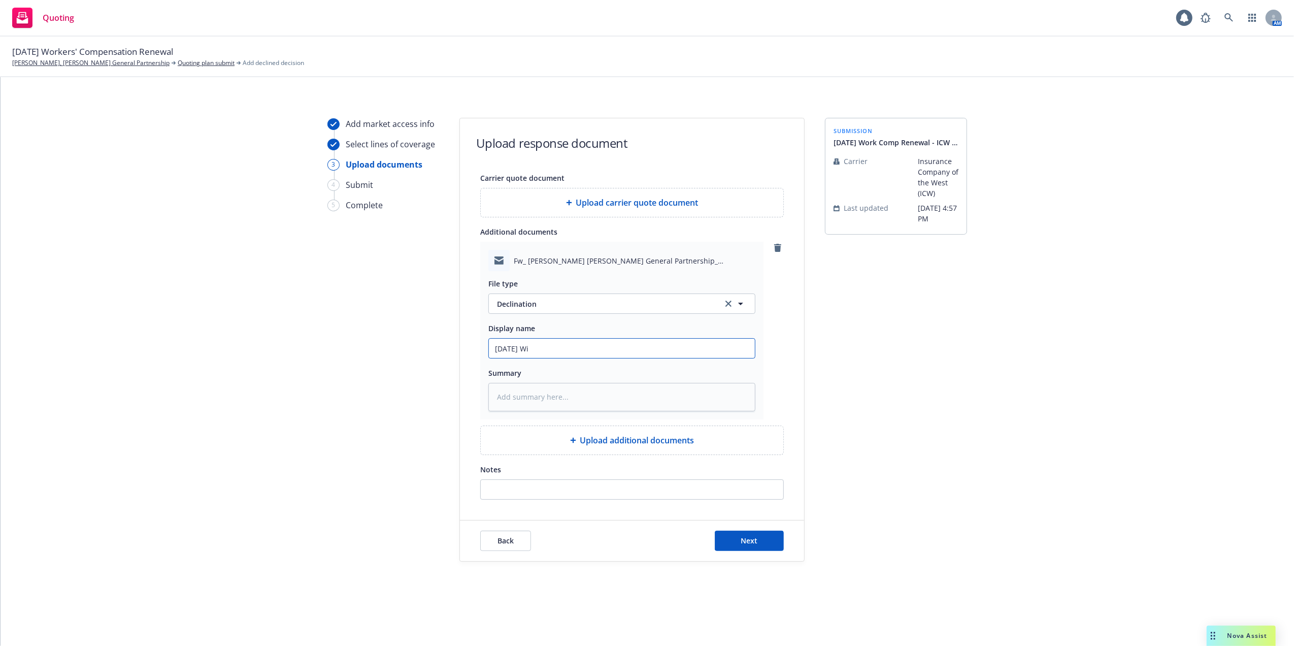
type input "10/01/25 W"
type textarea "x"
type input "10/01/25 Wi"
type textarea "x"
type input "10/01/25 Wir"
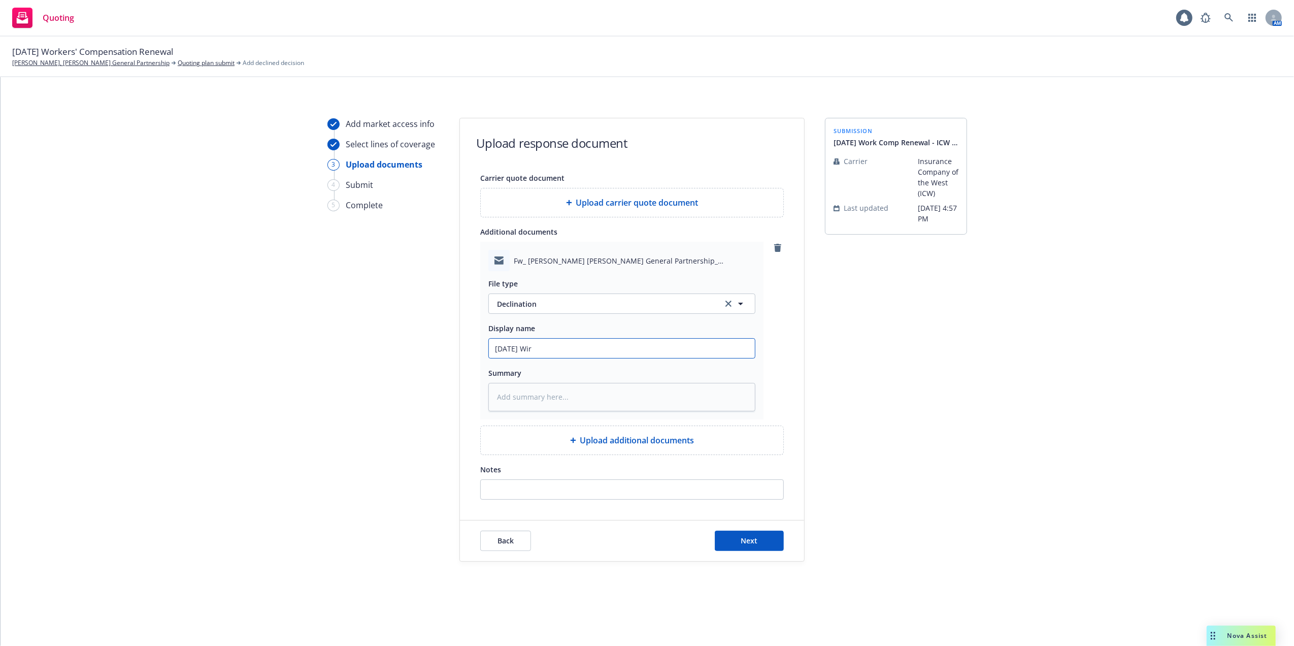
type textarea "x"
type input "10/01/25 Wirj"
type textarea "x"
type input "10/01/25 Wirj"
type textarea "x"
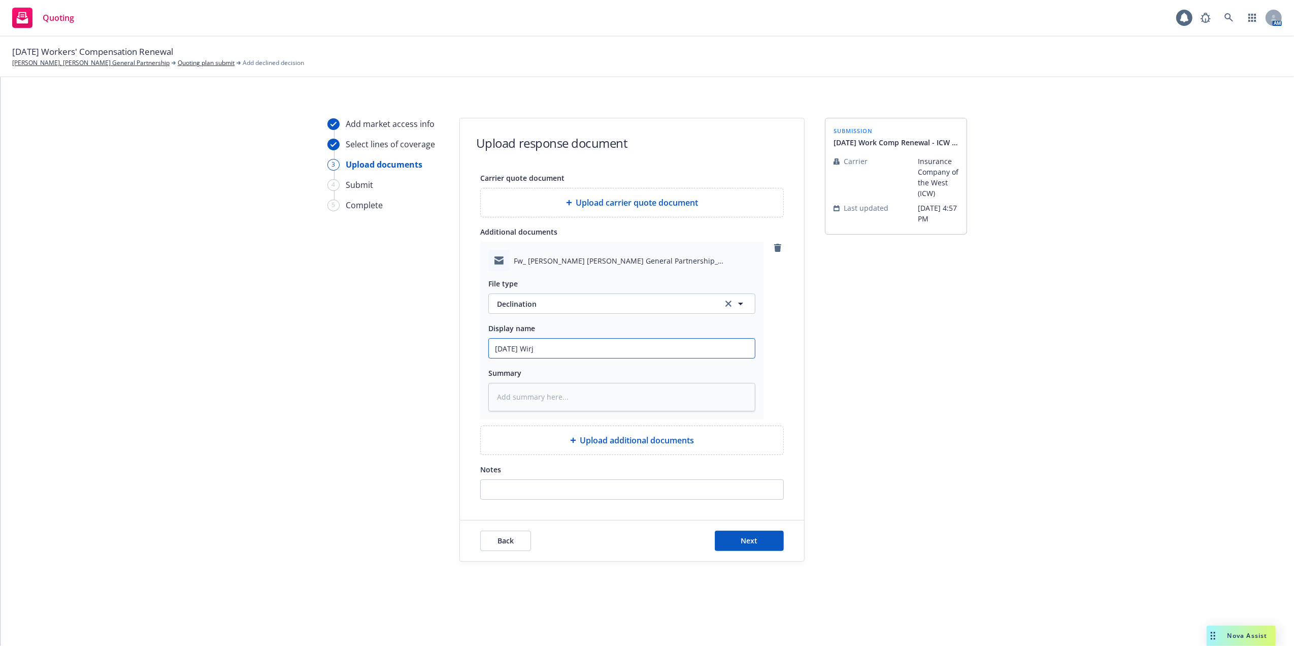
type input "10/01/25 Wirj"
type textarea "x"
type input "10/01/25 Wir"
type textarea "x"
type input "10/01/25 Wi"
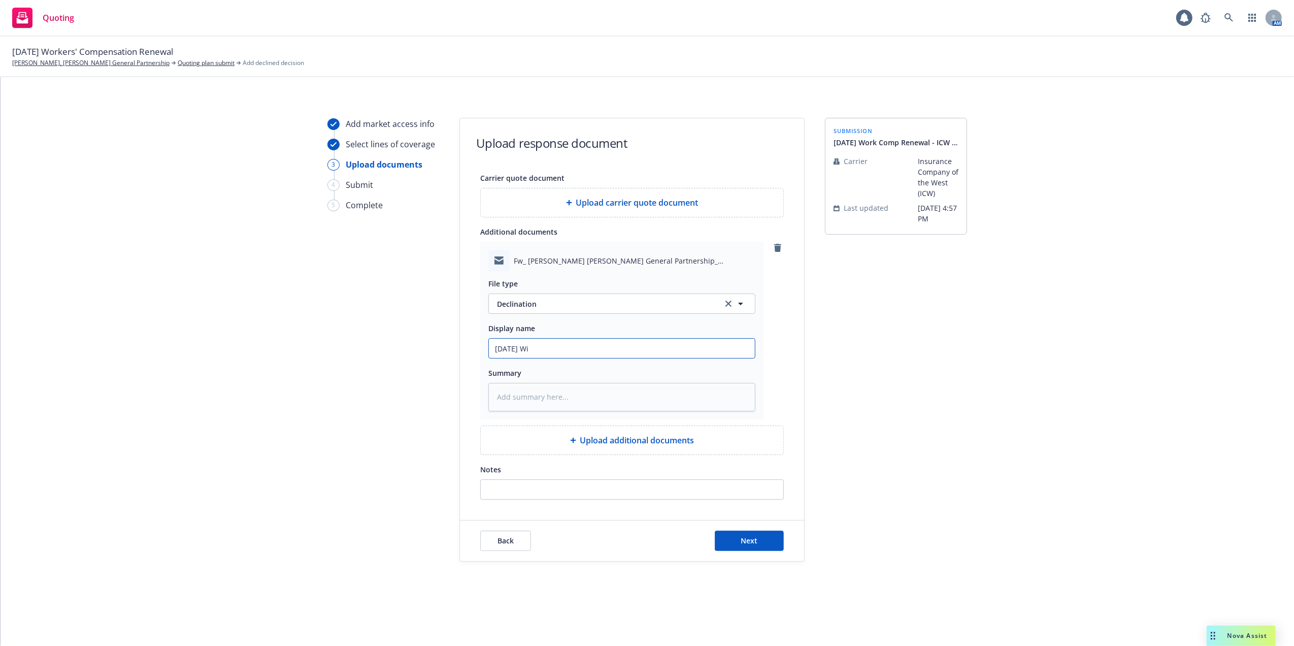
type textarea "x"
type input "10/01/25 W"
type textarea "x"
type input "10/01/25 Wo"
type textarea "x"
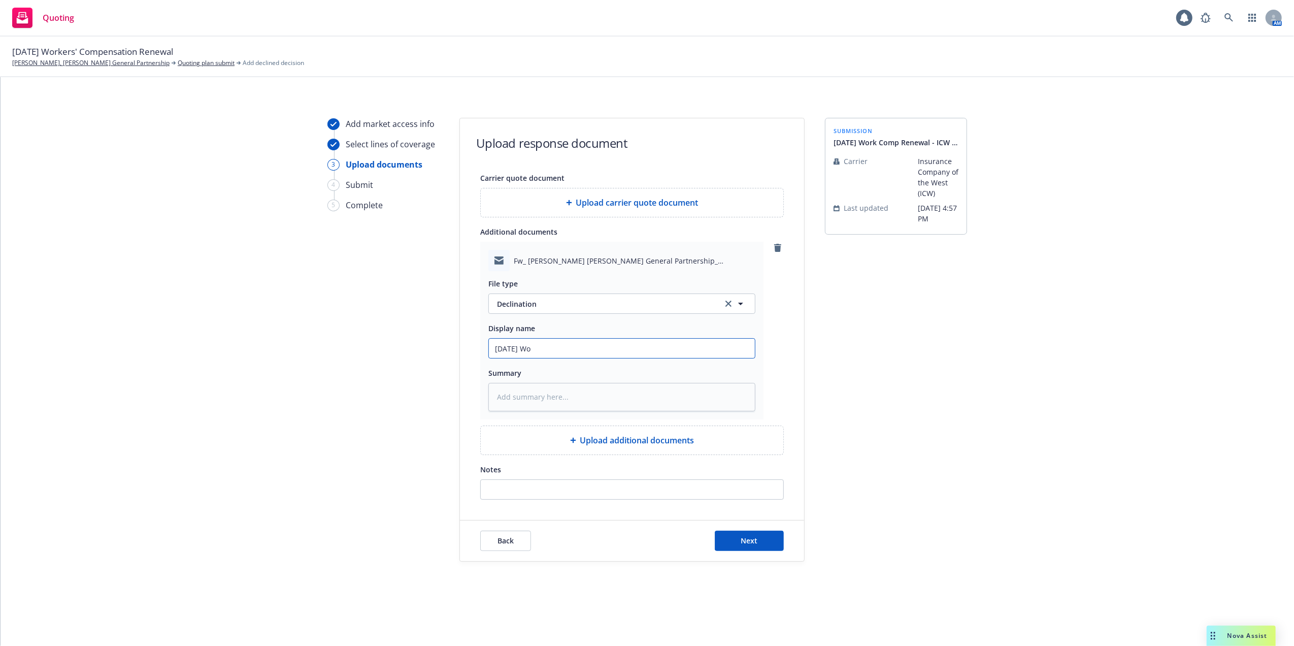
type input "10/01/25 Wor"
type textarea "x"
type input "10/01/25 Work"
type textarea "x"
type input "10/01/25 Work"
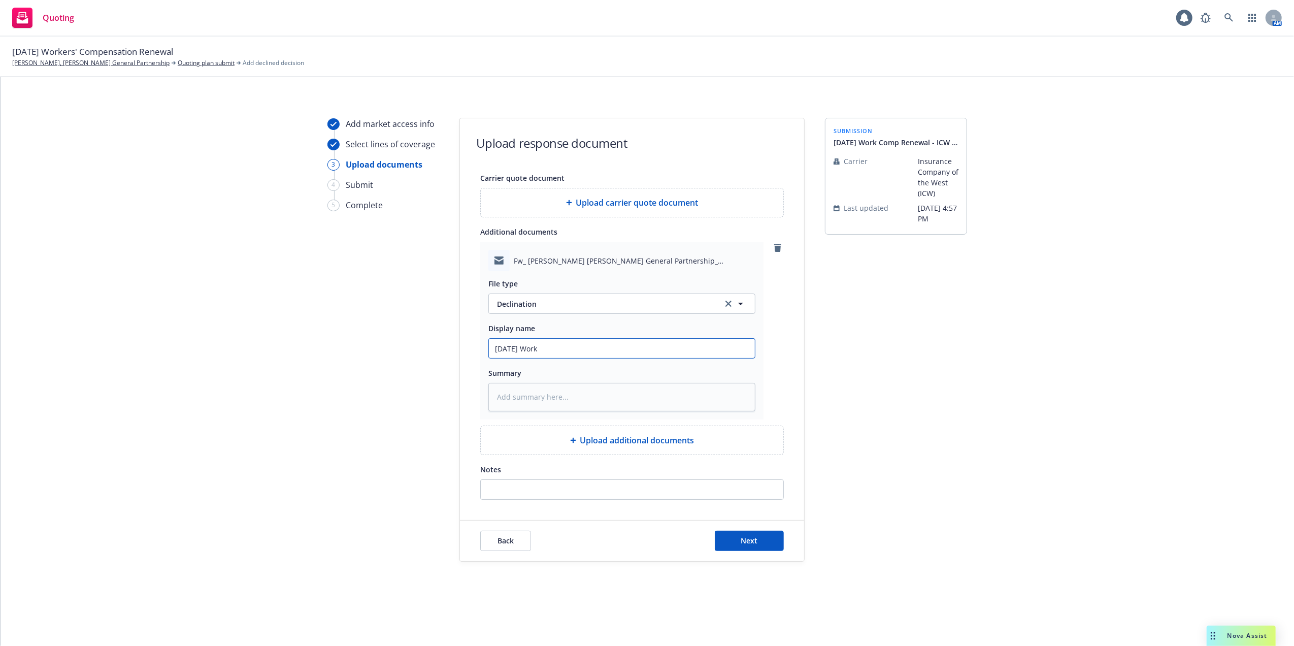
type textarea "x"
type input "10/01/25 Work C"
type textarea "x"
type input "10/01/25 Work Co"
type textarea "x"
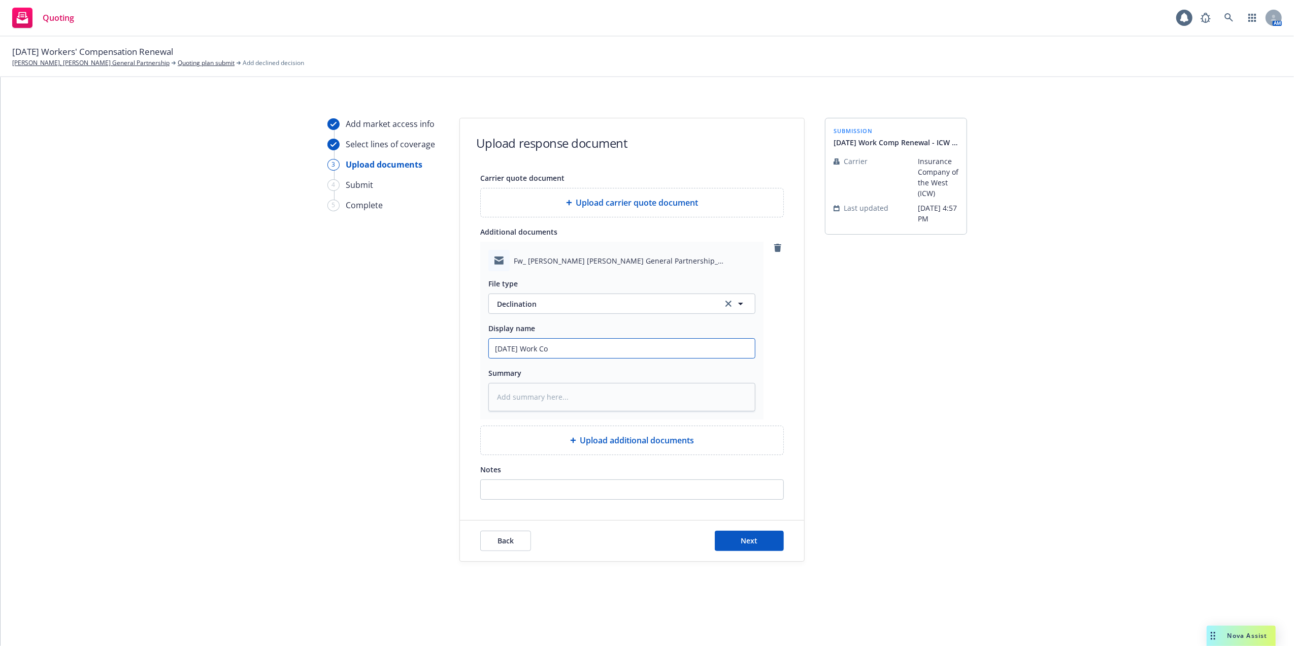
type input "10/01/25 Work Com"
type textarea "x"
type input "10/01/25 Work Comp"
type textarea "x"
type input "10/01/25 Work Comp"
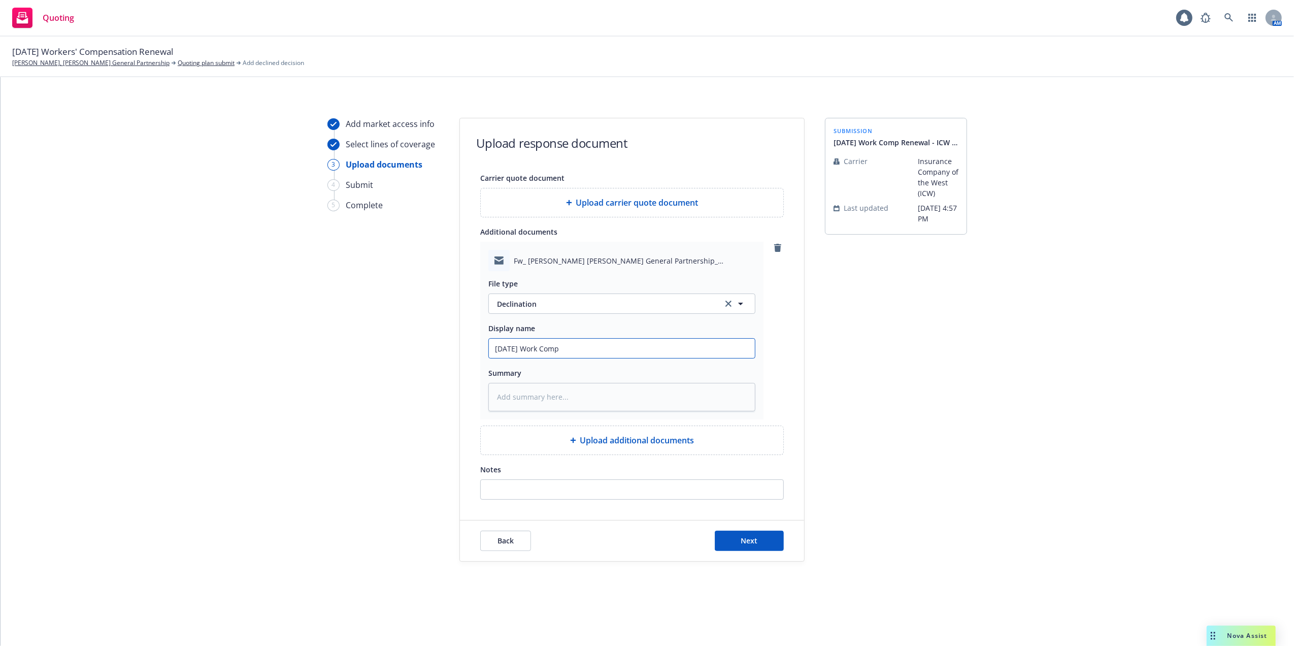
type textarea "x"
type input "10/01/25 Work Comp R"
type textarea "x"
type input "10/01/25 Work Comp Re"
type textarea "x"
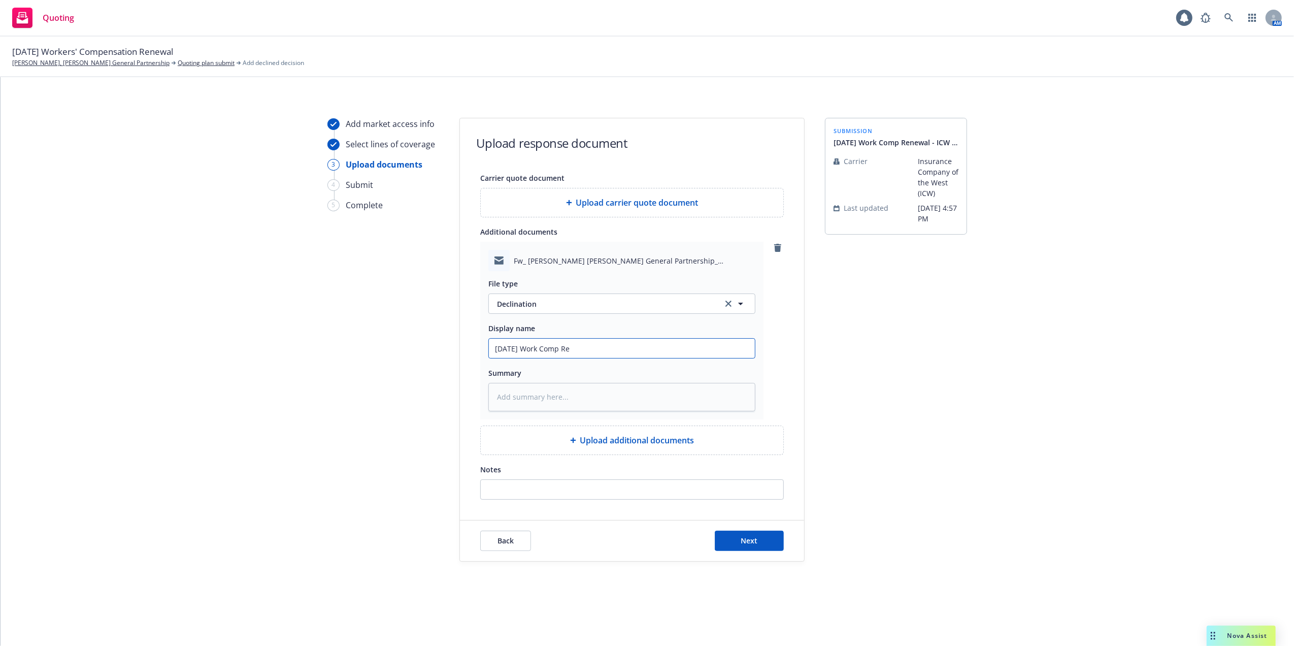
type input "10/01/25 Work Comp Ren"
type textarea "x"
type input "10/01/25 Work Comp Rene"
type textarea "x"
type input "10/01/25 Work Comp Renewa"
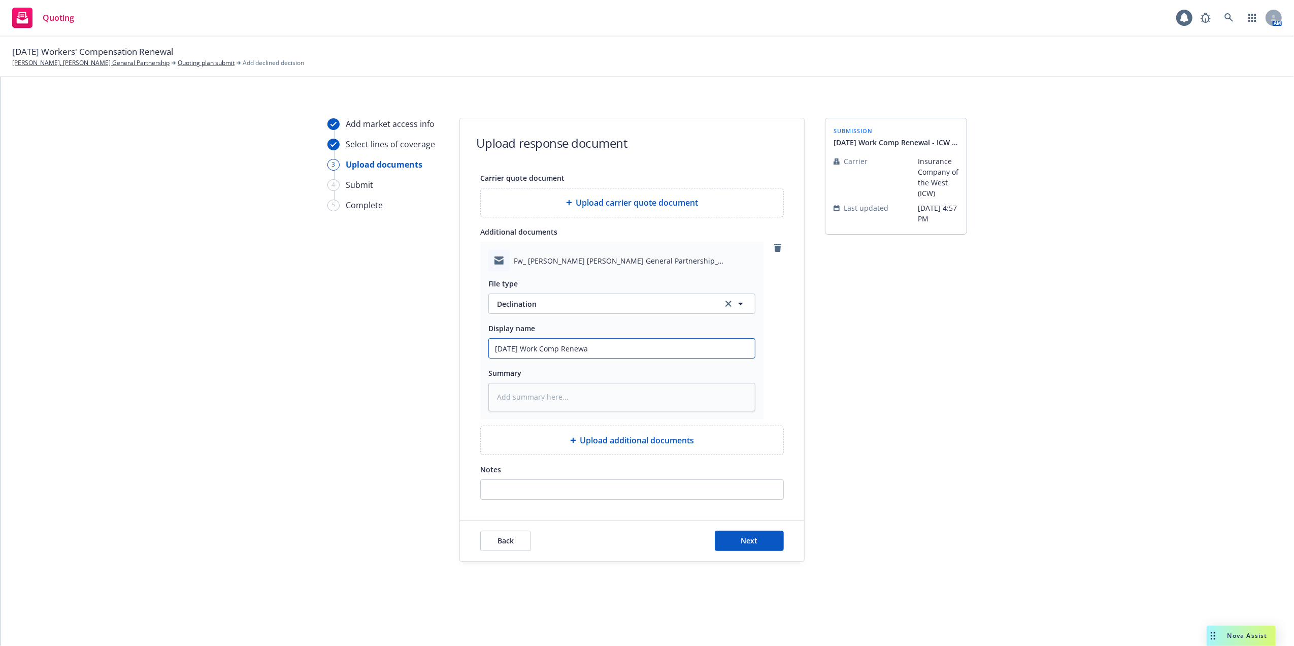
type textarea "x"
type input "10/01/25 Work Comp Renewal"
type textarea "x"
type input "10/01/25 Work Comp Renewal"
type textarea "x"
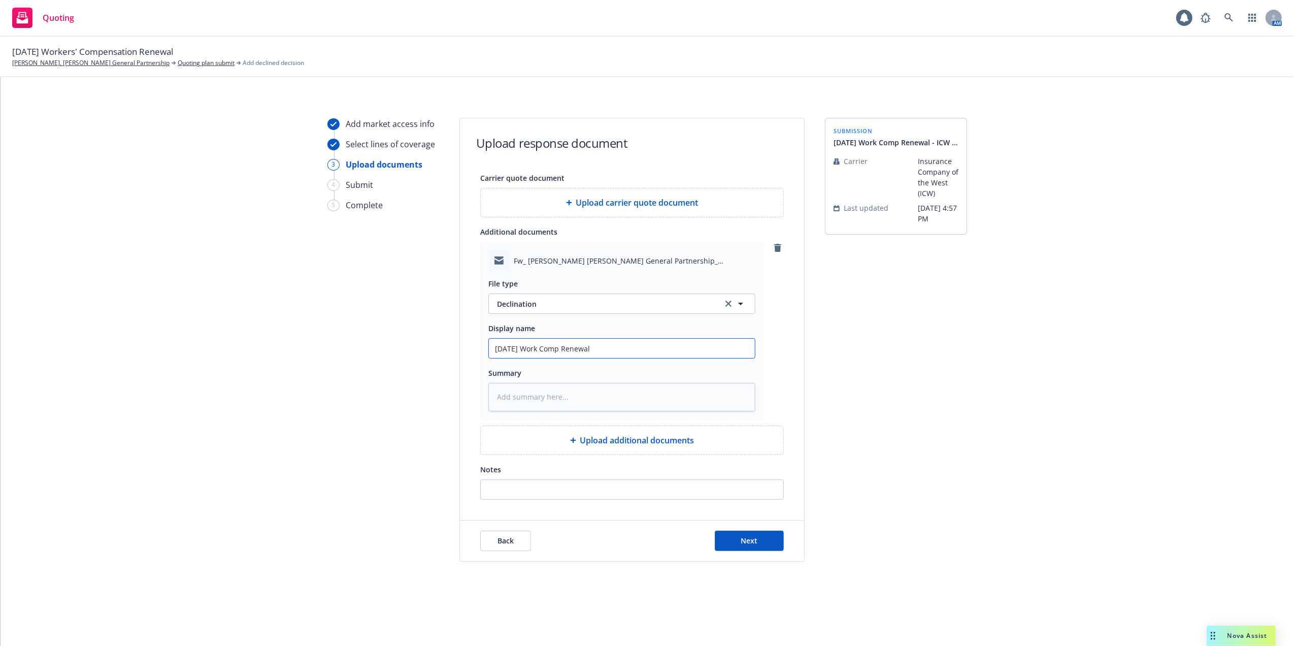
type input "10/01/25 Work Comp Renewal -"
type textarea "x"
type input "10/01/25 Work Comp Renewal -"
type textarea "x"
type input "10/01/25 Work Comp Renewal - I"
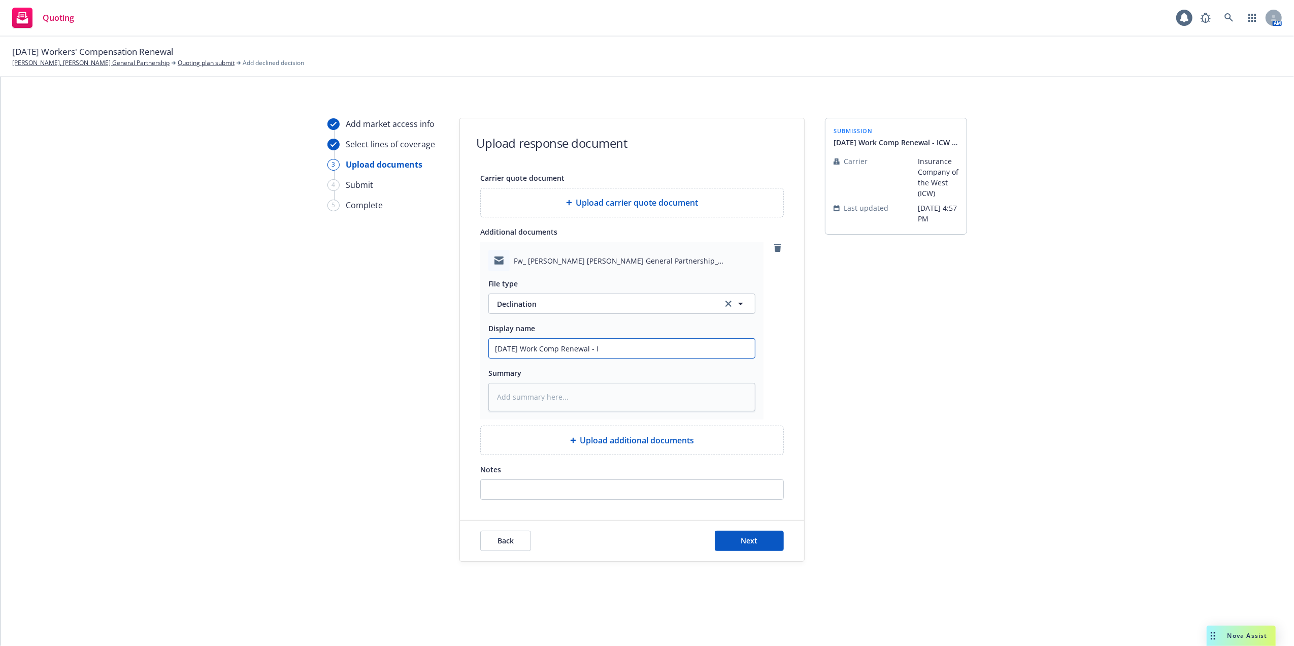
type textarea "x"
type input "10/01/25 Work Comp Renewal - IC"
type textarea "x"
type input "10/01/25 Work Comp Renewal - ICW"
drag, startPoint x: 623, startPoint y: 351, endPoint x: 482, endPoint y: 350, distance: 141.1
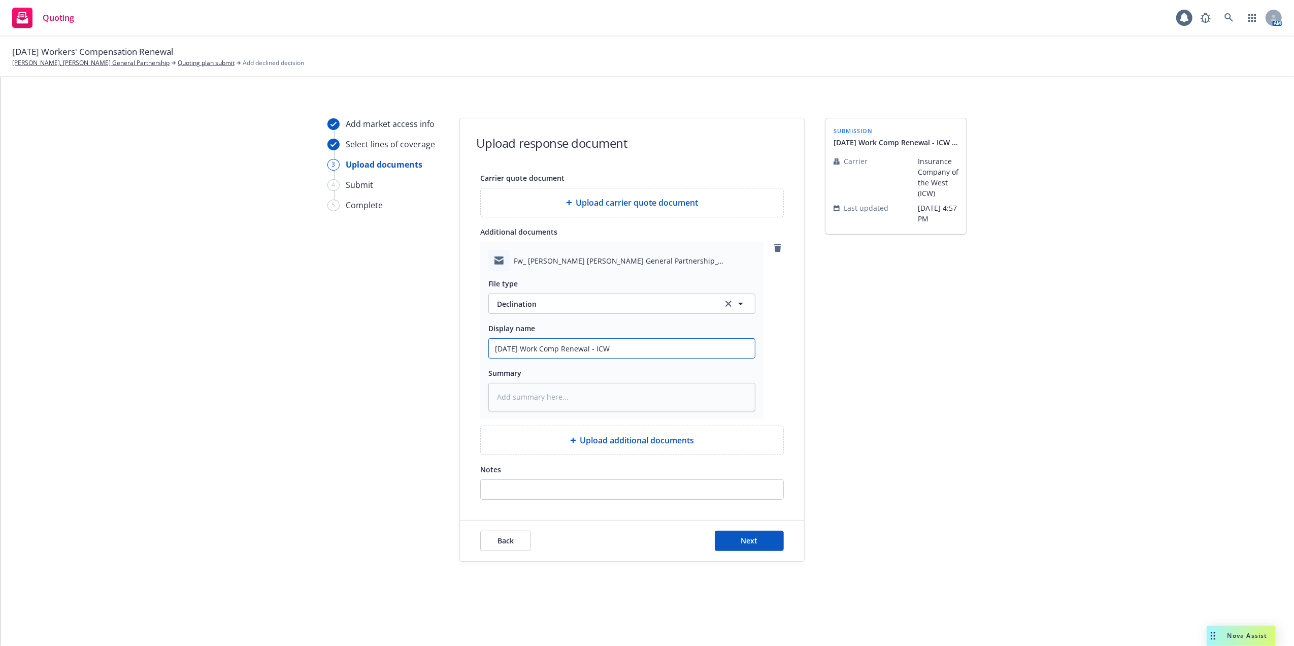
click at [482, 350] on div "Fw_ Paul Beno_ Nancy Beno General Partnership_ 10_01_2025 to 10_01_2026 - Submi…" at bounding box center [621, 331] width 283 height 178
click at [649, 345] on input "10/01/25 Work Comp Renewal - ICW" at bounding box center [622, 348] width 266 height 19
type textarea "x"
type input "10/01/25 Work Comp Renewal - ICW"
type textarea "x"
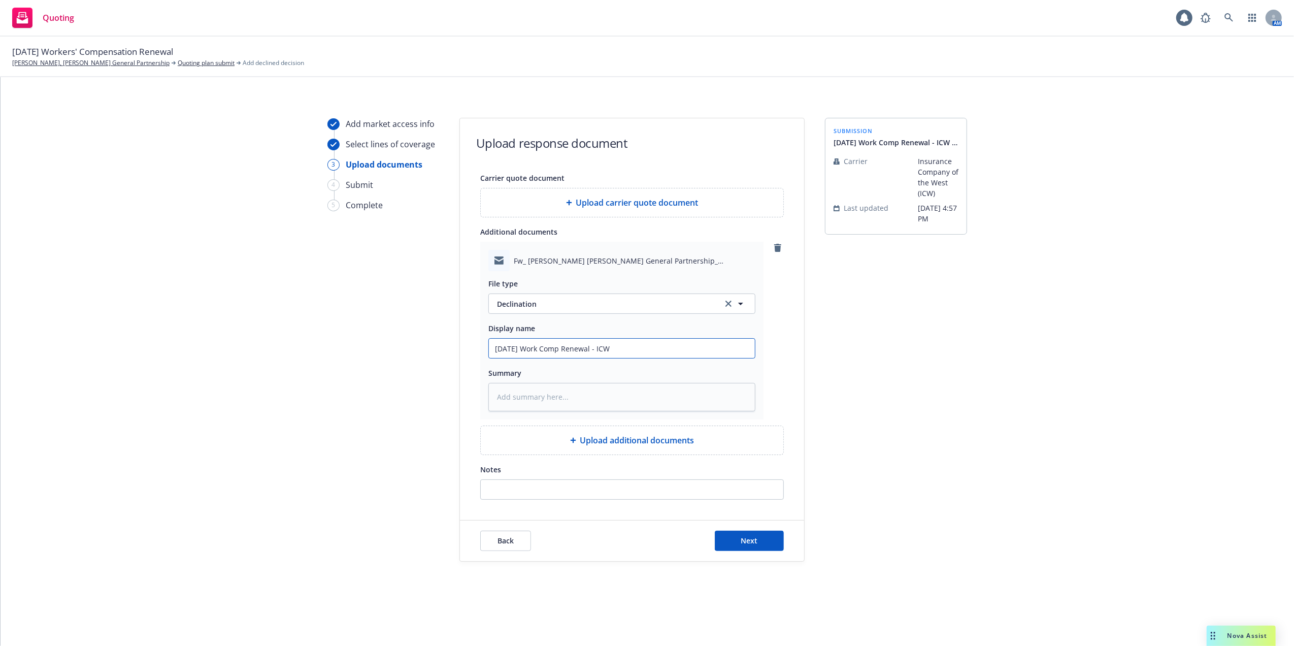
type input "10/01/25 Work Comp Renewal - ICW D"
type textarea "x"
type input "10/01/25 Work Comp Renewal - ICW De"
type textarea "x"
type input "10/01/25 Work Comp Renewal - ICW Dec"
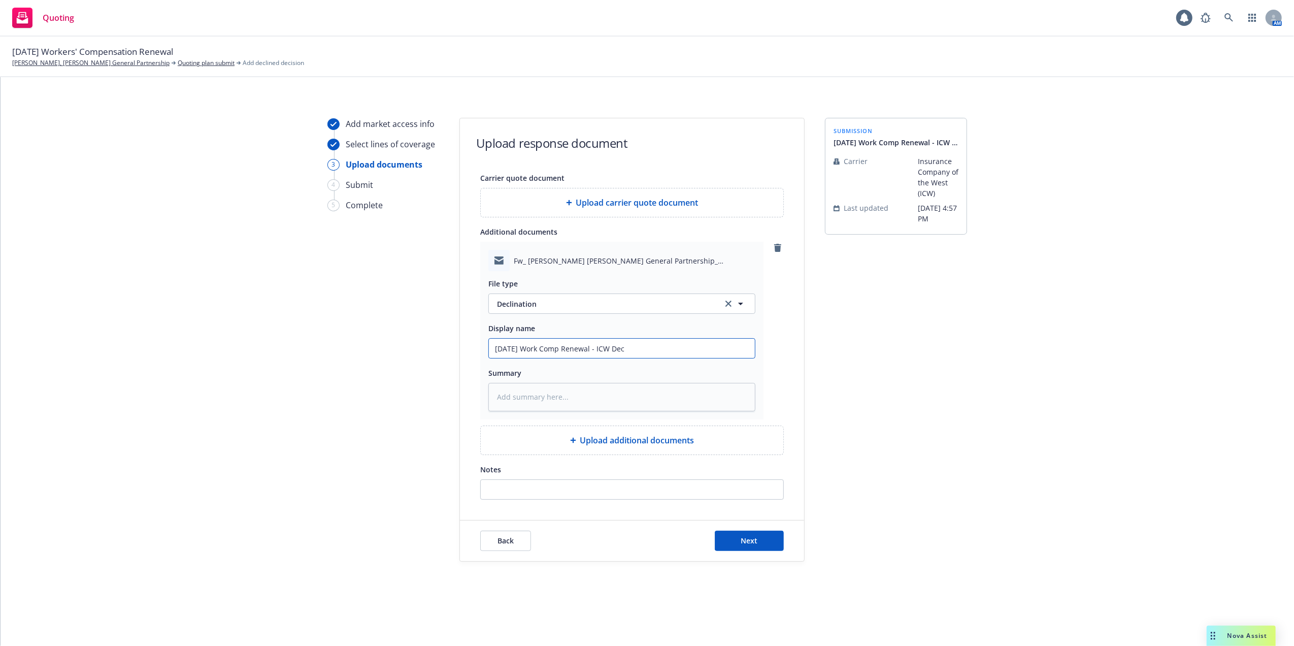
type textarea "x"
type input "10/01/25 Work Comp Renewal - ICW Decl"
type textarea "x"
type input "10/01/25 Work Comp Renewal - ICW Decli"
type textarea "x"
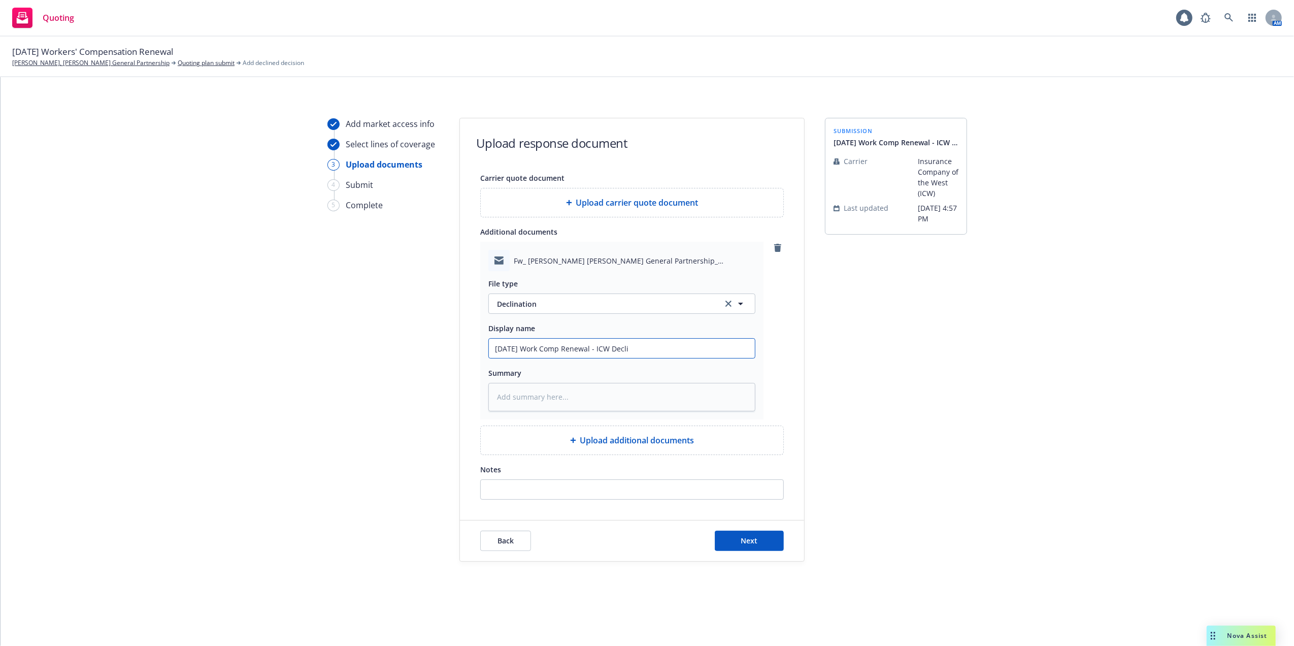
type input "10/01/25 Work Comp Renewal - ICW Declin"
type textarea "x"
drag, startPoint x: 611, startPoint y: 349, endPoint x: 427, endPoint y: 343, distance: 184.3
click at [427, 343] on div "Add market access info Select lines of coverage 3 Upload documents 4 Submit 5 C…" at bounding box center [647, 340] width 1269 height 444
type input "10/01/25 Work Comp Renewal - ICW Decline"
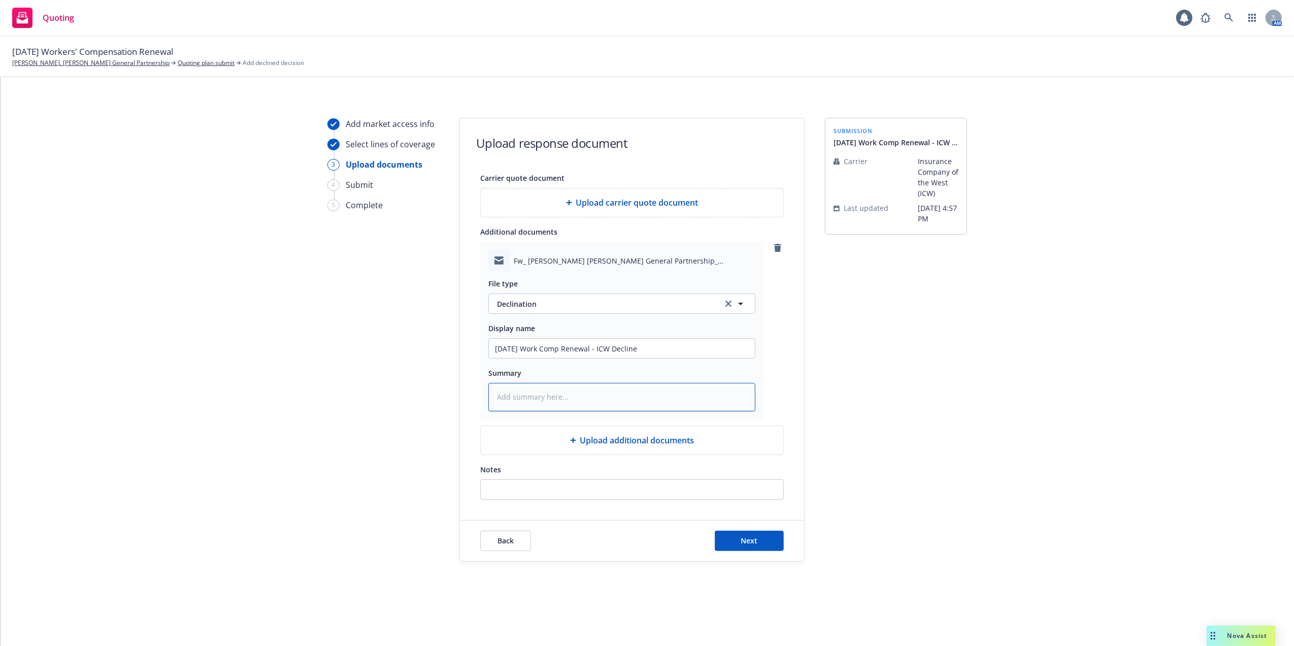
click at [608, 396] on textarea at bounding box center [621, 397] width 267 height 28
paste textarea "10/01/25 Work Comp Renewal - ICW Decline"
type textarea "x"
type textarea "10/01/25 Work Comp Renewal - ICW Decline"
click at [749, 541] on span "Next" at bounding box center [749, 540] width 17 height 10
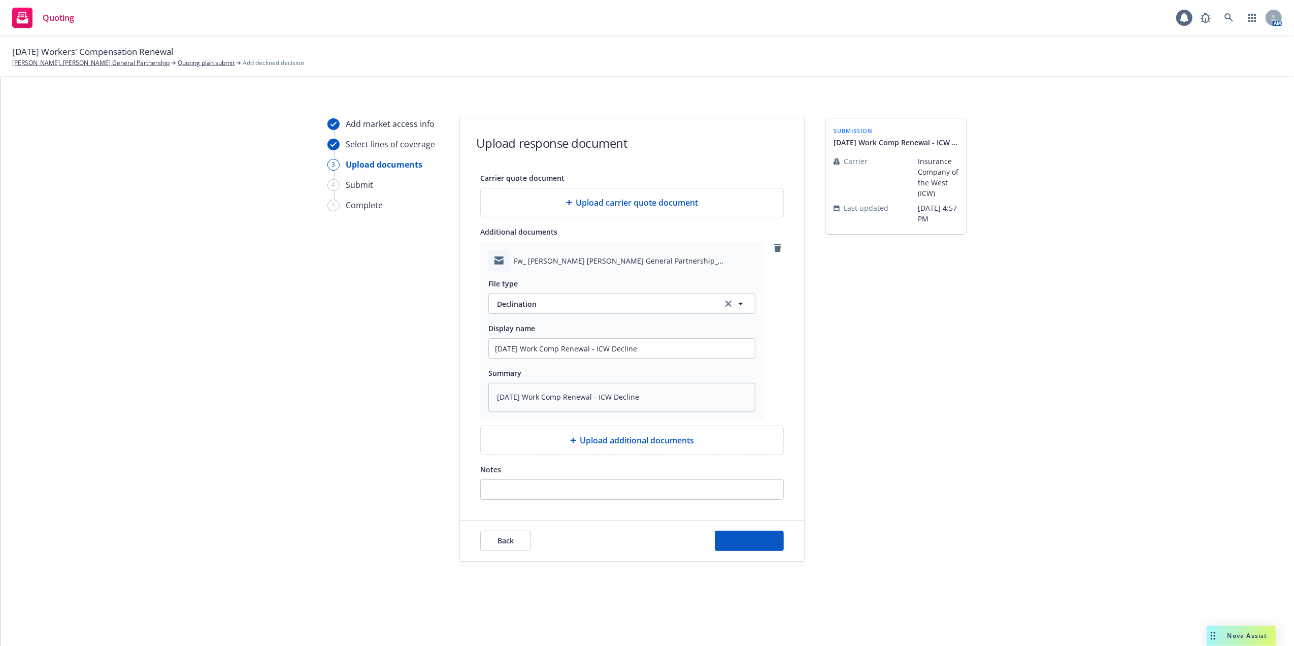
type textarea "x"
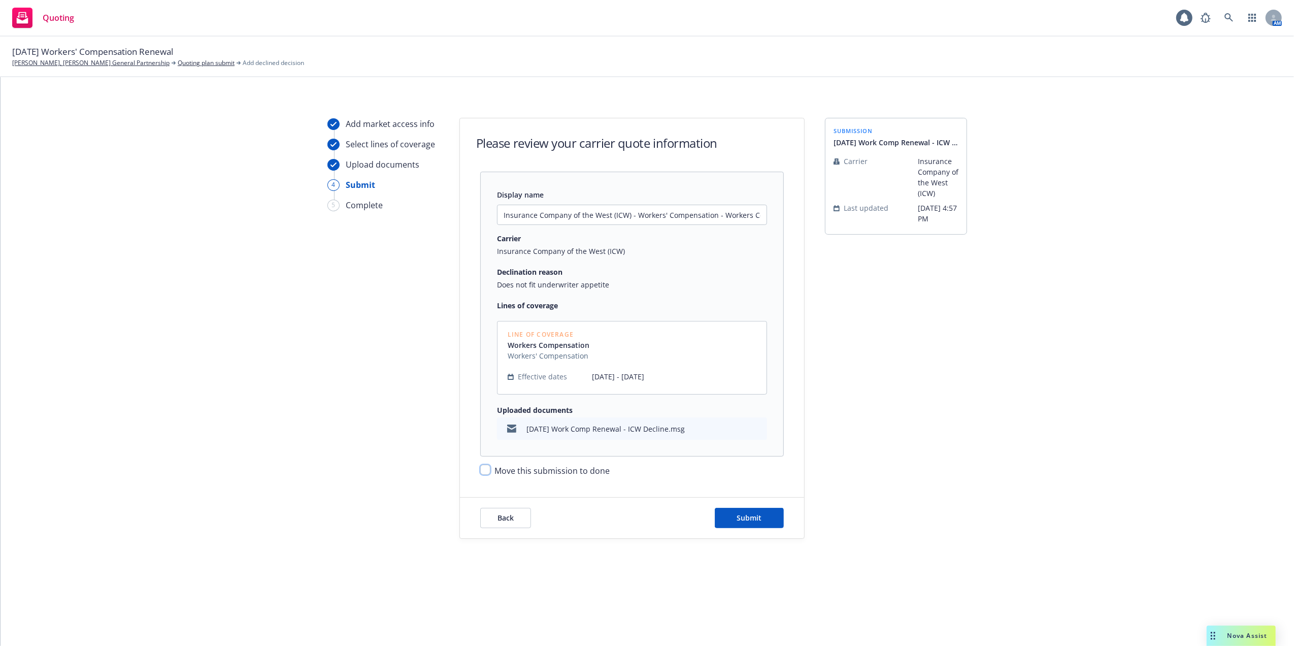
click at [486, 469] on input "Move this submission to done" at bounding box center [485, 469] width 10 height 10
checkbox input "true"
click at [746, 518] on span "Submit" at bounding box center [749, 518] width 25 height 10
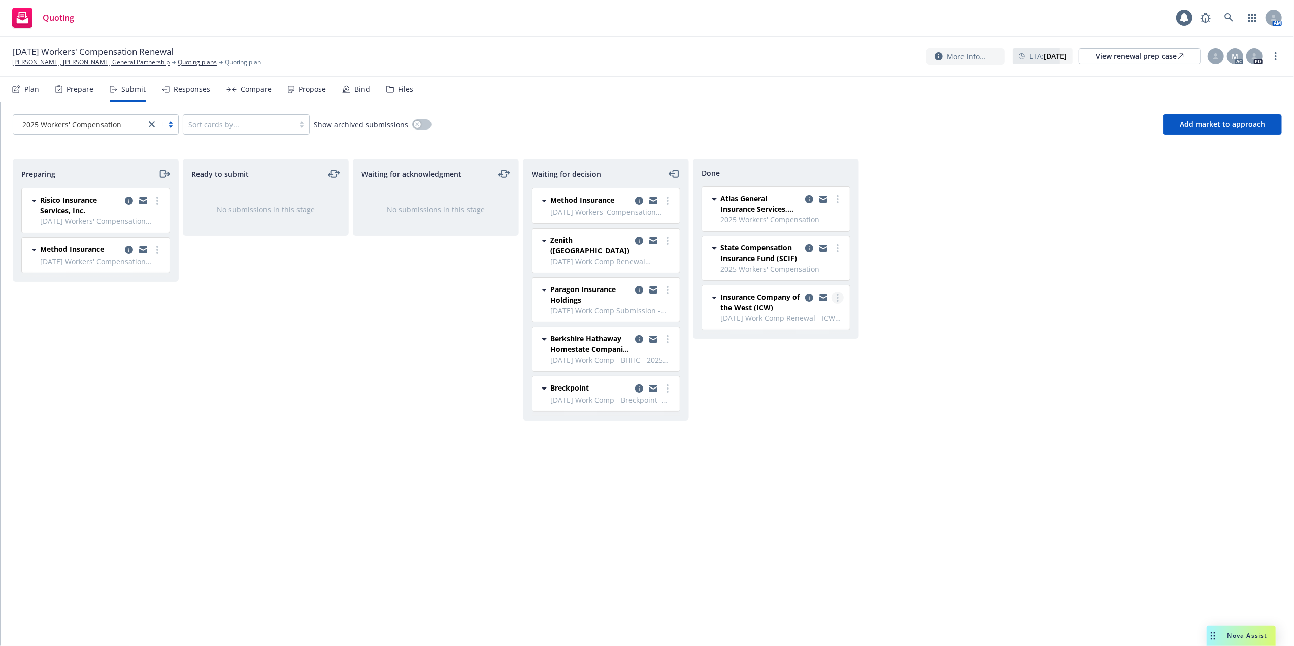
click at [837, 300] on link "more" at bounding box center [837, 297] width 12 height 12
click at [778, 398] on span "Copy logging email" at bounding box center [786, 400] width 89 height 10
click at [1227, 14] on icon at bounding box center [1228, 17] width 9 height 9
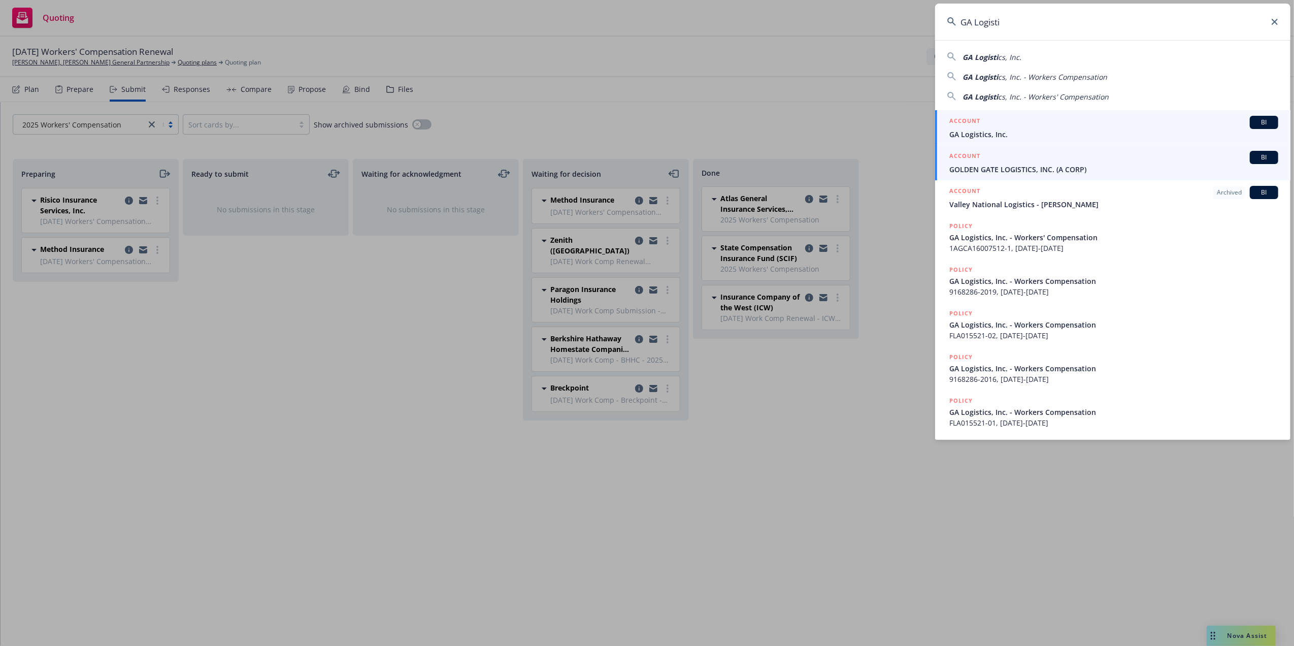
type input "GA Logisti"
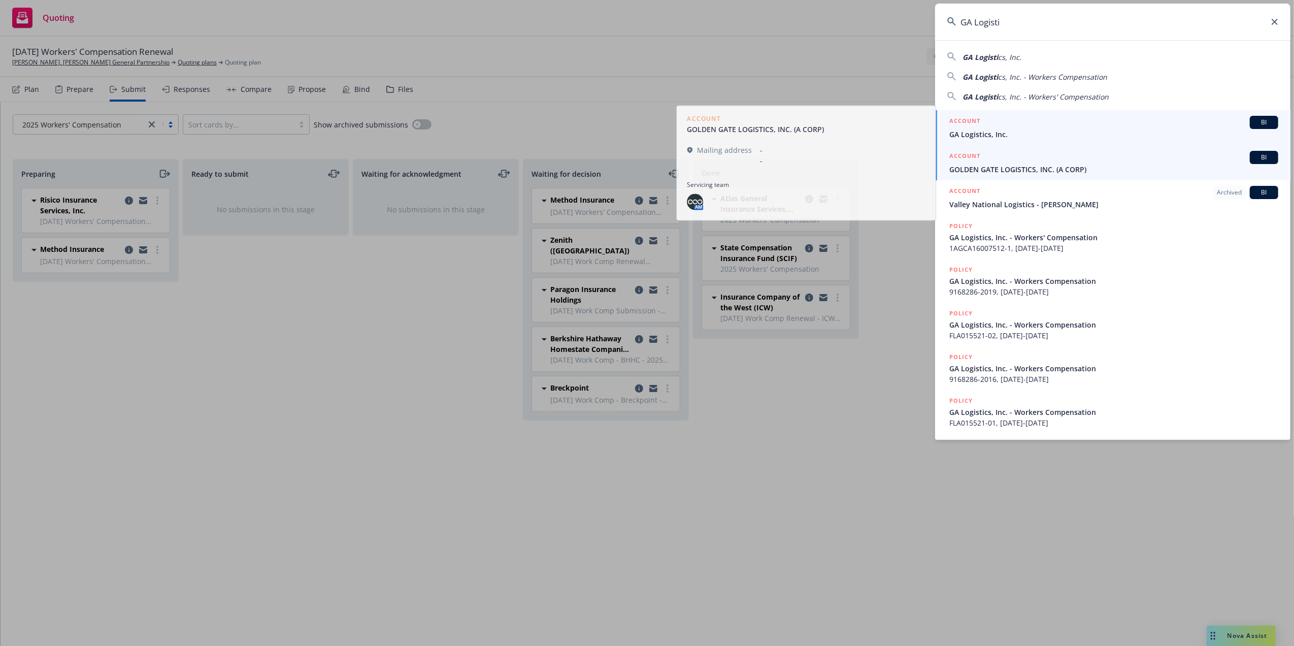
click at [967, 131] on span "GA Logistics, Inc." at bounding box center [1113, 134] width 329 height 11
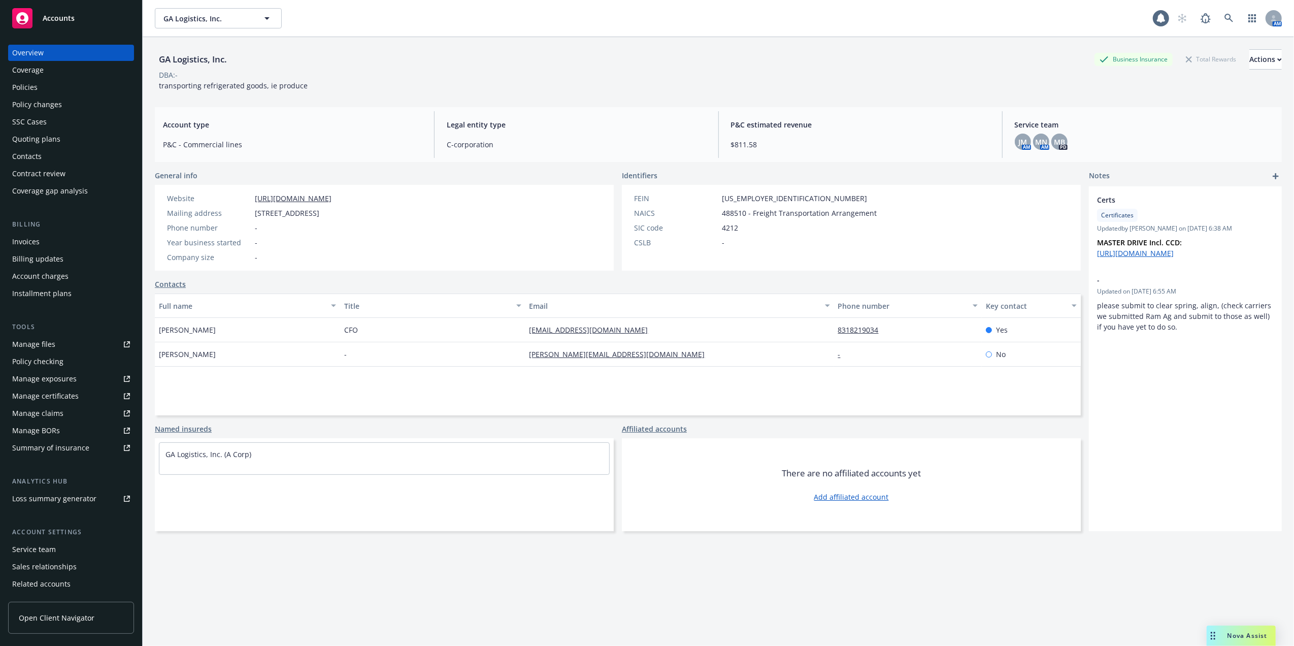
click at [31, 137] on div "Quoting plans" at bounding box center [36, 139] width 48 height 16
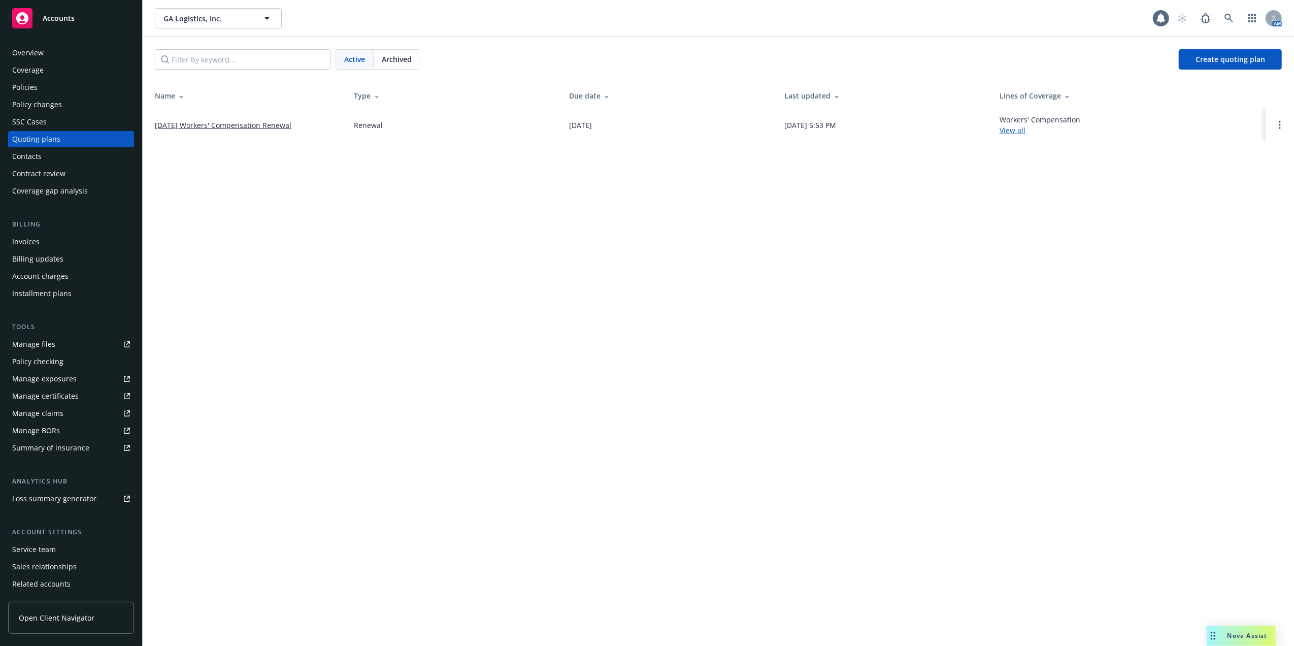
click at [204, 123] on link "[DATE] Workers' Compensation Renewal" at bounding box center [223, 125] width 137 height 11
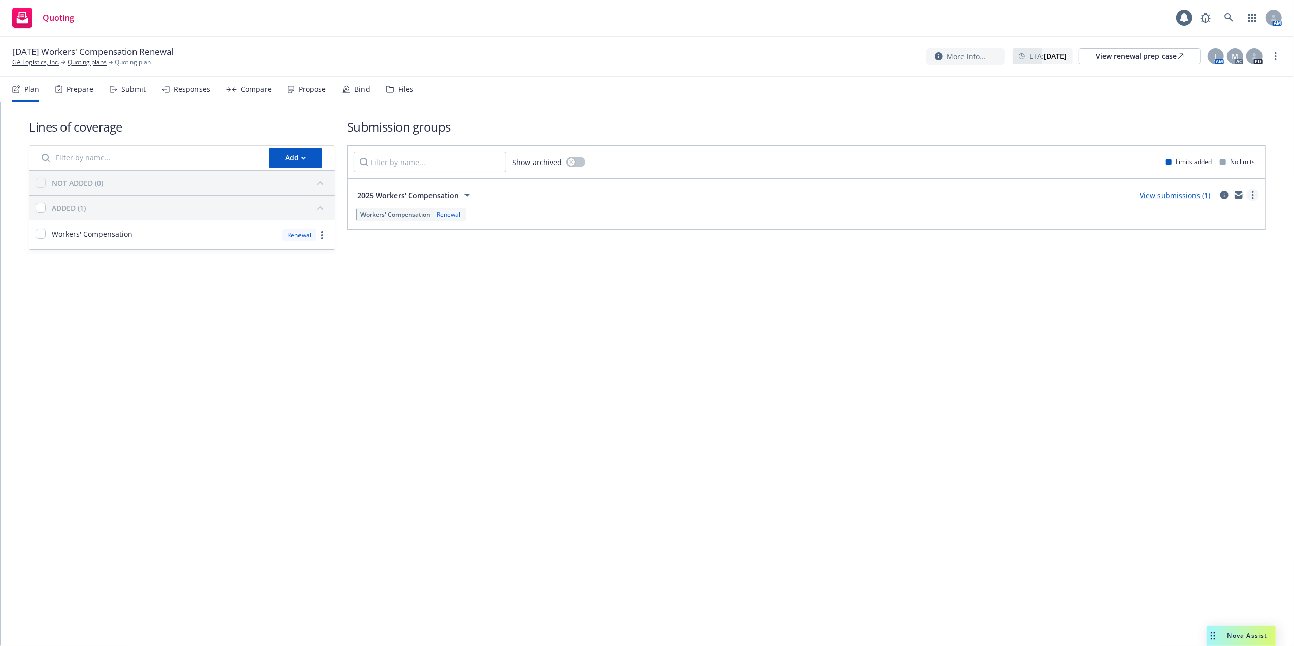
click at [1252, 193] on icon "more" at bounding box center [1253, 195] width 2 height 8
click at [938, 348] on div "Lines of coverage Add NOT ADDED (0) ADDED (1) Workers' Compensation Renewal Sub…" at bounding box center [647, 374] width 1293 height 544
click at [1193, 194] on link "View submissions (1)" at bounding box center [1174, 195] width 71 height 10
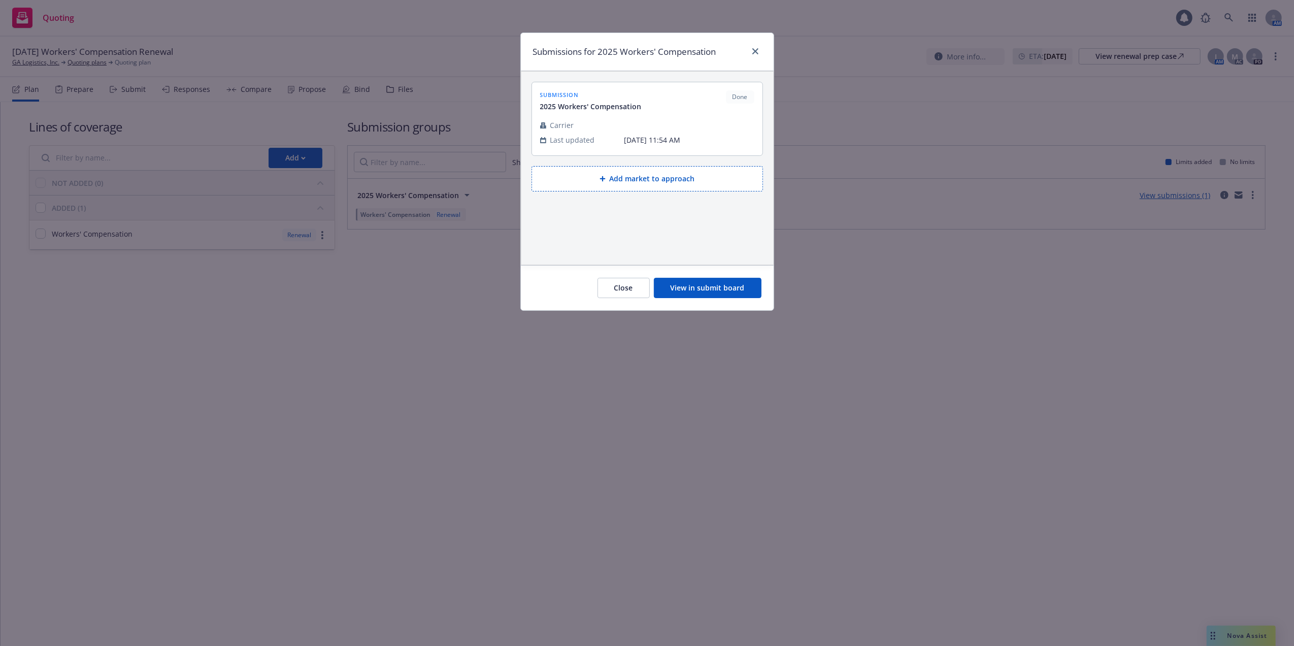
click at [701, 289] on button "View in submit board" at bounding box center [708, 288] width 108 height 20
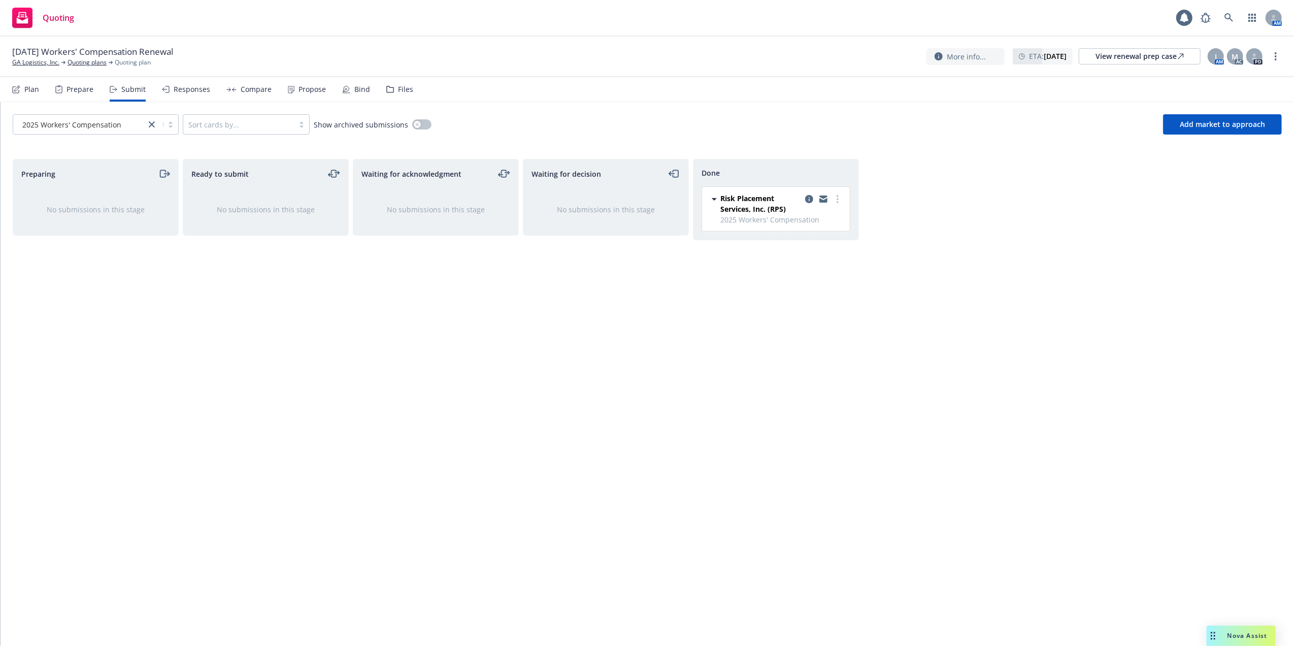
click at [186, 92] on div "Responses" at bounding box center [192, 89] width 37 height 8
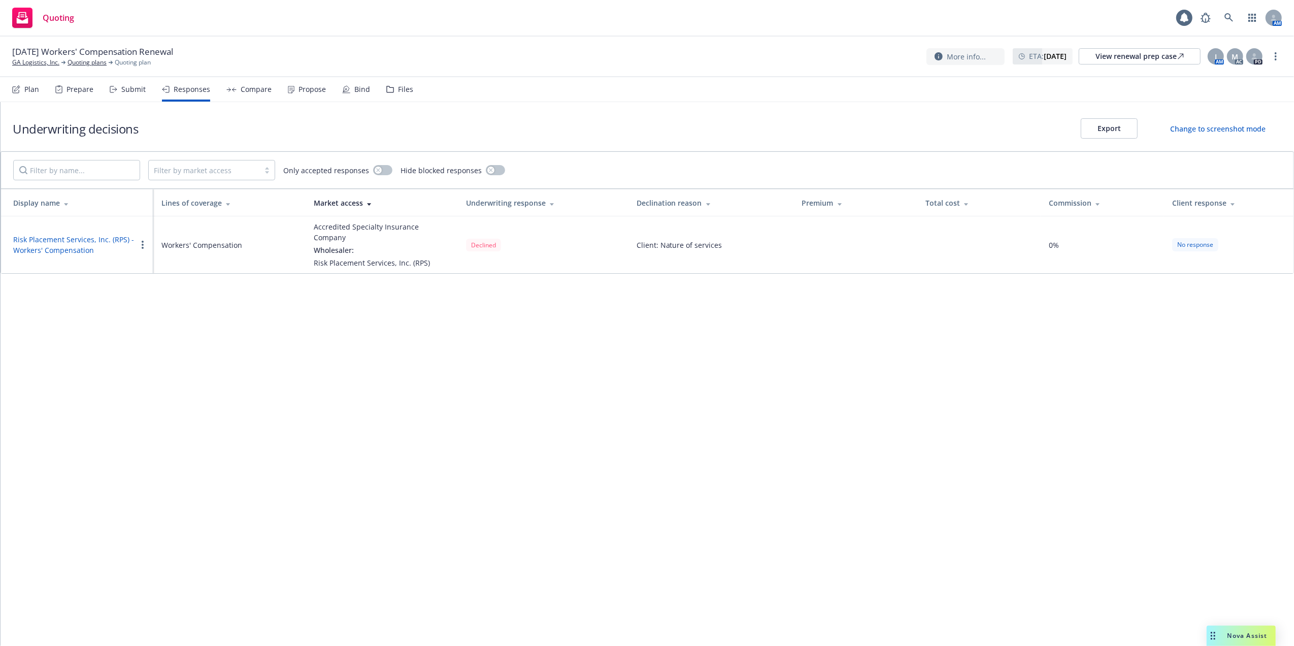
click at [593, 19] on div "Quoting 1 AM" at bounding box center [647, 18] width 1294 height 37
click at [41, 62] on link "GA Logistics, Inc." at bounding box center [35, 62] width 47 height 9
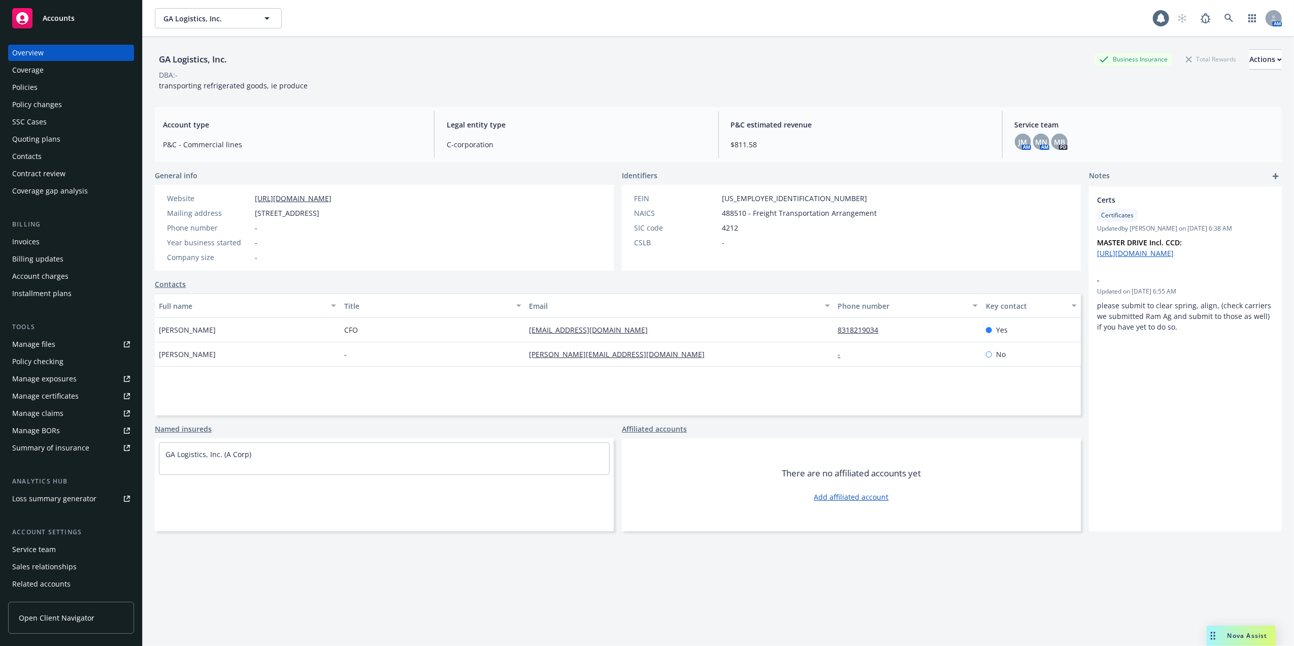
click at [21, 135] on div "Quoting plans" at bounding box center [36, 139] width 48 height 16
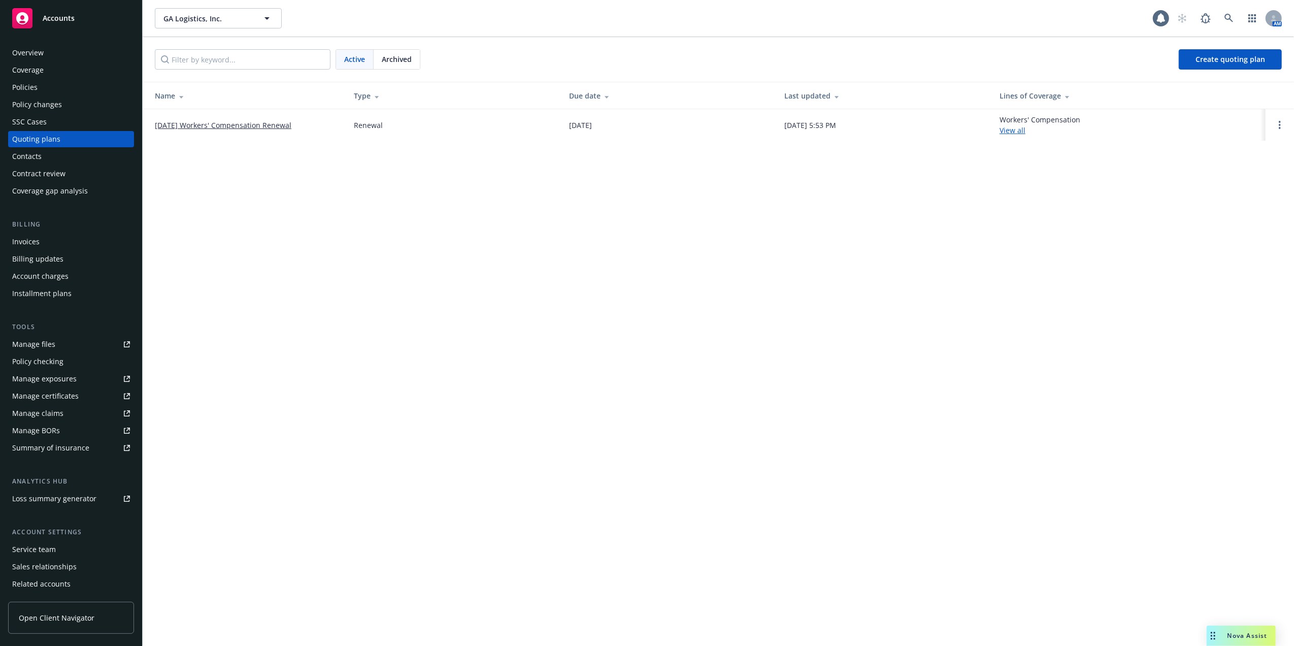
click at [228, 125] on link "[DATE] Workers' Compensation Renewal" at bounding box center [223, 125] width 137 height 11
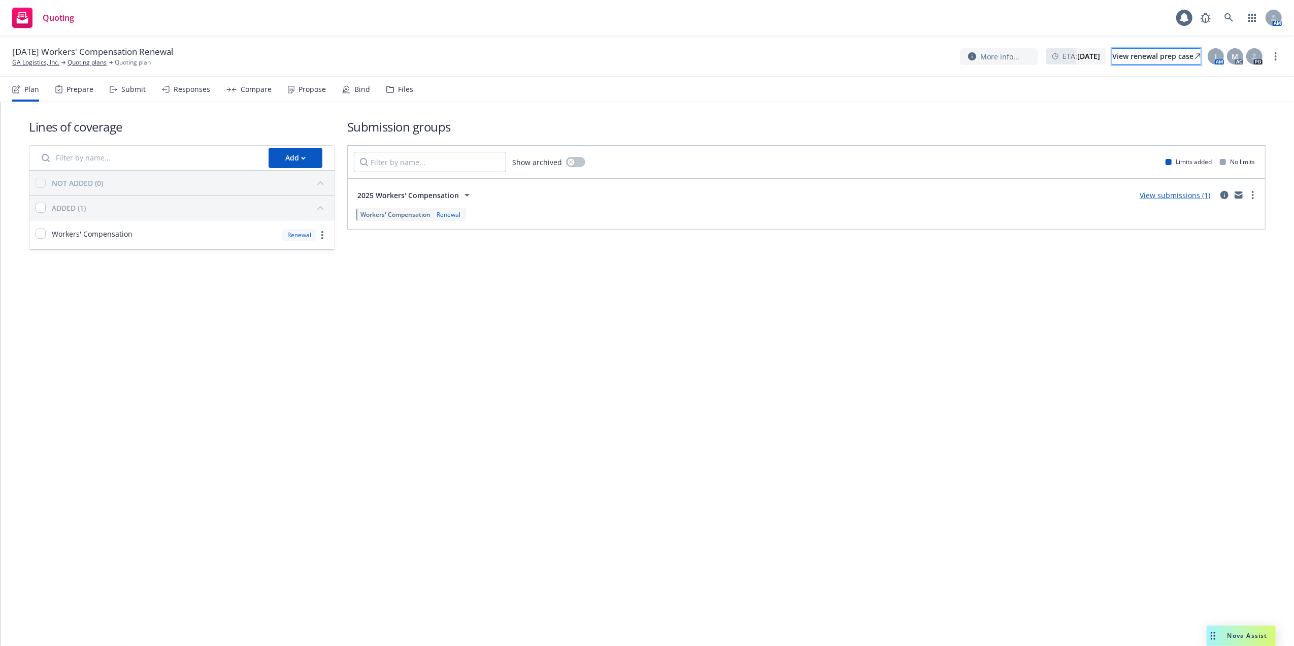
click at [1121, 56] on div "View renewal prep case" at bounding box center [1156, 56] width 88 height 15
click at [1223, 18] on link at bounding box center [1229, 18] width 20 height 20
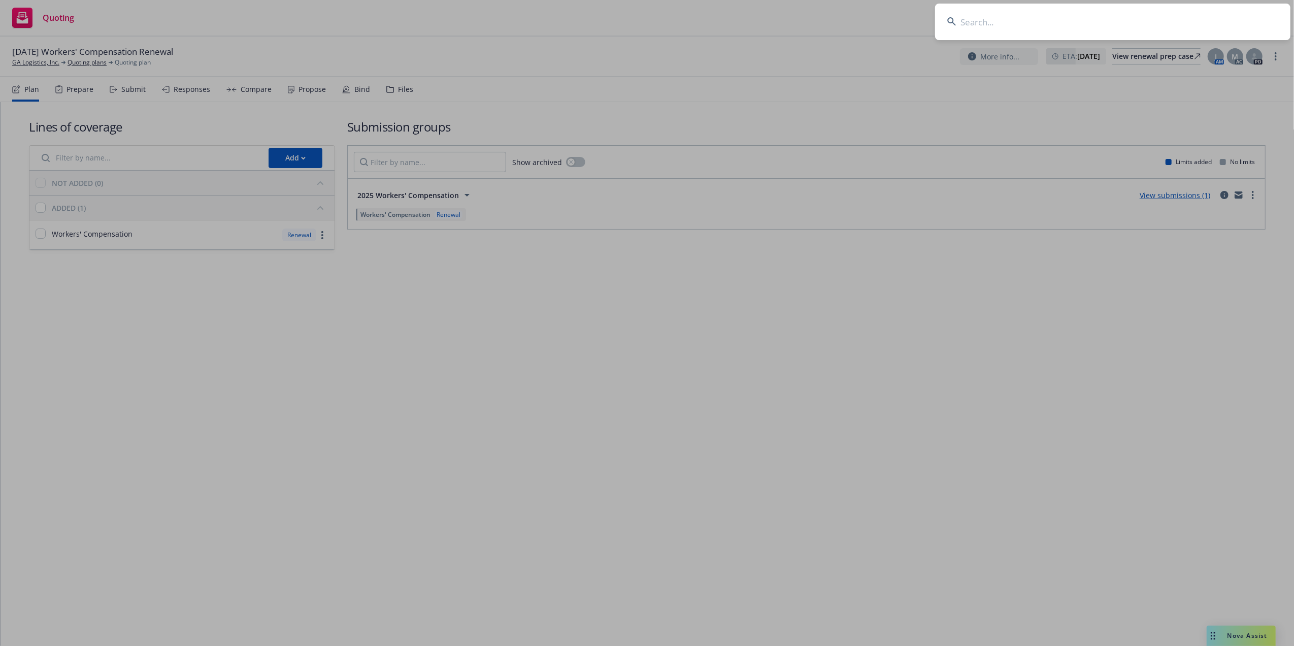
click at [1032, 29] on input at bounding box center [1112, 22] width 355 height 37
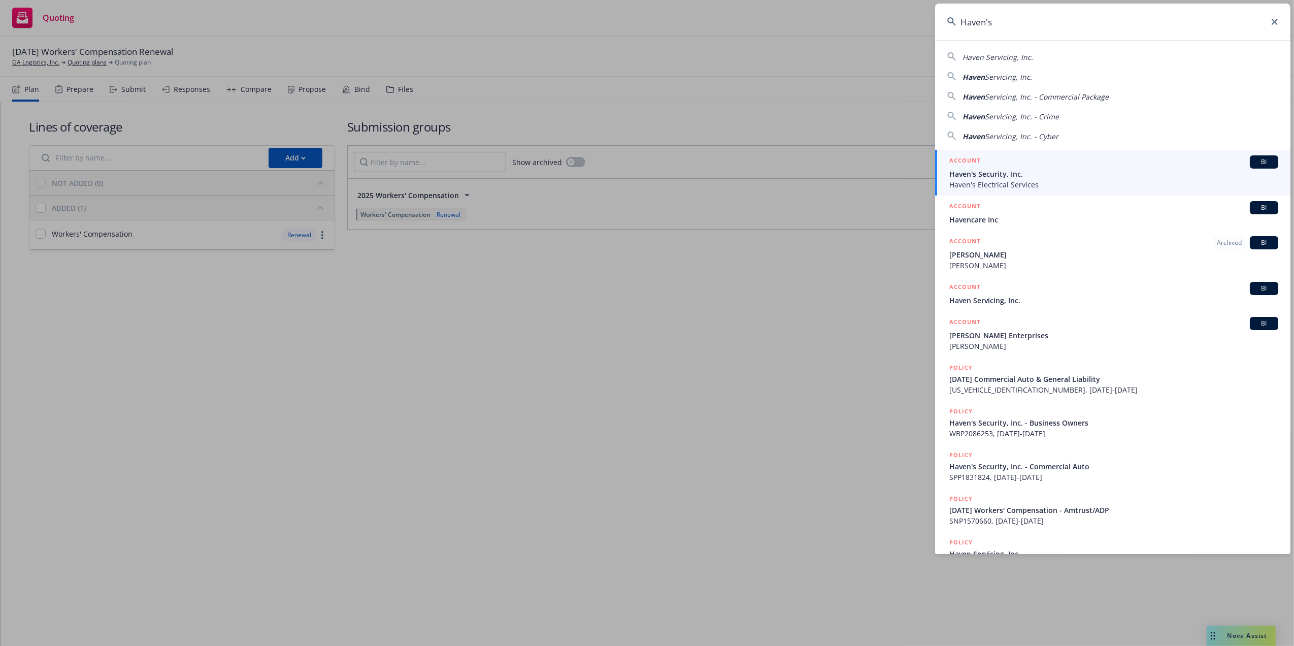
type input "Haven's"
click at [962, 176] on span "Haven's Security, Inc." at bounding box center [1113, 174] width 329 height 11
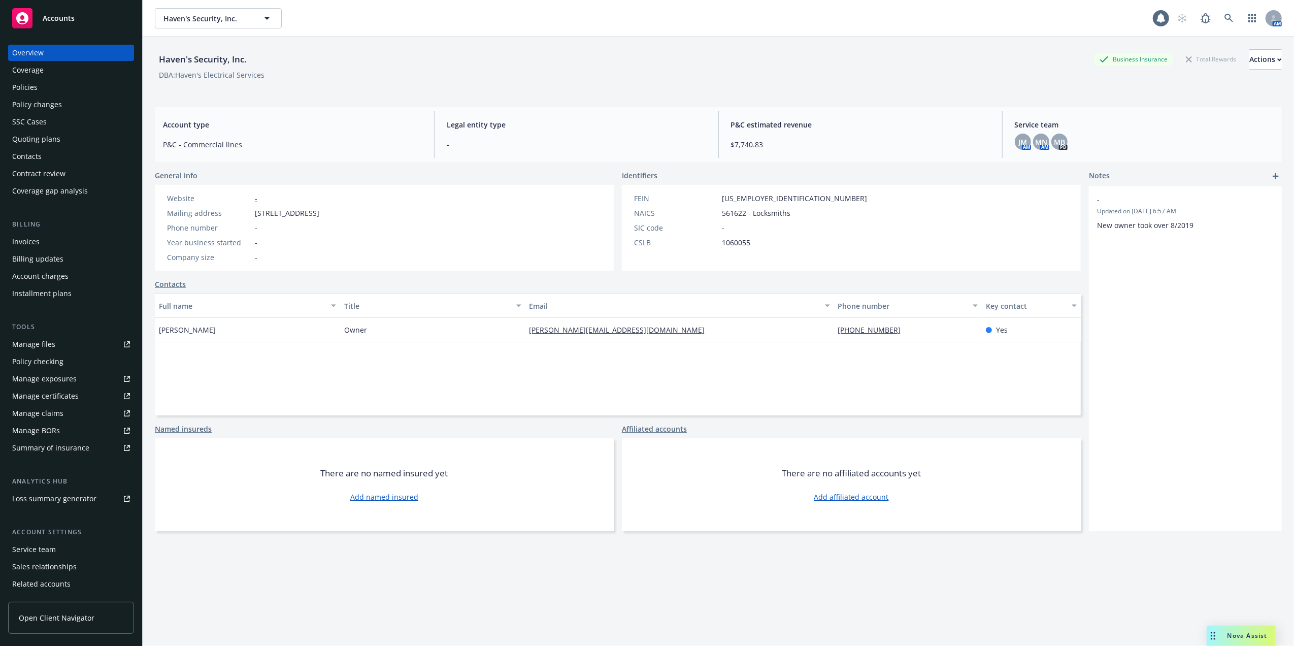
click at [27, 80] on div "Policies" at bounding box center [24, 87] width 25 height 16
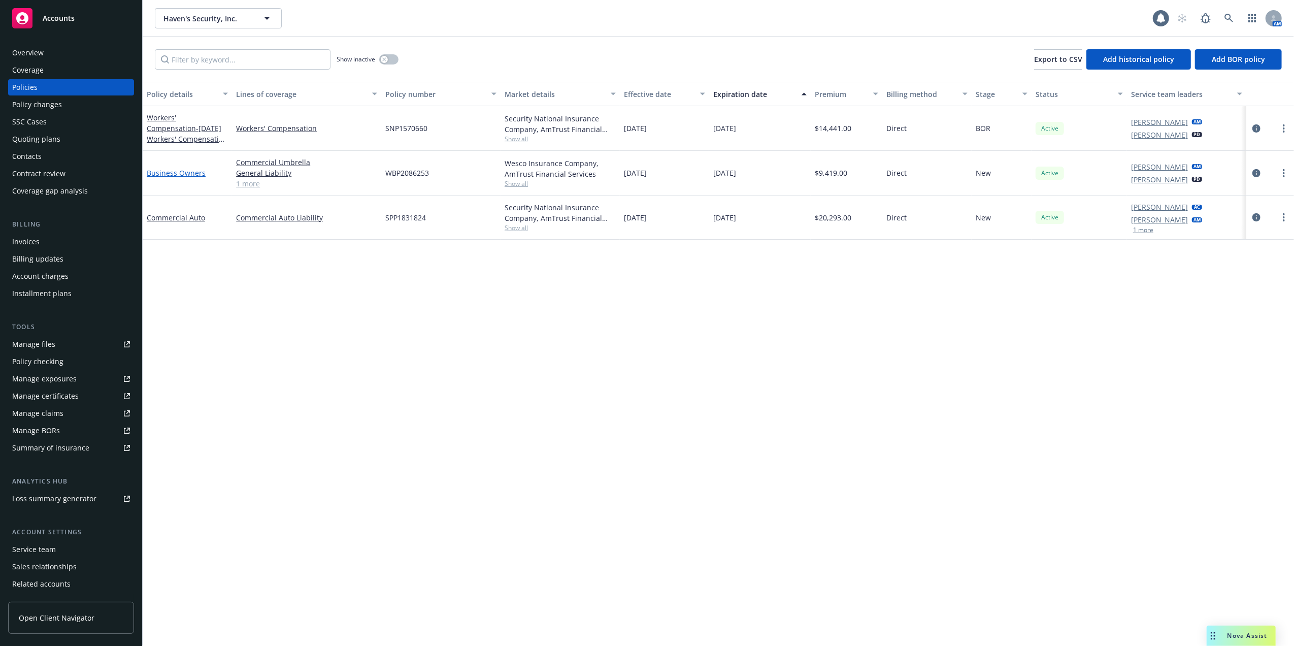
click at [183, 172] on link "Business Owners" at bounding box center [176, 173] width 59 height 10
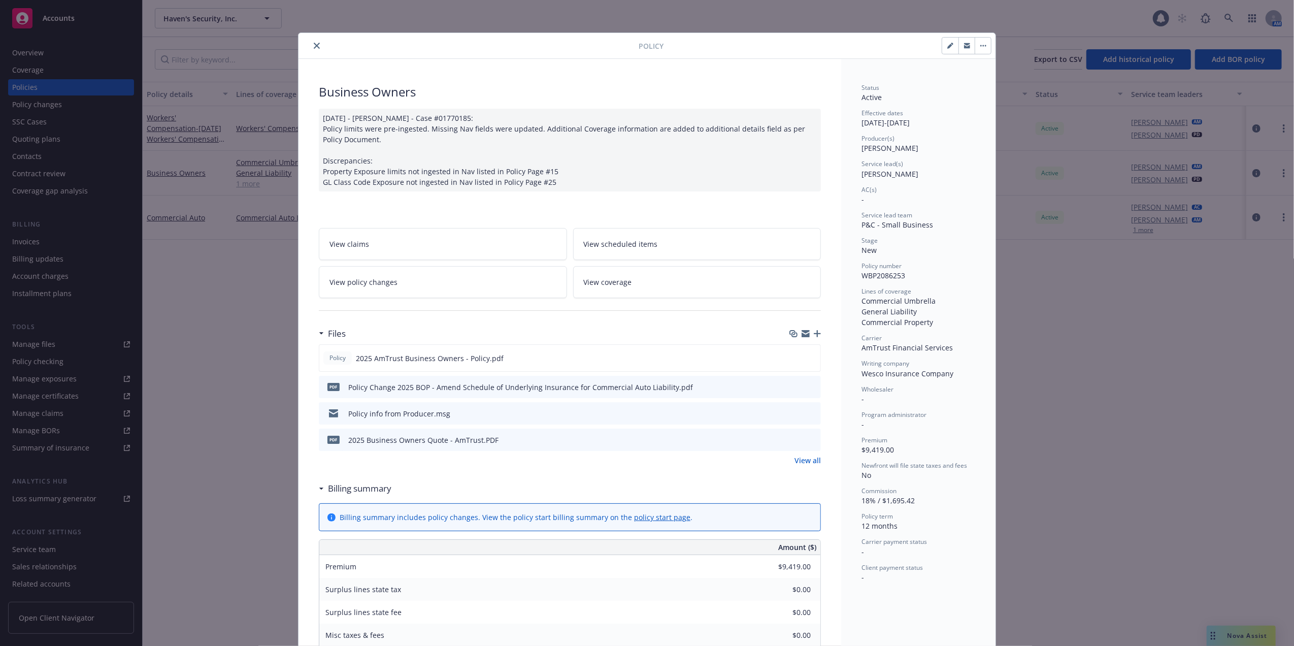
click at [314, 47] on icon "close" at bounding box center [317, 46] width 6 height 6
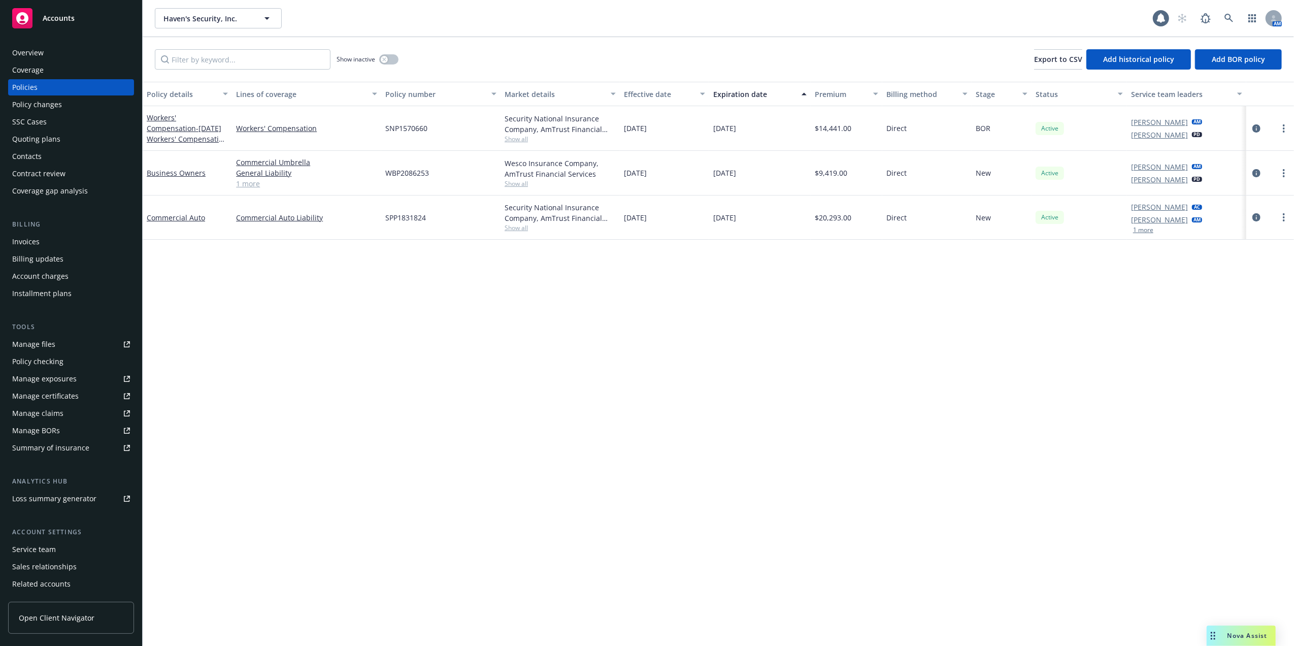
click at [31, 84] on div "Policies" at bounding box center [24, 87] width 25 height 16
drag, startPoint x: 430, startPoint y: 173, endPoint x: 385, endPoint y: 173, distance: 45.7
click at [385, 173] on div "WBP2086253" at bounding box center [440, 173] width 119 height 45
copy span "WBP2086253"
drag, startPoint x: 438, startPoint y: 217, endPoint x: 385, endPoint y: 218, distance: 52.8
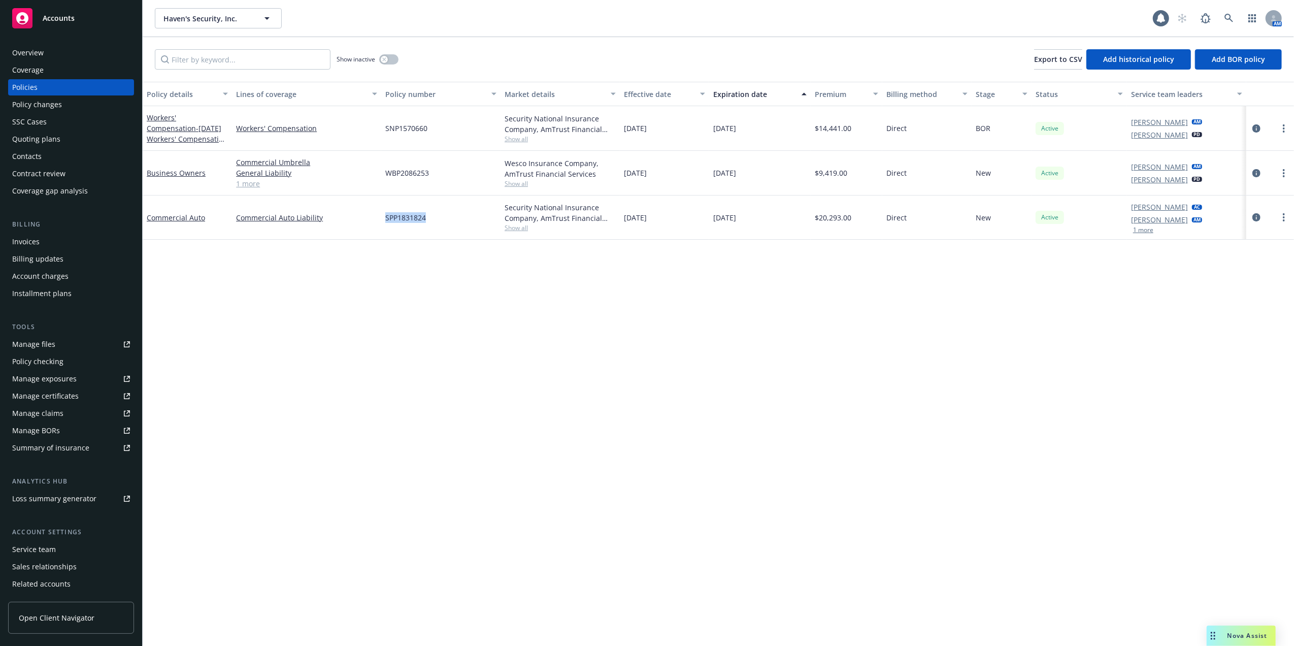
click at [385, 218] on div "SPP1831824" at bounding box center [440, 217] width 119 height 44
copy span "SPP1831824"
click at [23, 52] on div "Overview" at bounding box center [27, 53] width 31 height 16
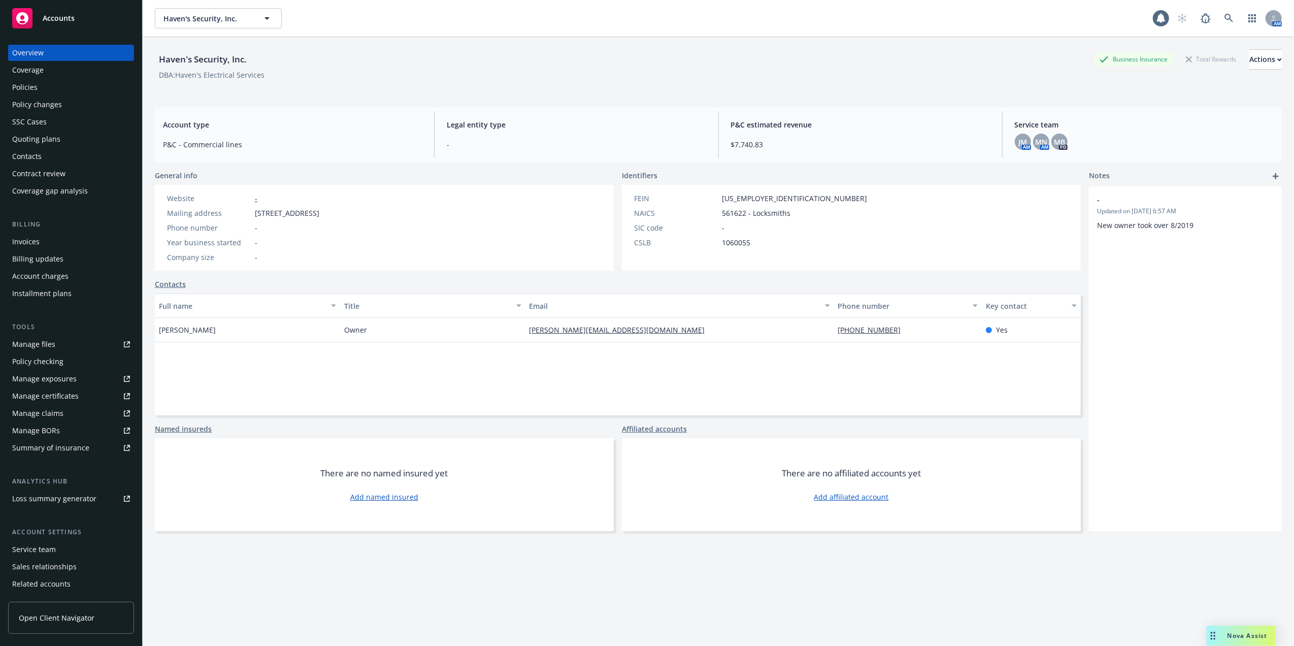
click at [29, 154] on div "Contacts" at bounding box center [26, 156] width 29 height 16
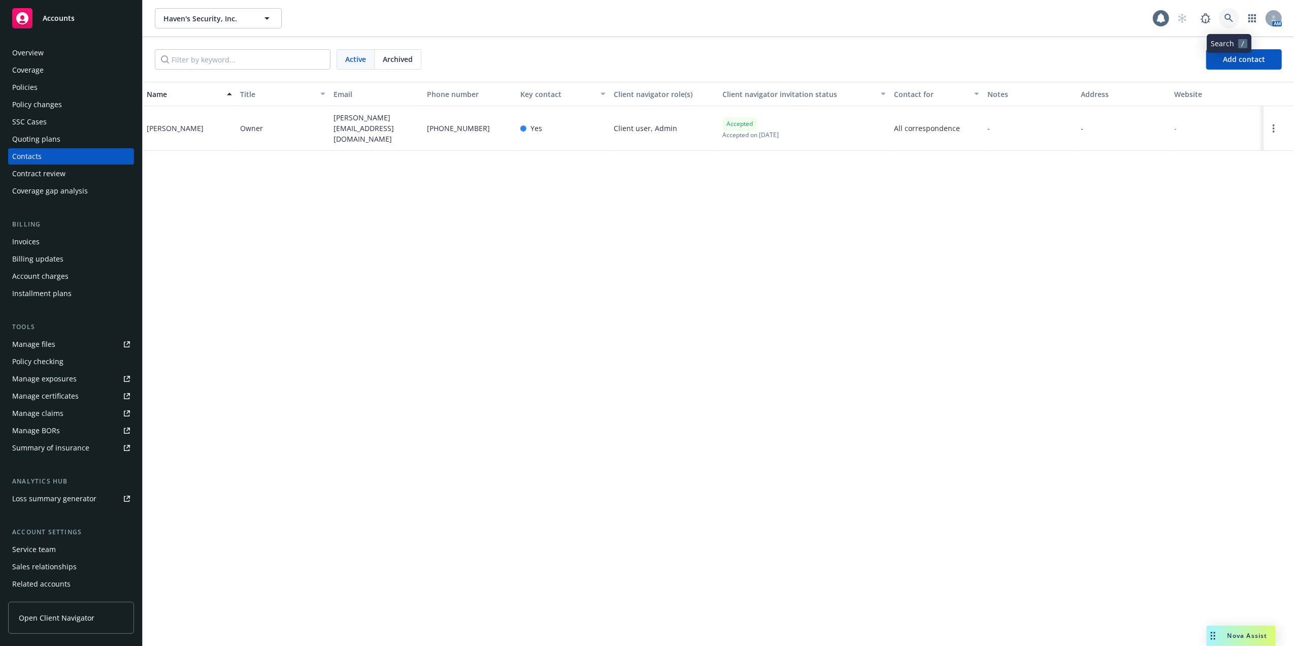
click at [1225, 17] on icon at bounding box center [1228, 18] width 9 height 9
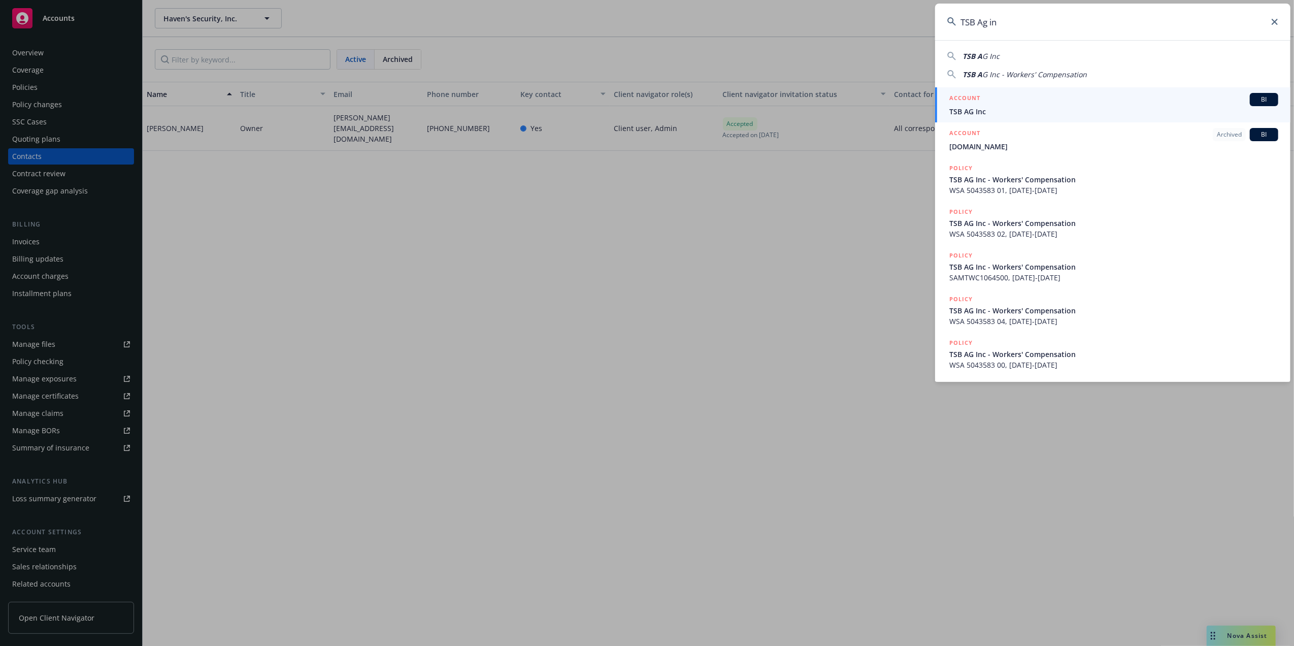
type input "TSB Ag inc"
